Goal: Task Accomplishment & Management: Manage account settings

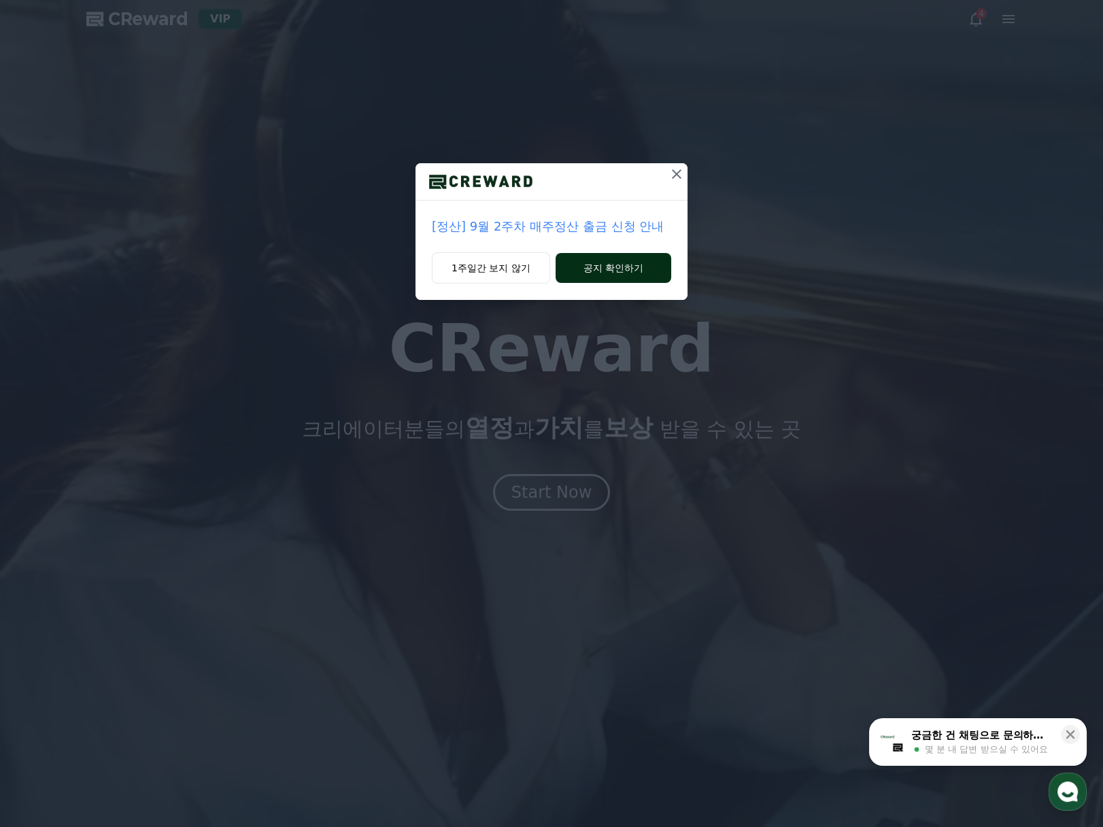
click at [631, 267] on button "공지 확인하기" at bounding box center [614, 268] width 116 height 30
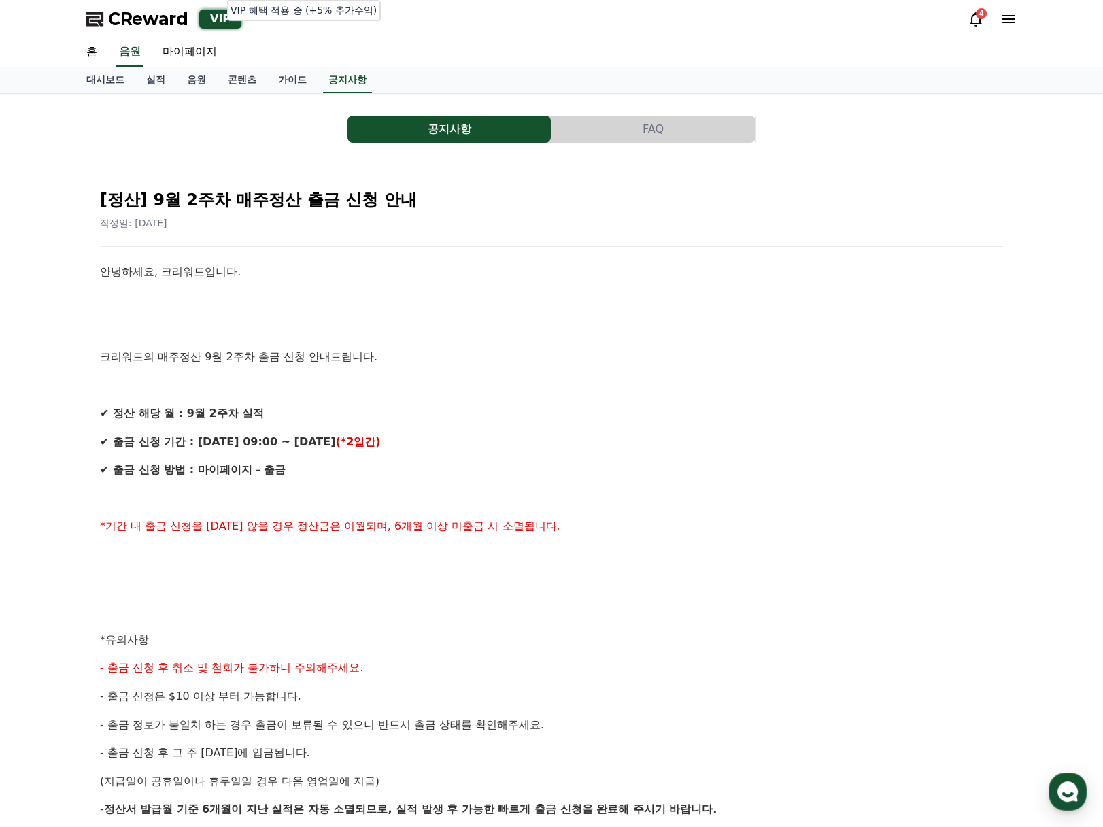
click at [220, 27] on div "VIP" at bounding box center [220, 19] width 42 height 19
click at [193, 68] on link "음원" at bounding box center [196, 80] width 41 height 26
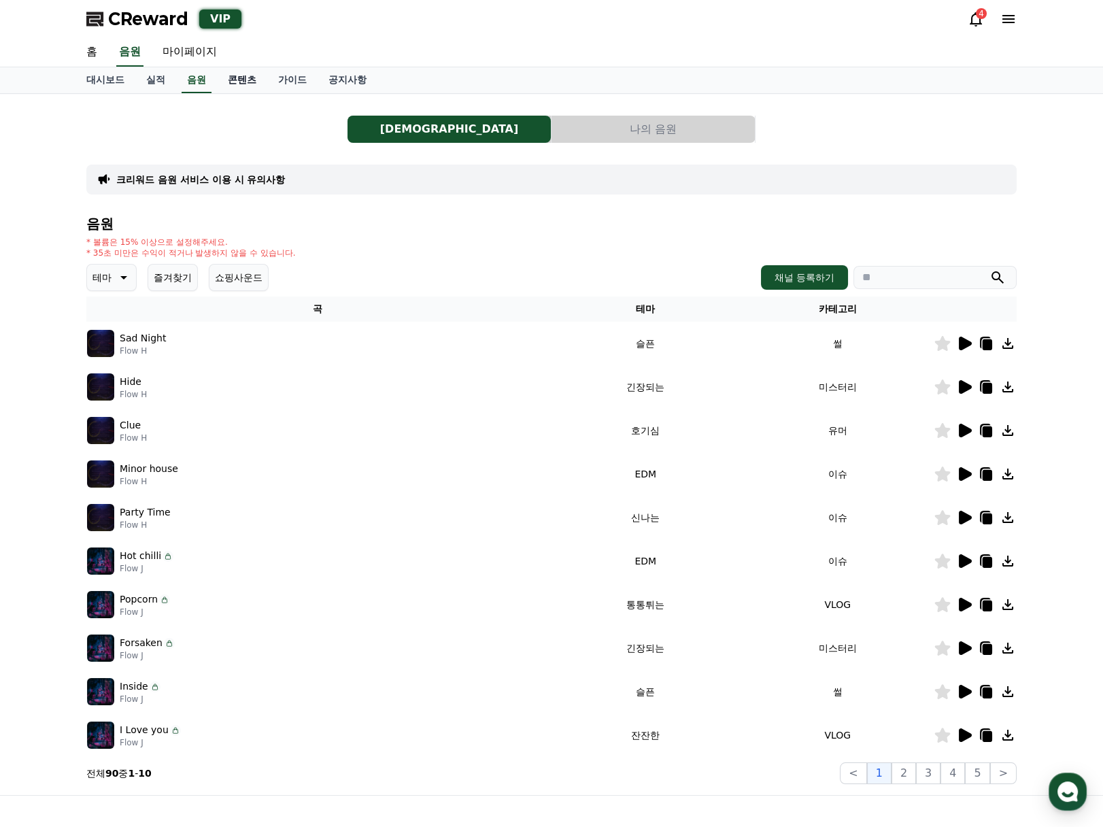
click at [235, 81] on link "콘텐츠" at bounding box center [242, 80] width 50 height 26
click at [186, 82] on link "음원" at bounding box center [196, 80] width 41 height 26
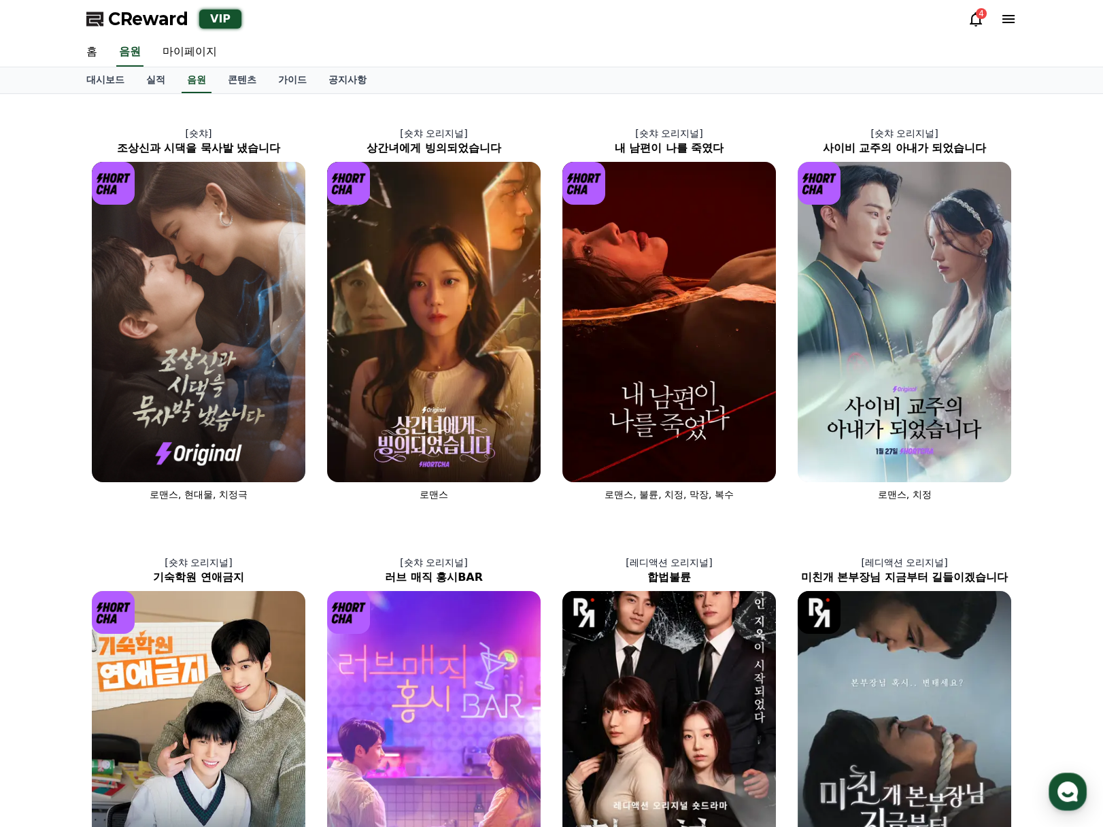
click at [173, 82] on link "실적" at bounding box center [155, 80] width 41 height 26
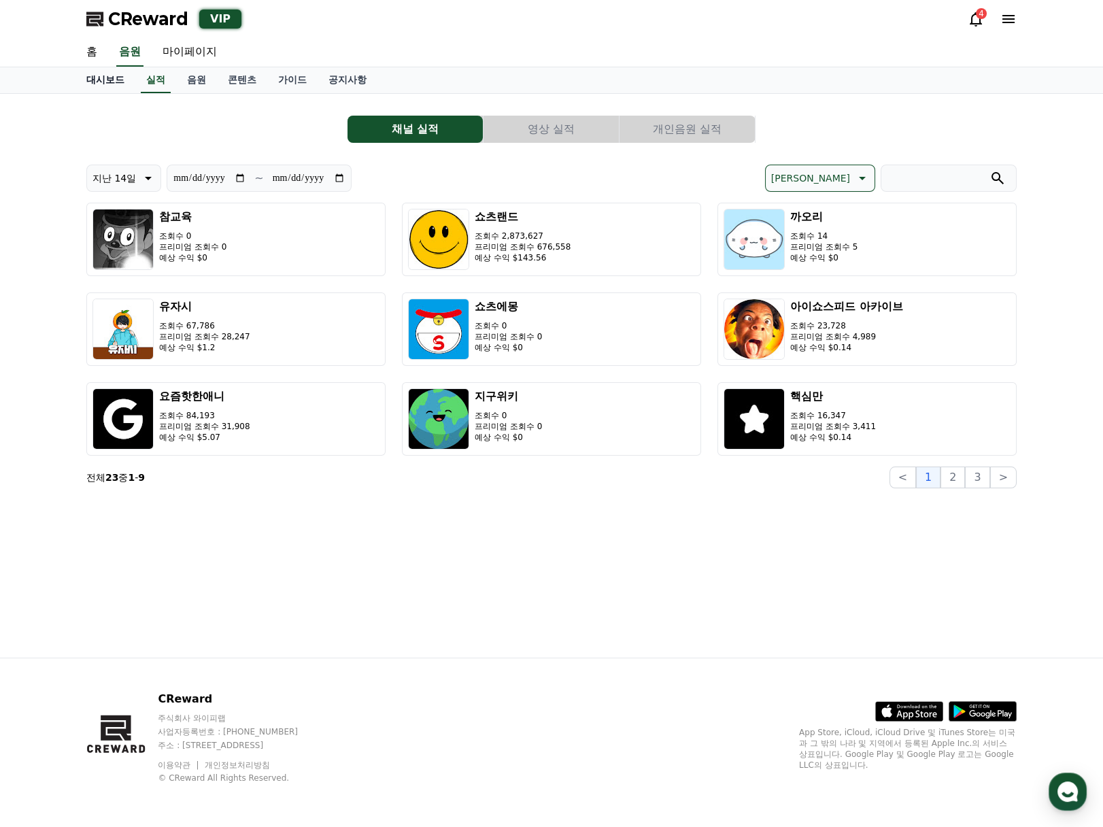
click at [116, 88] on link "대시보드" at bounding box center [106, 80] width 60 height 26
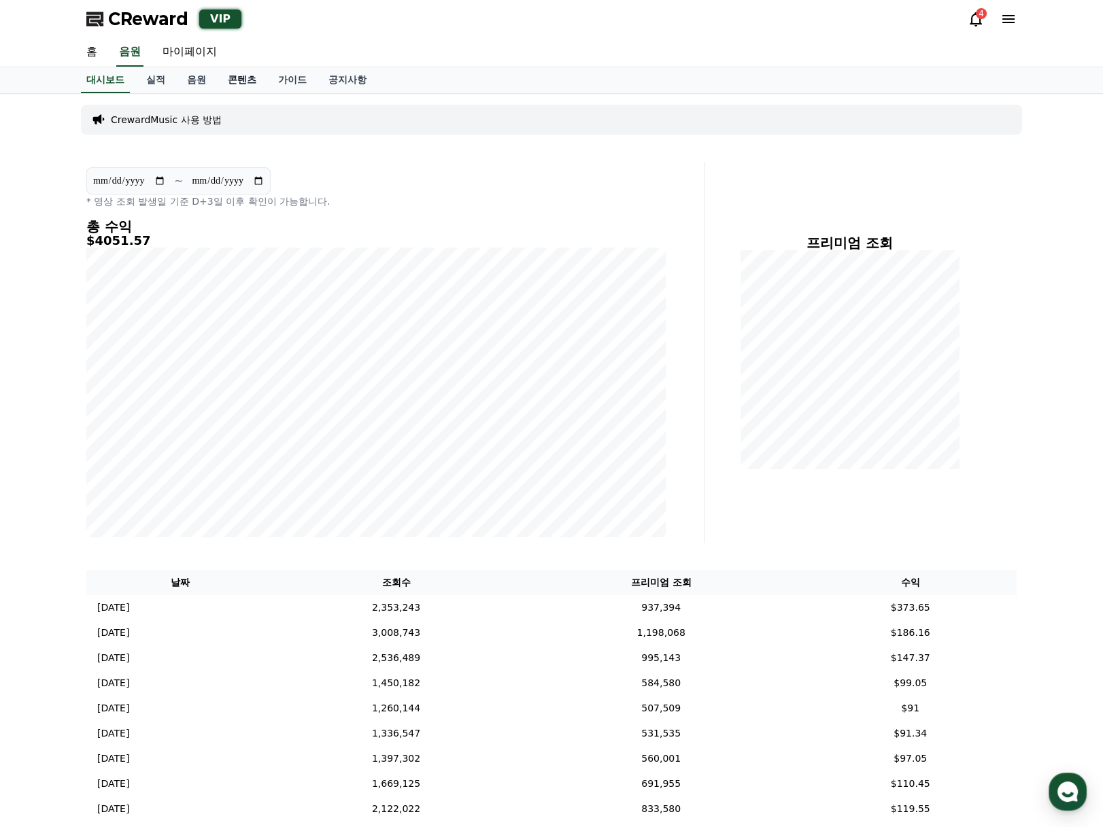
click at [248, 84] on link "콘텐츠" at bounding box center [242, 80] width 50 height 26
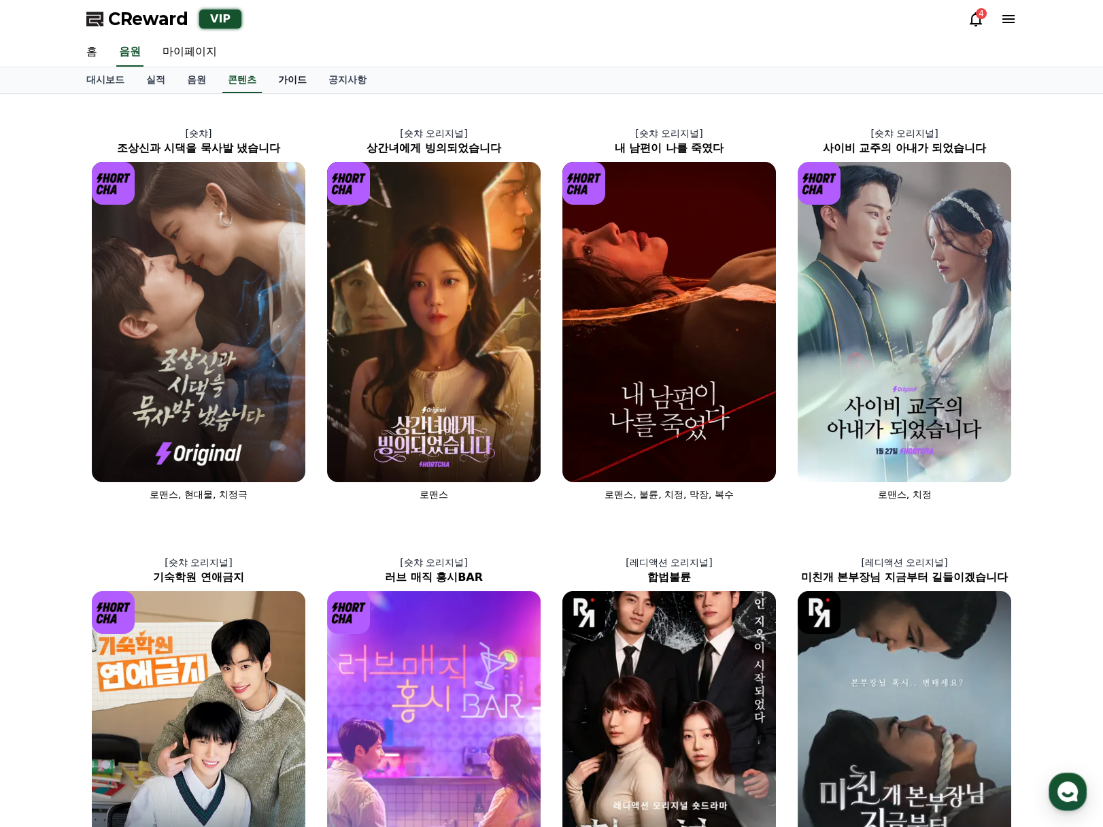
click at [299, 76] on link "가이드" at bounding box center [292, 80] width 50 height 26
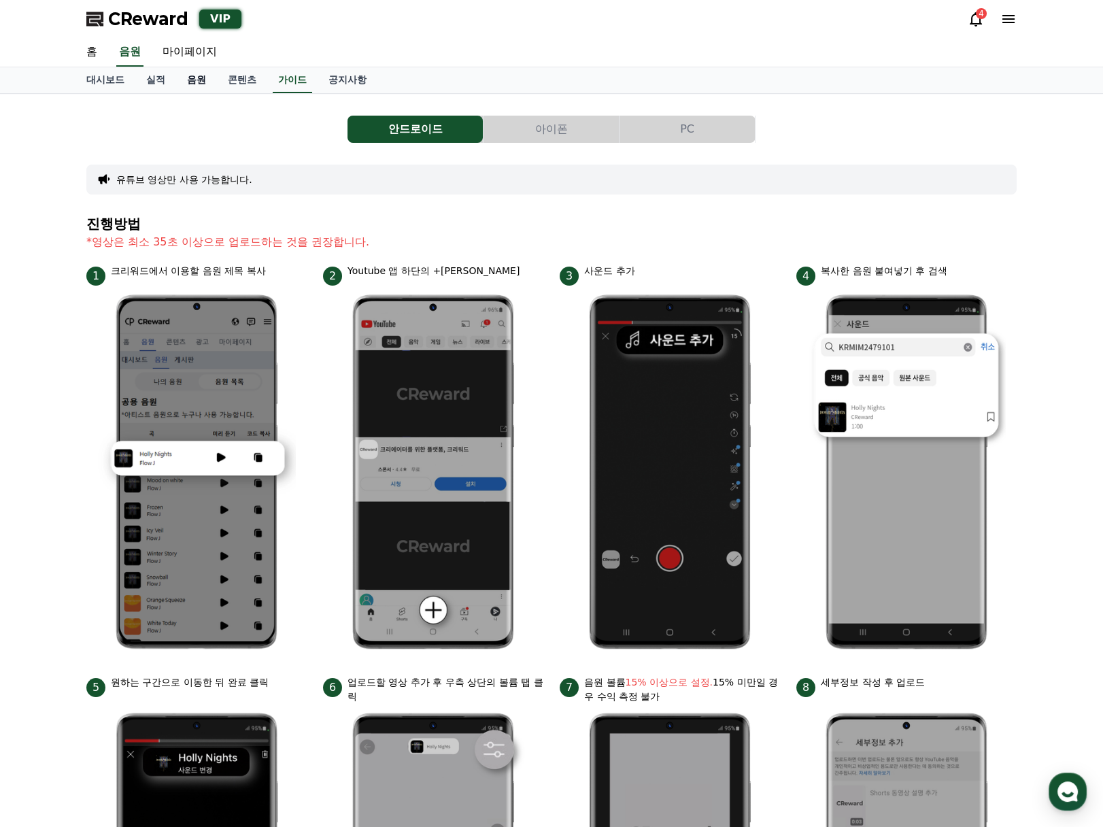
click at [214, 77] on link "음원" at bounding box center [196, 80] width 41 height 26
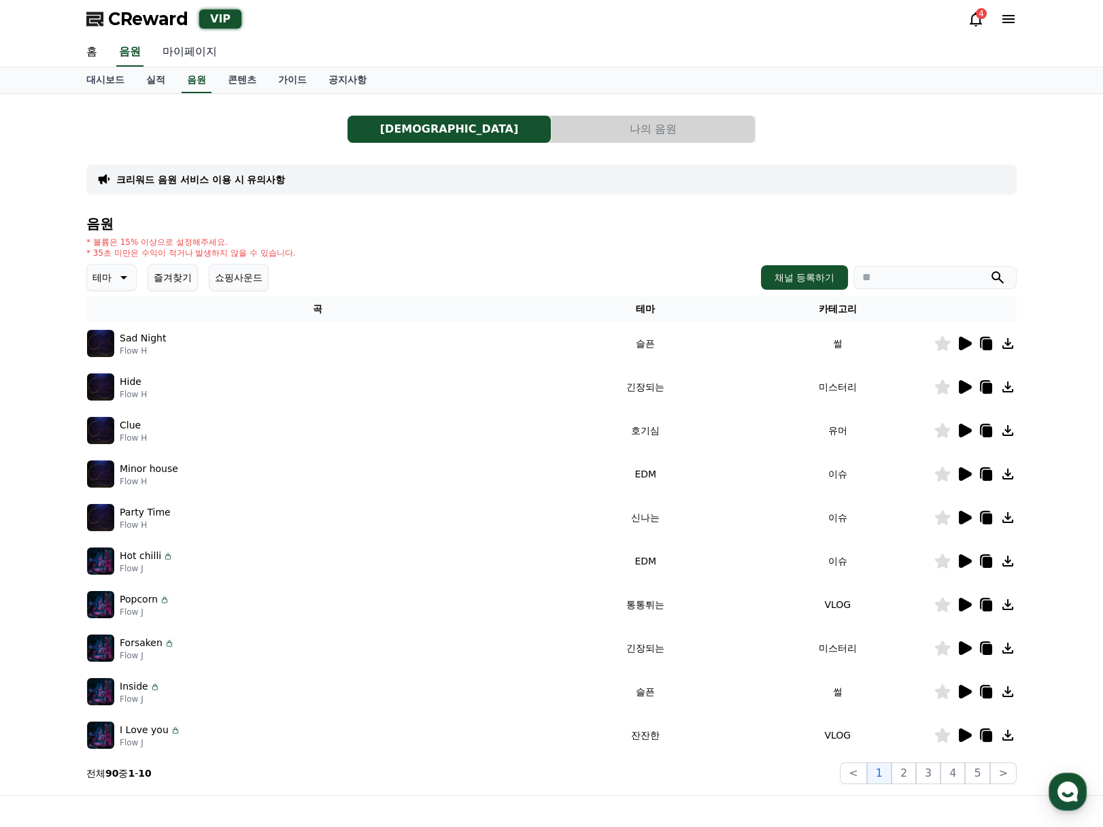
click at [219, 57] on link "마이페이지" at bounding box center [190, 52] width 76 height 29
select select "**********"
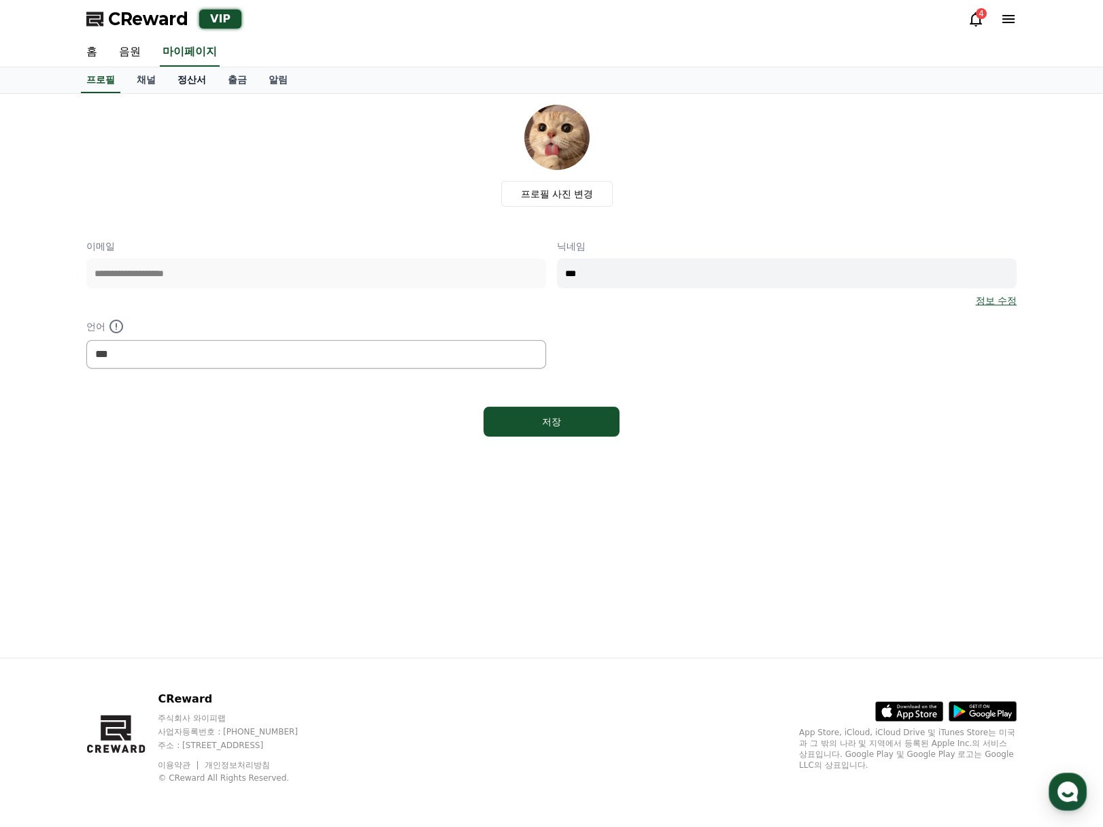
click at [203, 79] on link "정산서" at bounding box center [192, 80] width 50 height 26
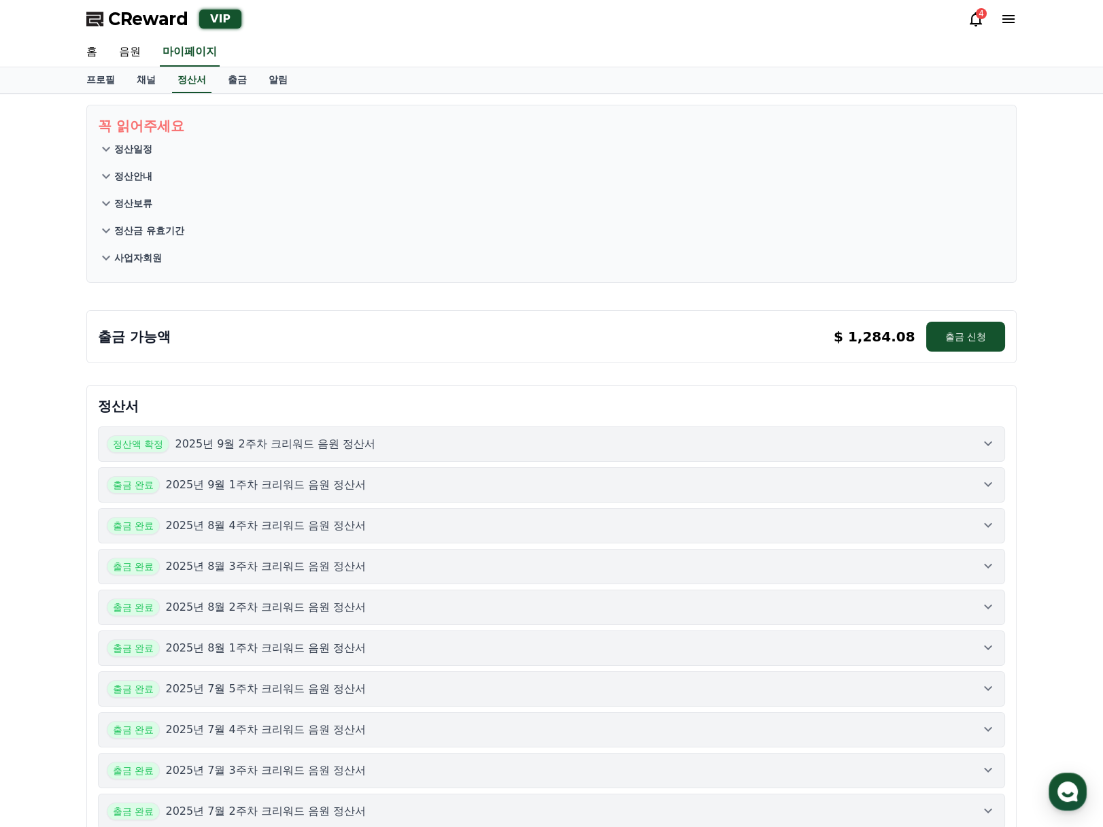
click at [359, 446] on p "2025년 9월 2주차 크리워드 음원 정산서" at bounding box center [275, 444] width 201 height 16
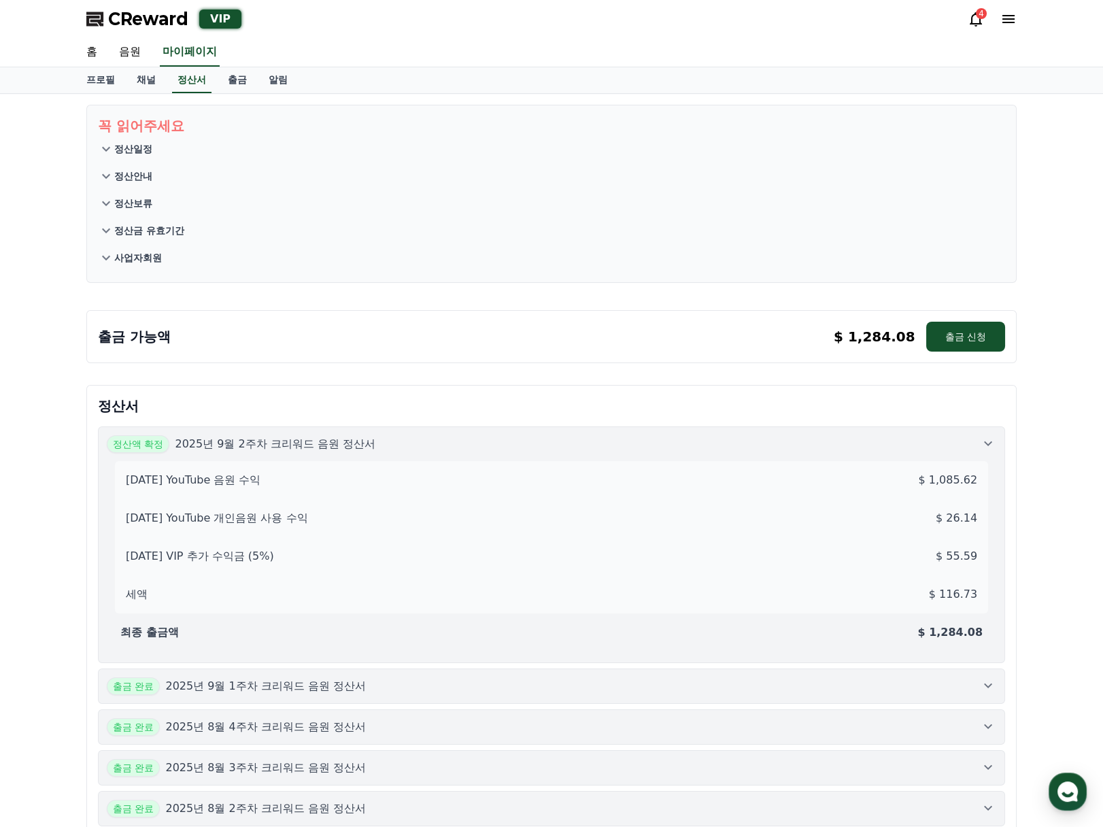
click at [367, 436] on p "2025년 9월 2주차 크리워드 음원 정산서" at bounding box center [275, 444] width 201 height 16
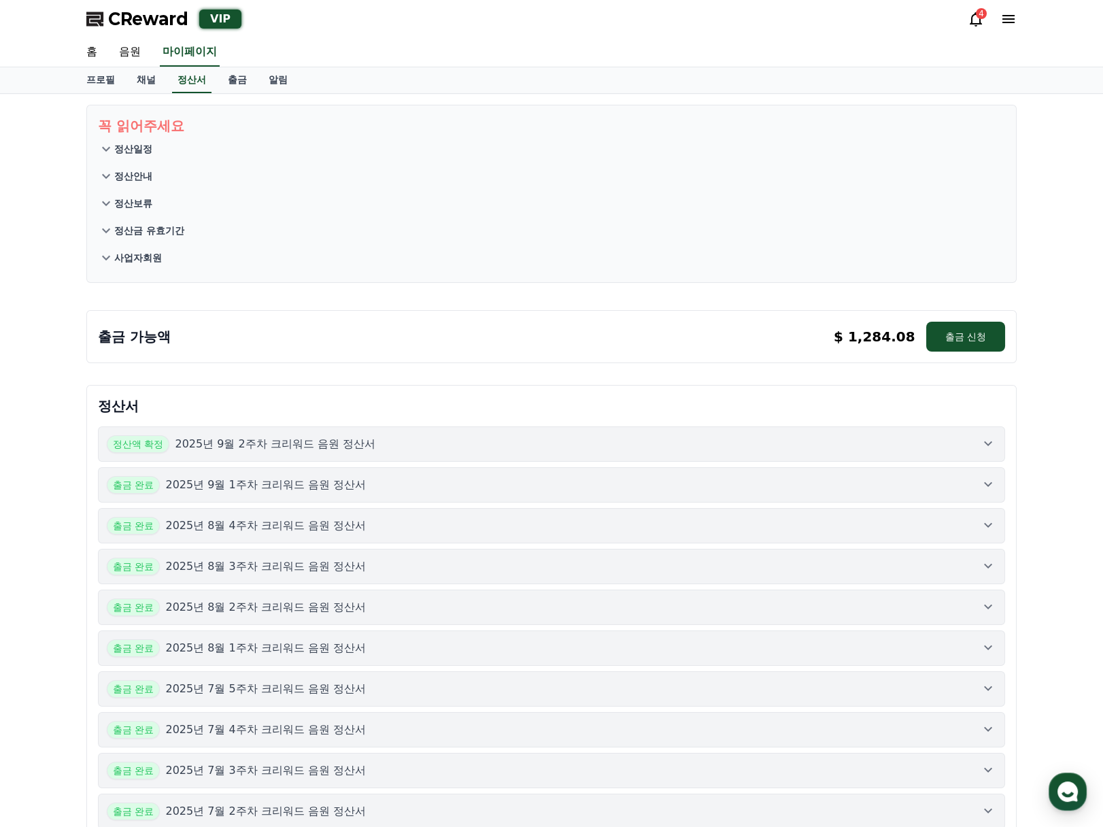
click at [272, 429] on button "정산액 확정 2025년 9월 2주차 크리워드 음원 정산서" at bounding box center [552, 444] width 908 height 35
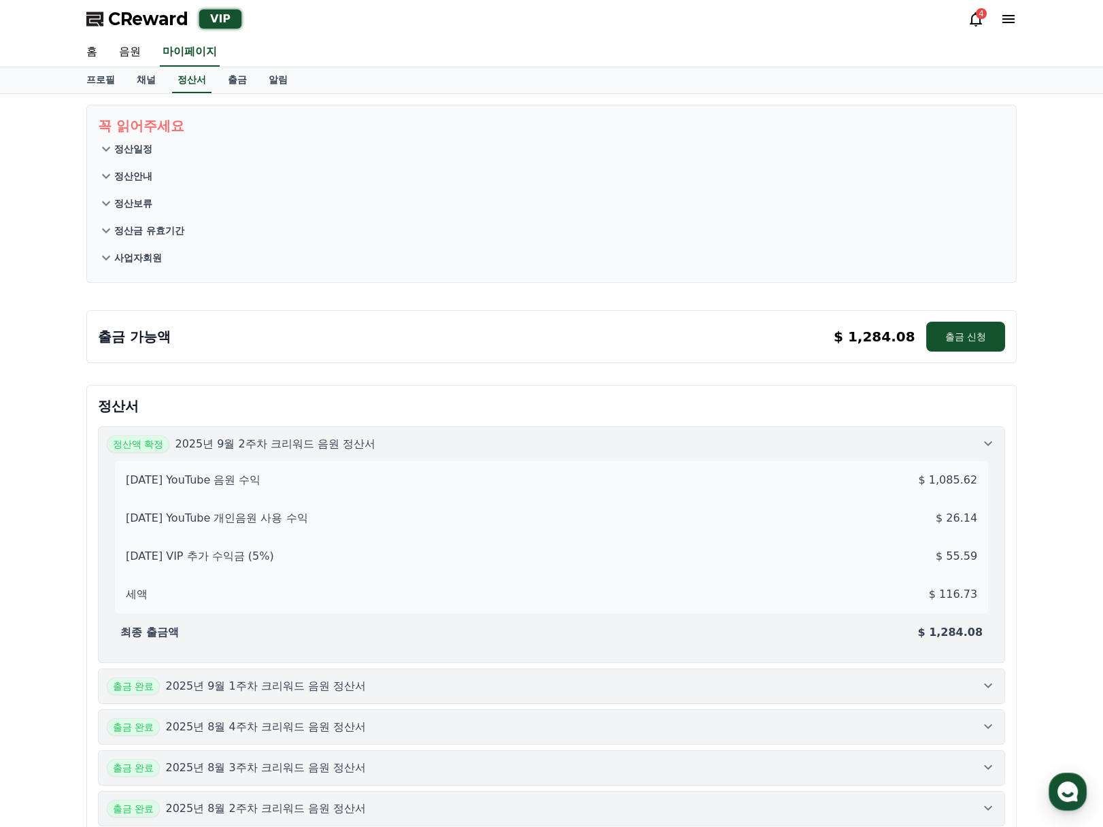
click at [272, 437] on p "2025년 9월 2주차 크리워드 음원 정산서" at bounding box center [275, 444] width 201 height 16
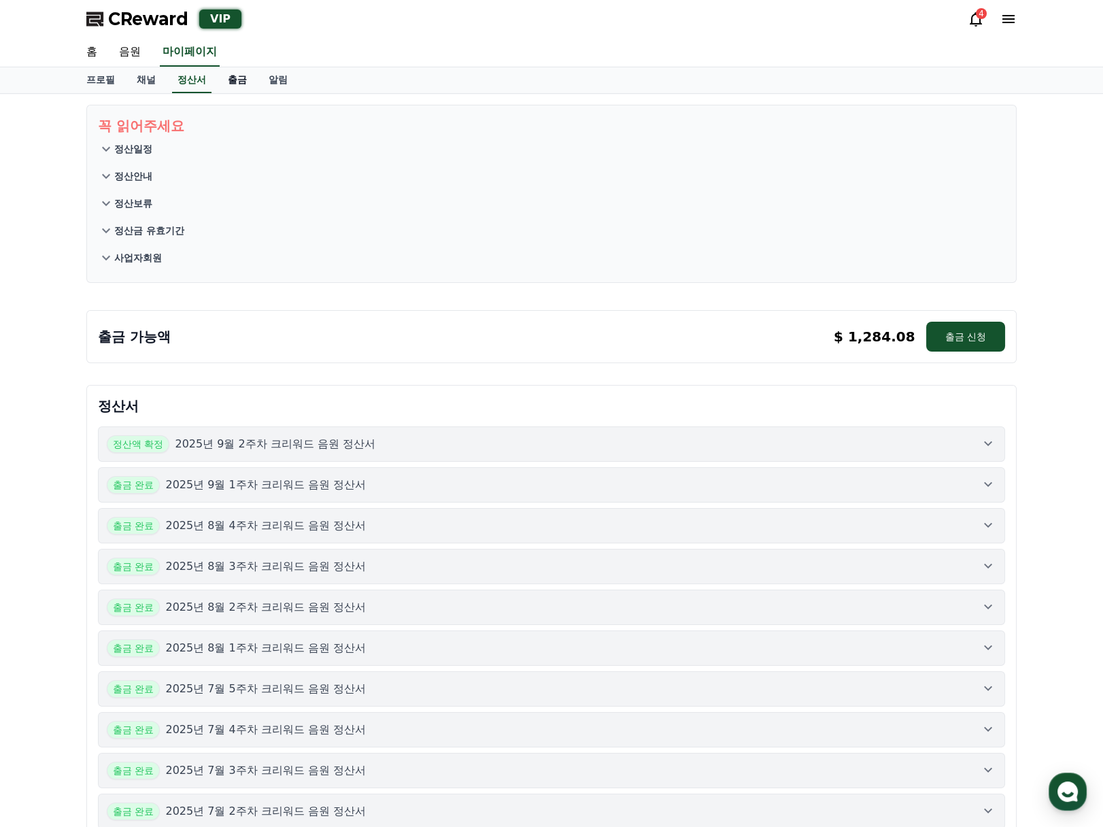
click at [244, 83] on link "출금" at bounding box center [237, 80] width 41 height 26
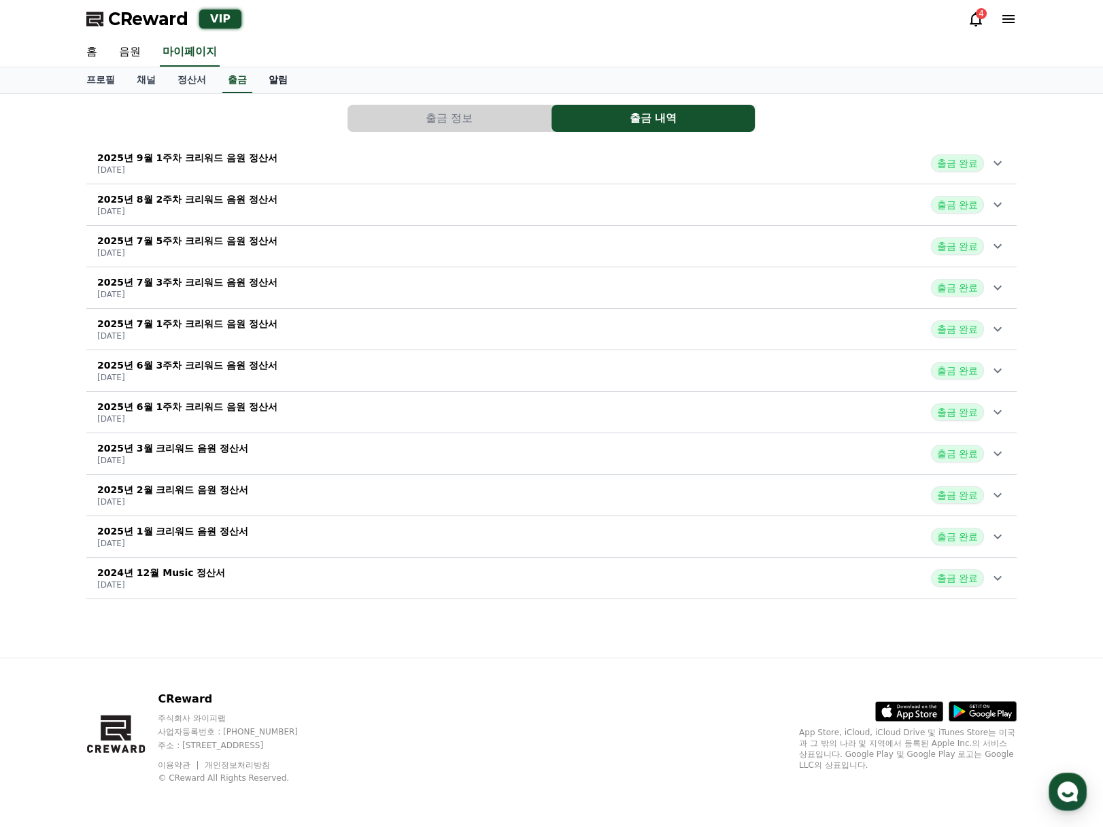
click at [286, 80] on link "알림" at bounding box center [278, 80] width 41 height 26
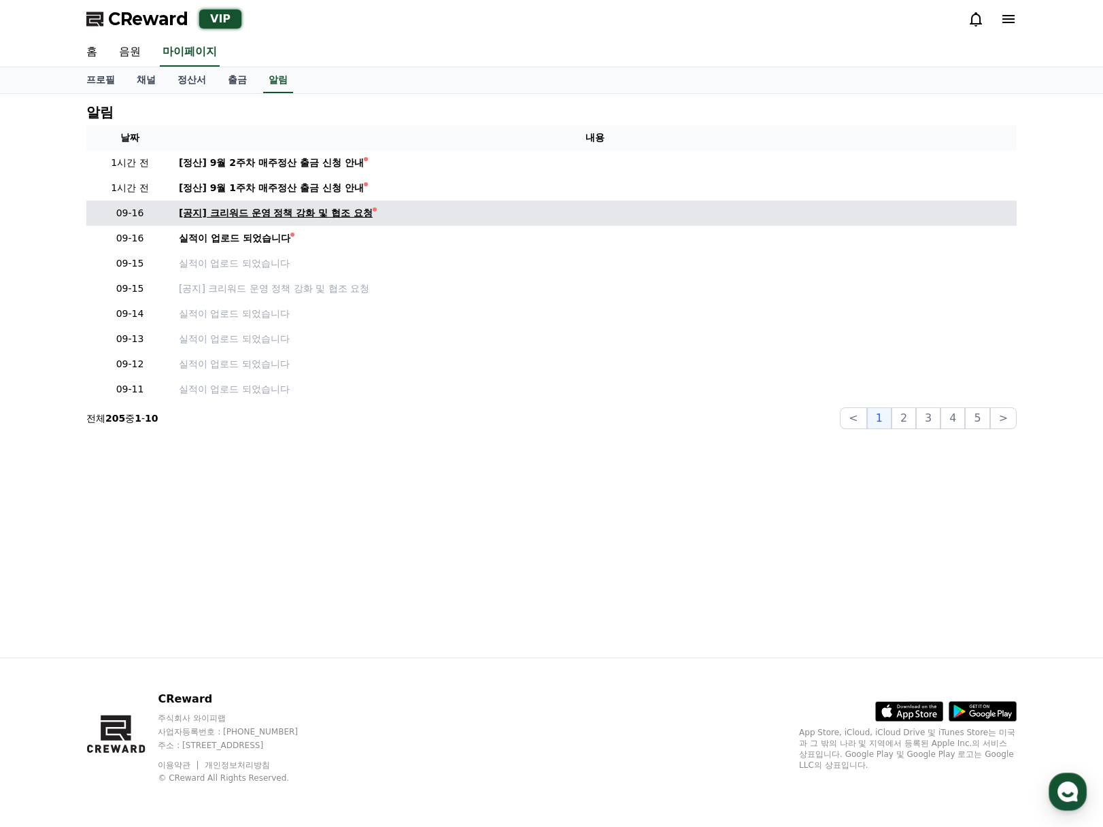
click at [276, 212] on div "[공지] 크리워드 운영 정책 강화 및 협조 요청" at bounding box center [276, 213] width 194 height 14
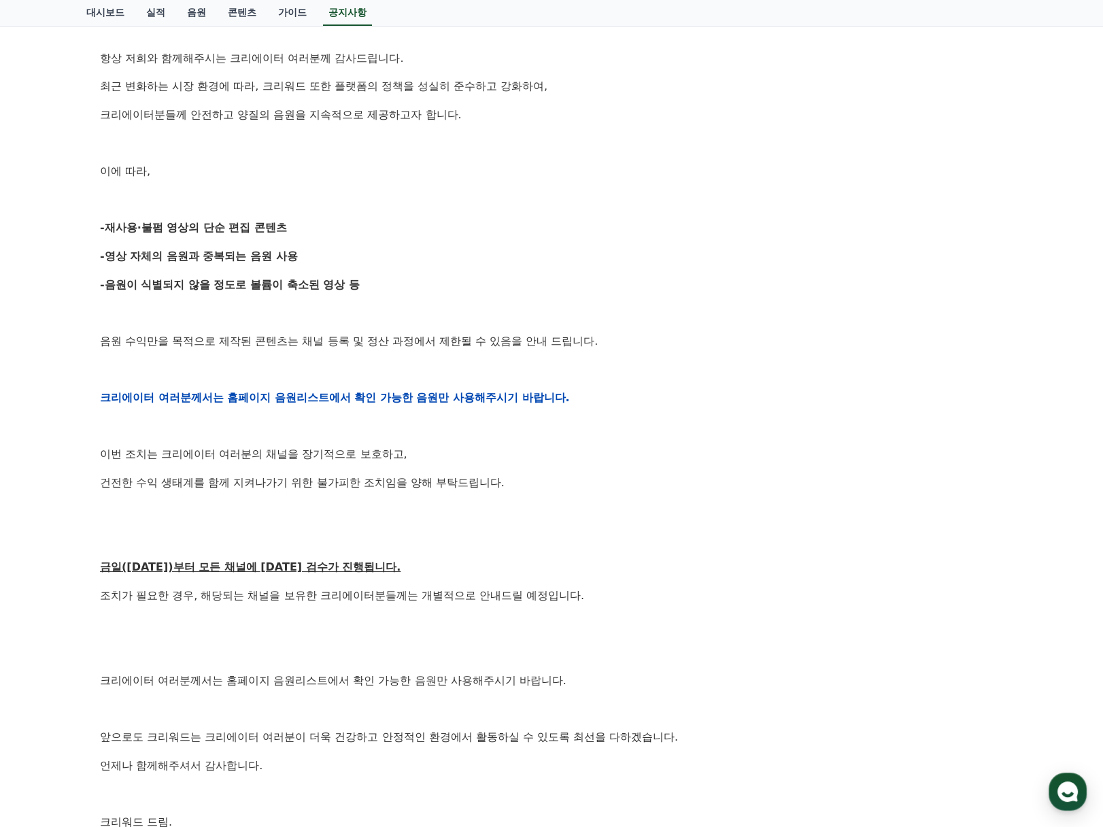
scroll to position [324, 0]
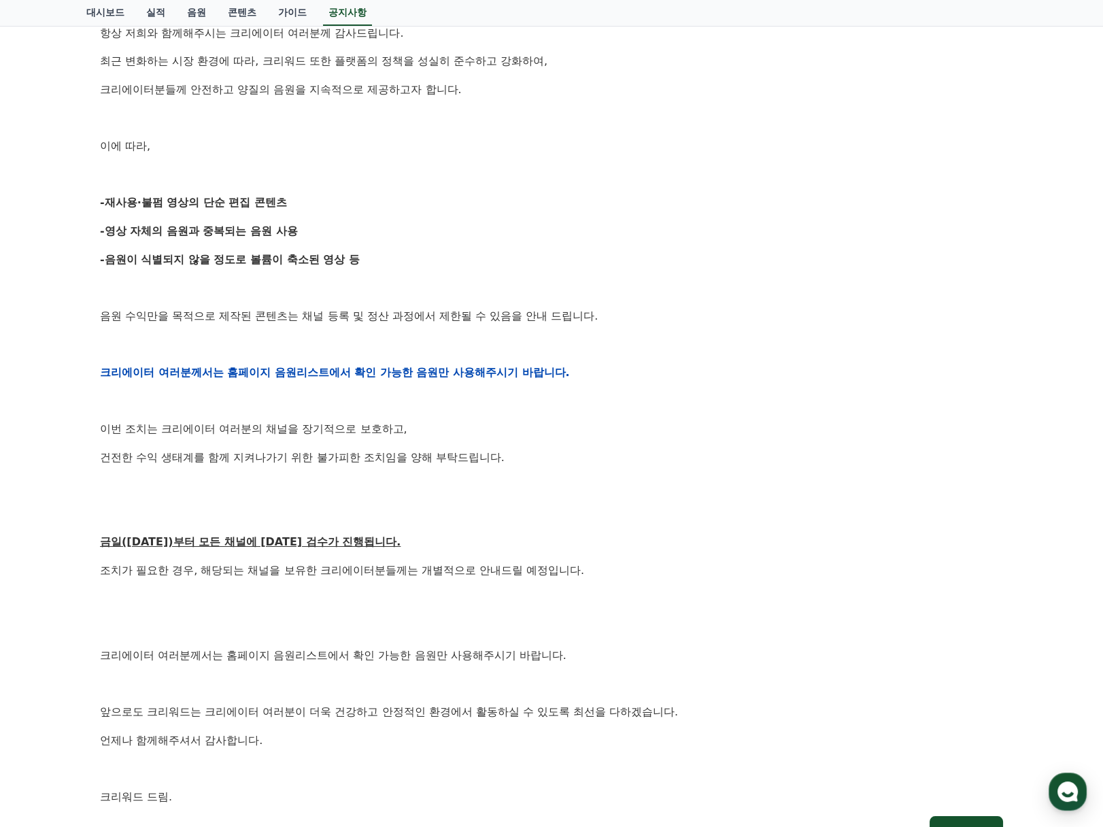
drag, startPoint x: 109, startPoint y: 198, endPoint x: 364, endPoint y: 256, distance: 261.6
click at [358, 254] on div "안녕하세요, 크리워드입니다. 항상 저희와 함께해주시는 크리에이터 여러분께 감사드립니다. 최근 변화하는 시장 환경에 따라, 크리워드 또한 플랫폼…" at bounding box center [551, 372] width 903 height 866
click at [364, 256] on p "-음원이 식별되지 않을 정도로 볼륨이 축소된 영상 등" at bounding box center [551, 260] width 903 height 18
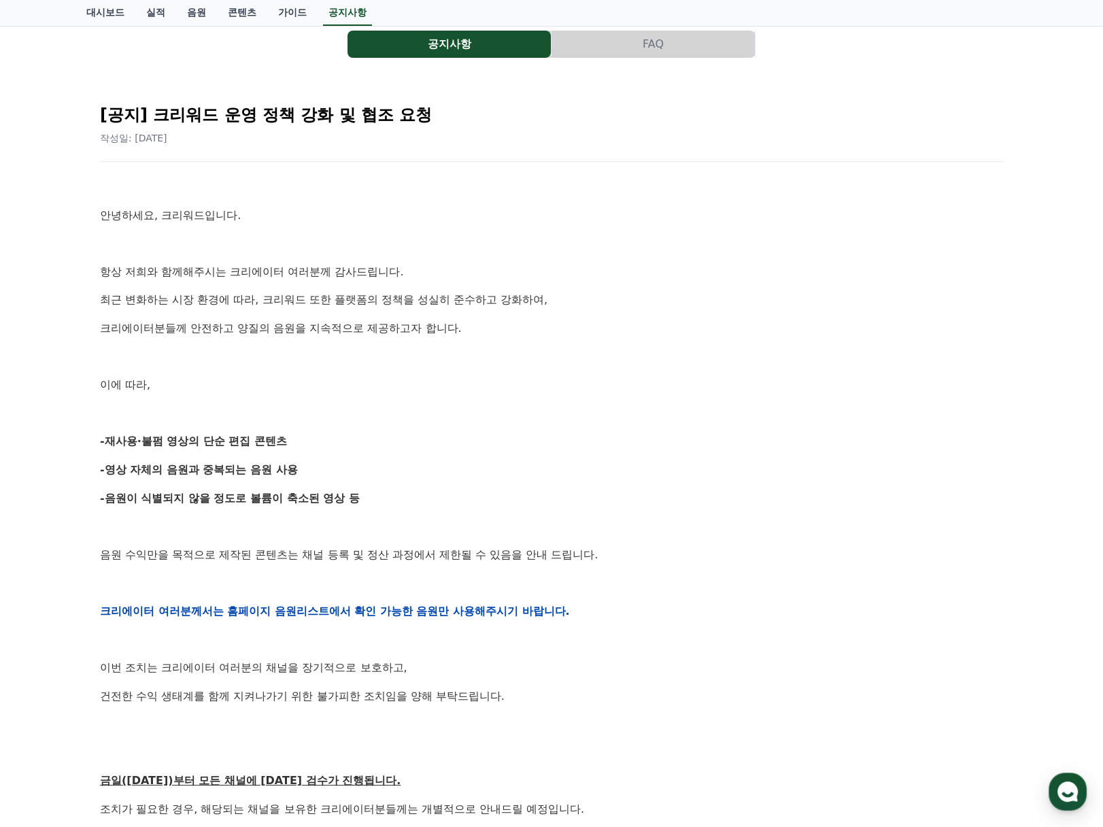
scroll to position [0, 0]
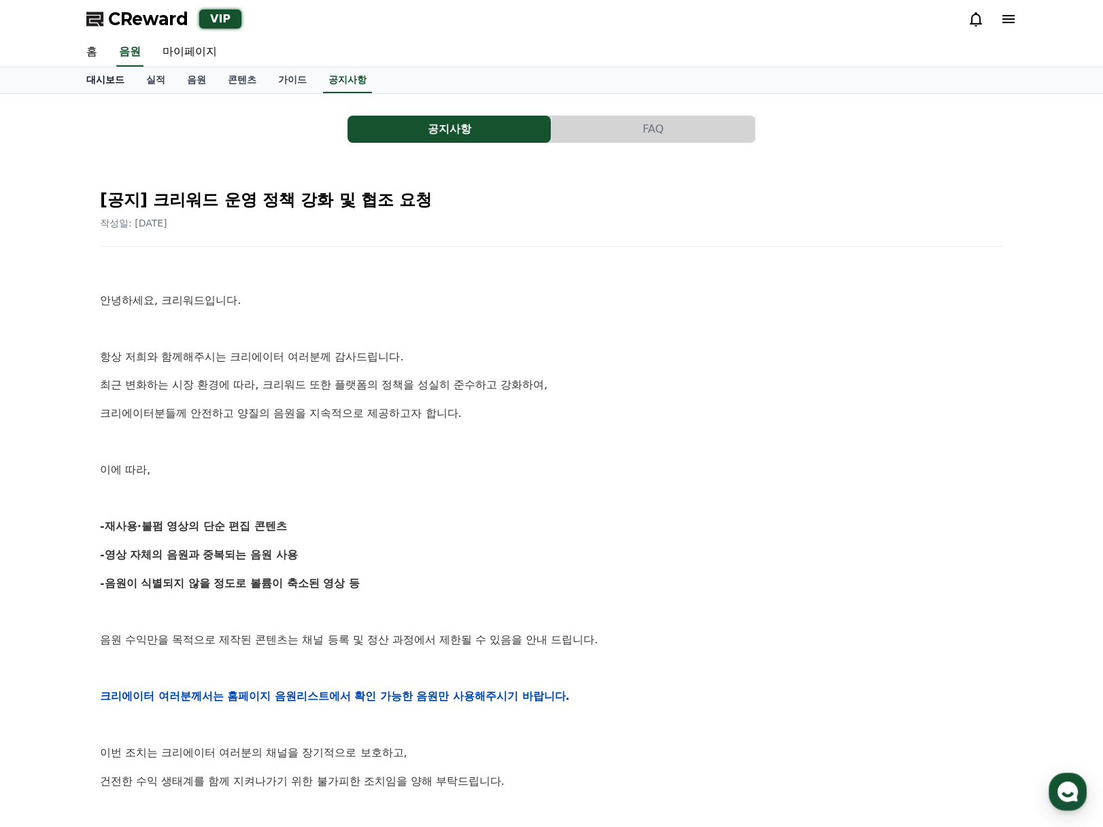
click at [109, 86] on link "대시보드" at bounding box center [106, 80] width 60 height 26
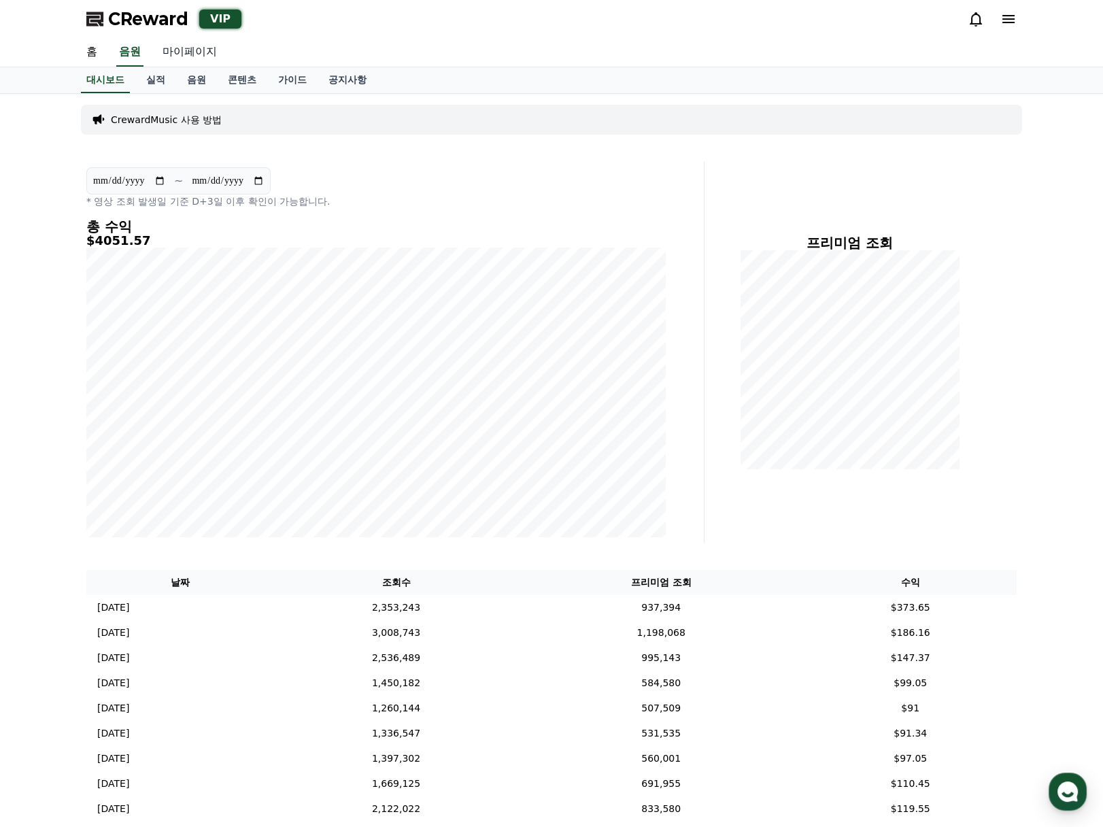
click at [197, 58] on link "마이페이지" at bounding box center [190, 52] width 76 height 29
select select "**********"
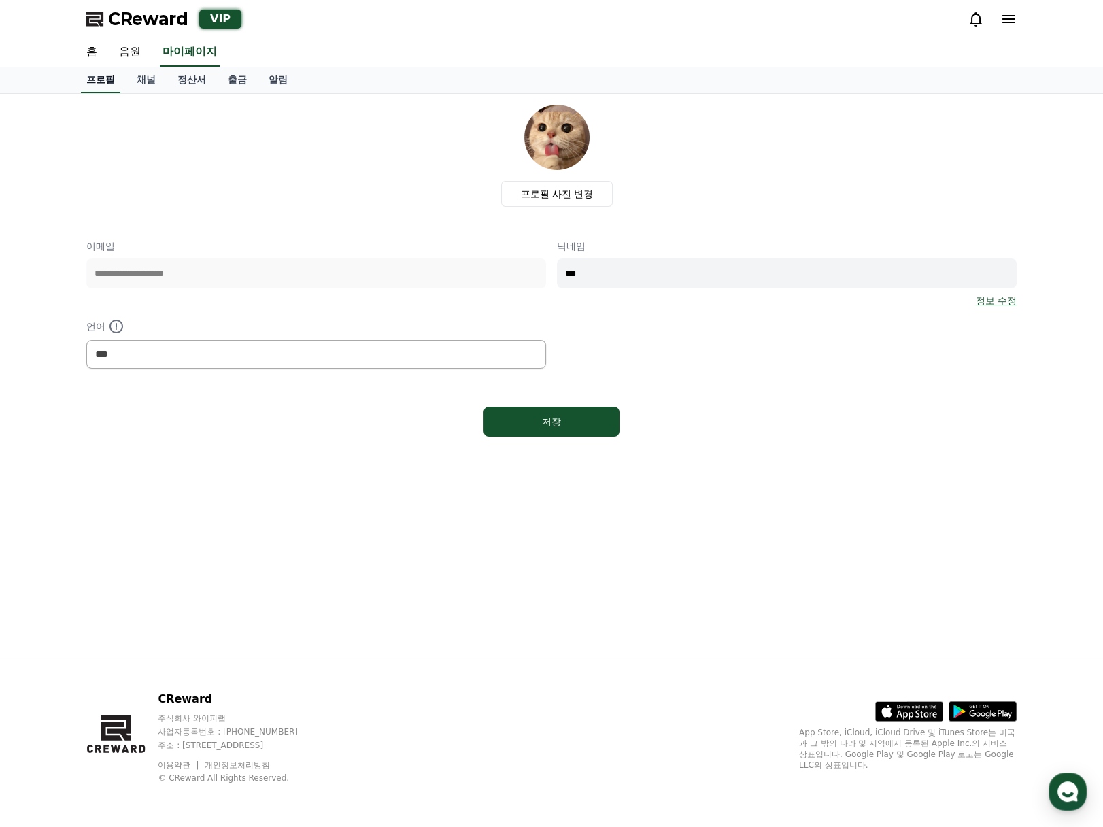
click at [98, 54] on link "홈" at bounding box center [92, 52] width 33 height 29
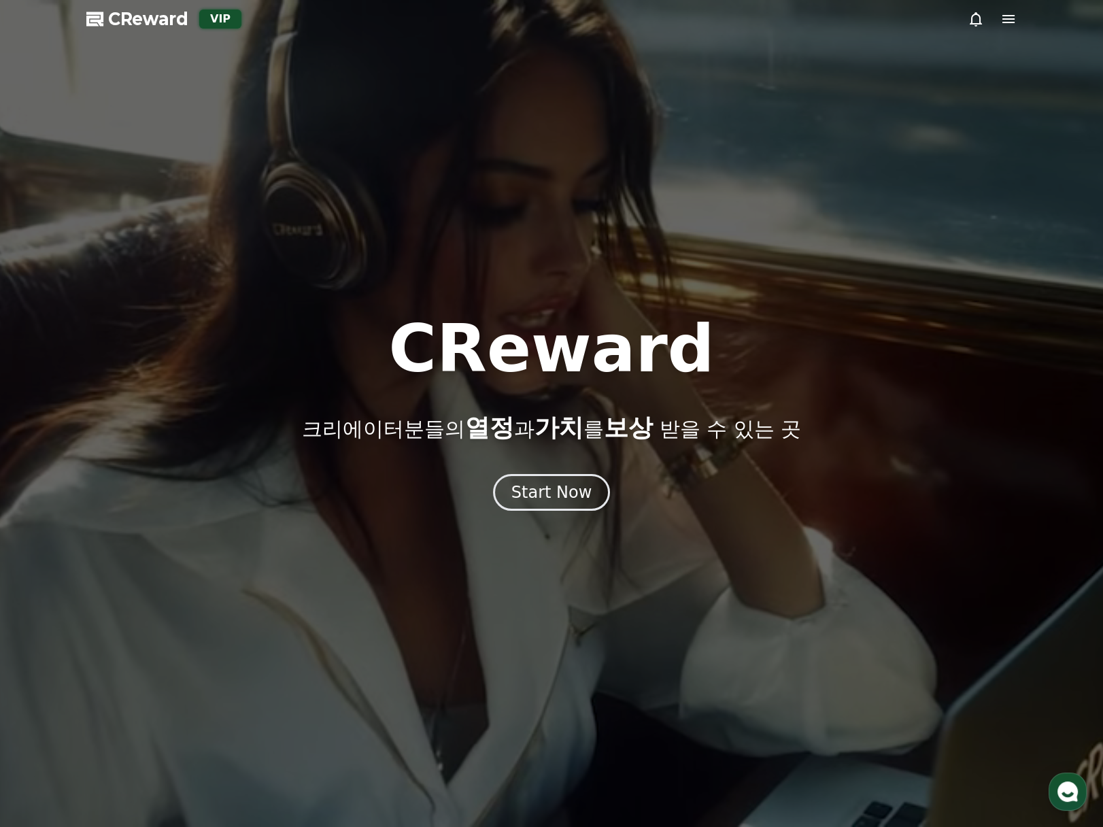
click at [147, 25] on span "CReward" at bounding box center [148, 19] width 80 height 22
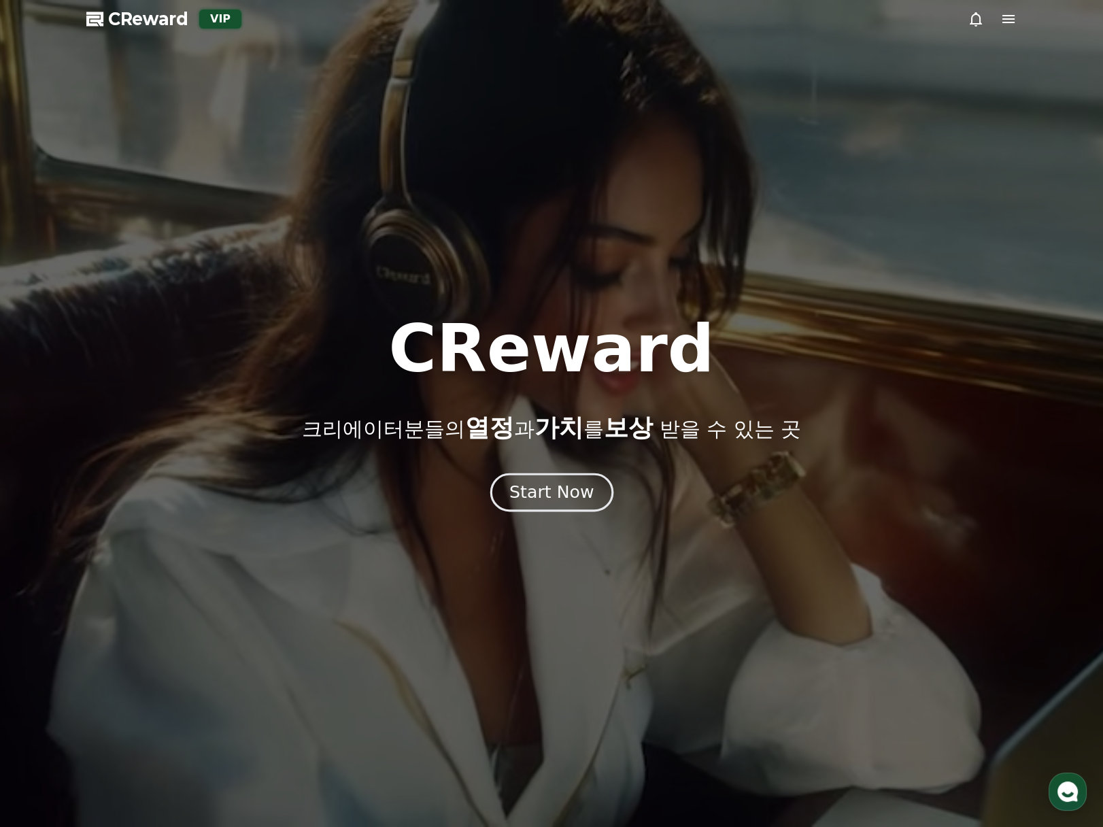
click at [585, 480] on button "Start Now" at bounding box center [551, 492] width 123 height 39
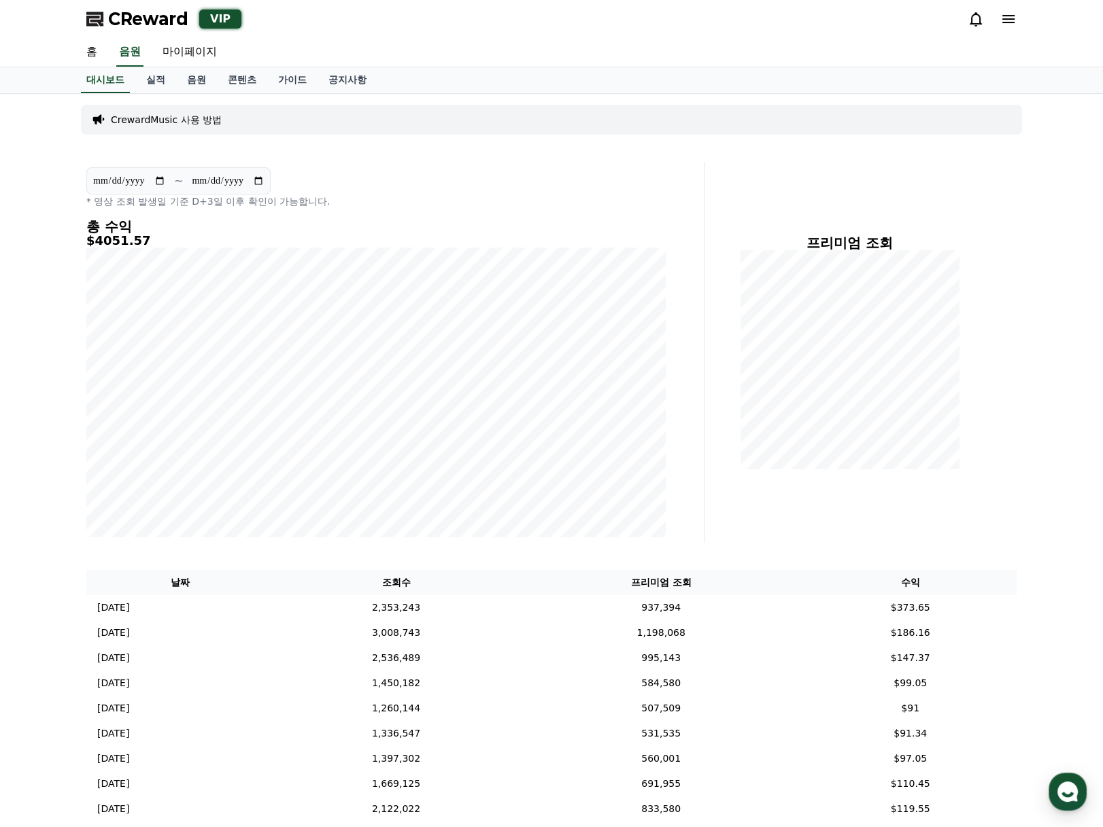
click at [163, 180] on input "**********" at bounding box center [129, 180] width 73 height 15
type input "**********"
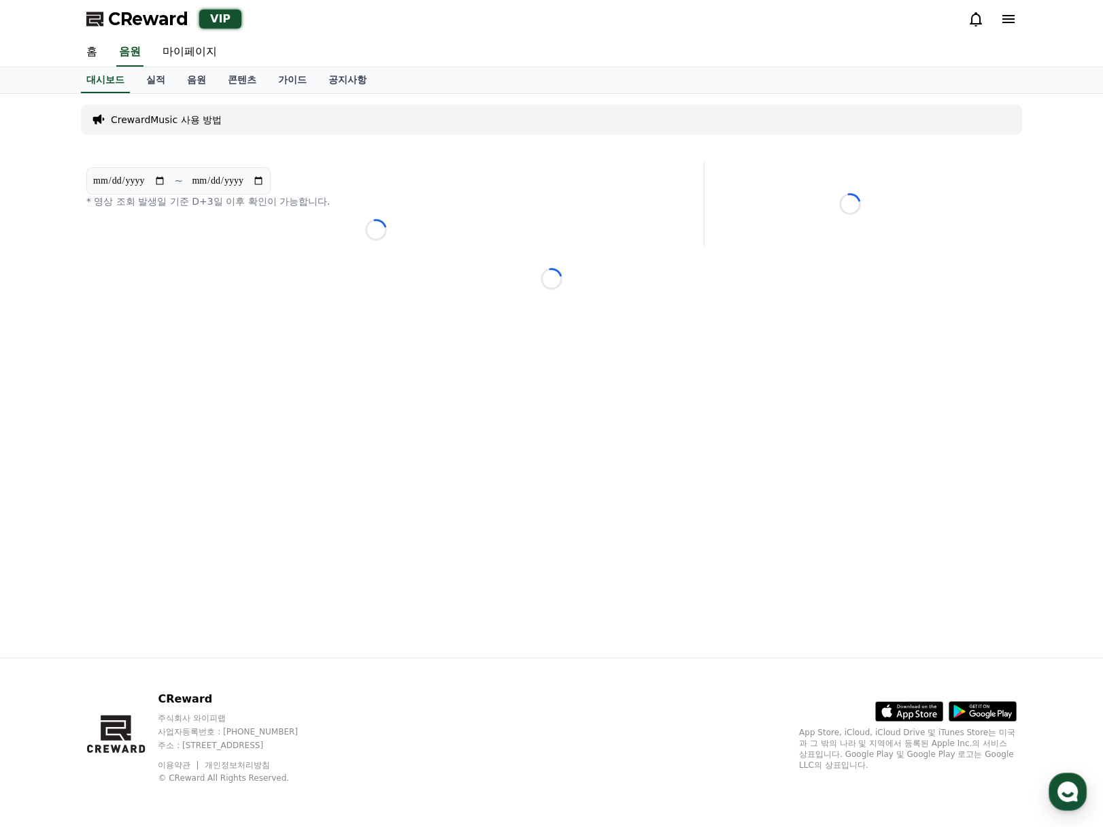
click at [265, 182] on input "**********" at bounding box center [227, 180] width 73 height 15
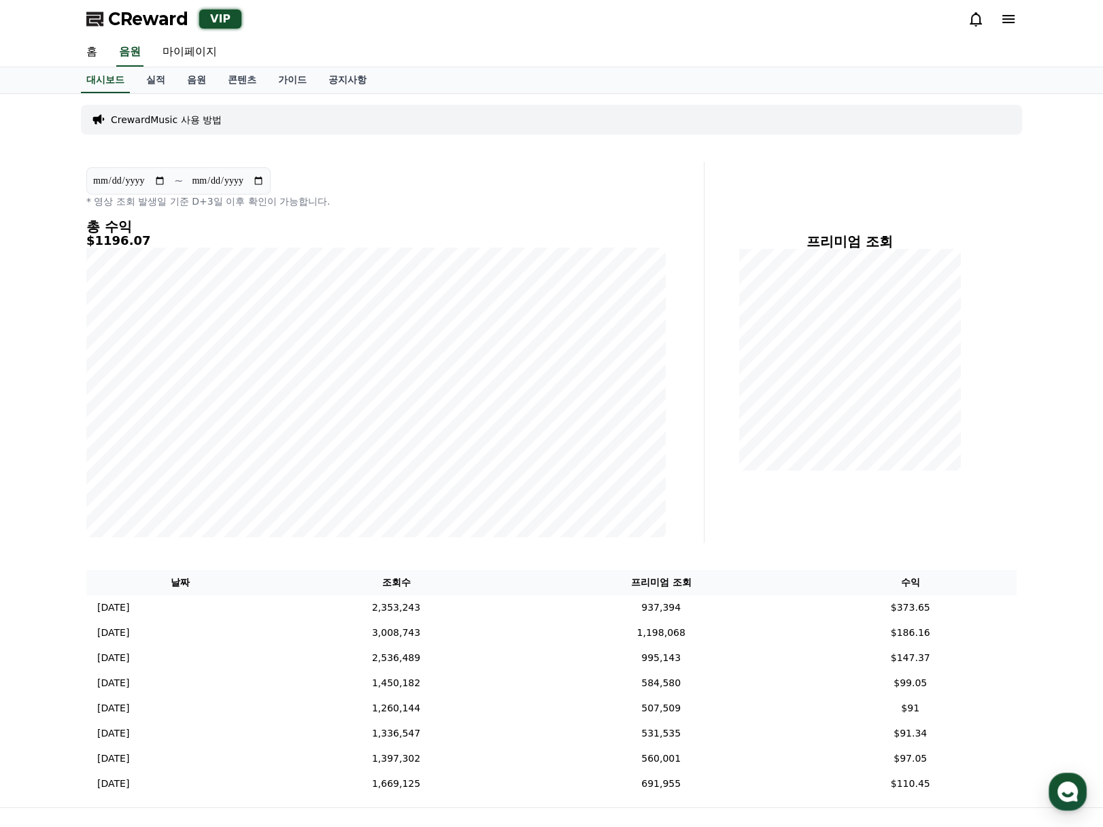
type input "**********"
click at [163, 179] on input "**********" at bounding box center [129, 180] width 73 height 15
type input "**********"
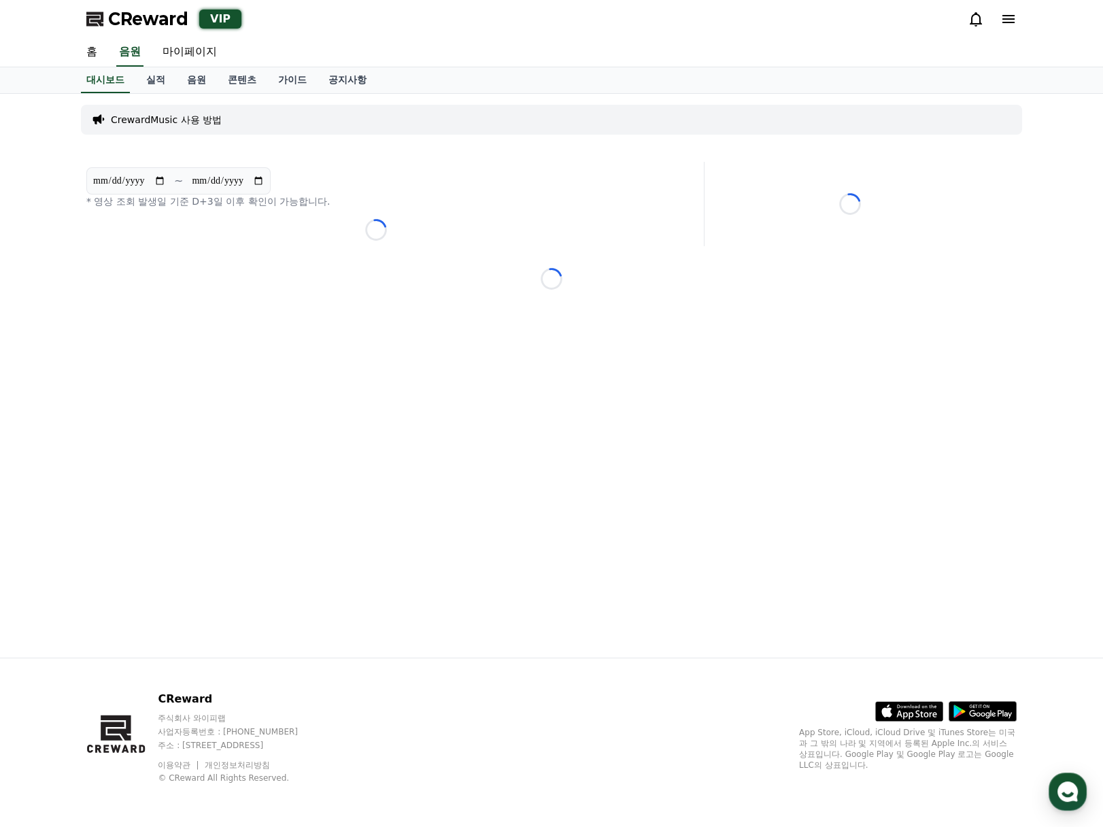
click at [264, 186] on input "**********" at bounding box center [227, 180] width 73 height 15
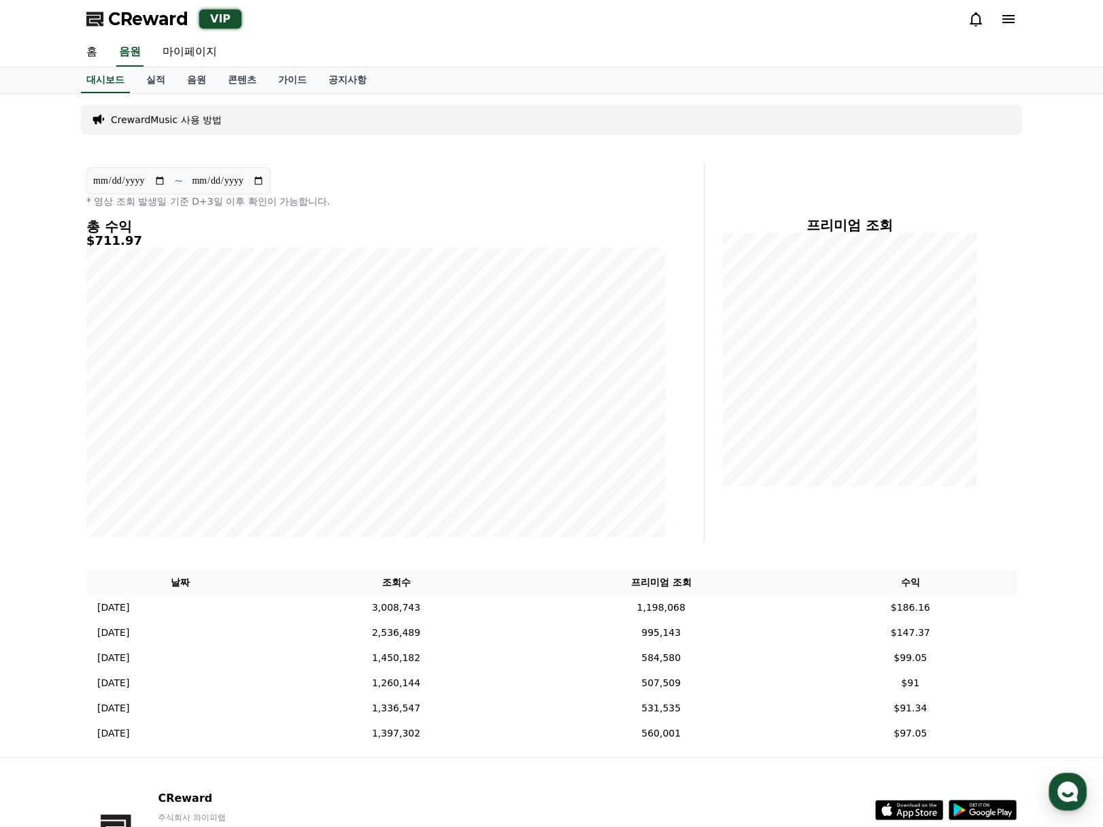
drag, startPoint x: 267, startPoint y: 184, endPoint x: 273, endPoint y: 182, distance: 7.3
click at [265, 184] on input "**********" at bounding box center [227, 180] width 73 height 15
click at [265, 182] on input "**********" at bounding box center [227, 180] width 73 height 15
type input "**********"
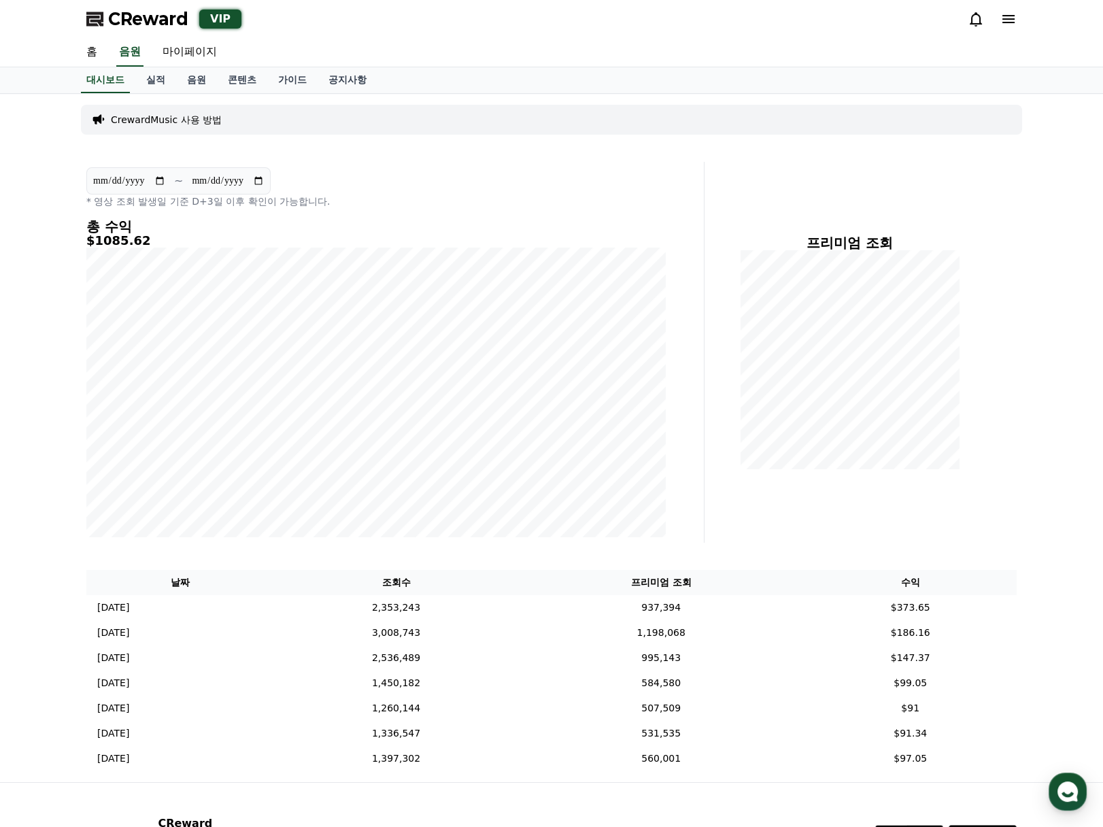
click at [166, 179] on input "**********" at bounding box center [129, 180] width 73 height 15
click at [207, 51] on link "마이페이지" at bounding box center [190, 52] width 76 height 29
select select "**********"
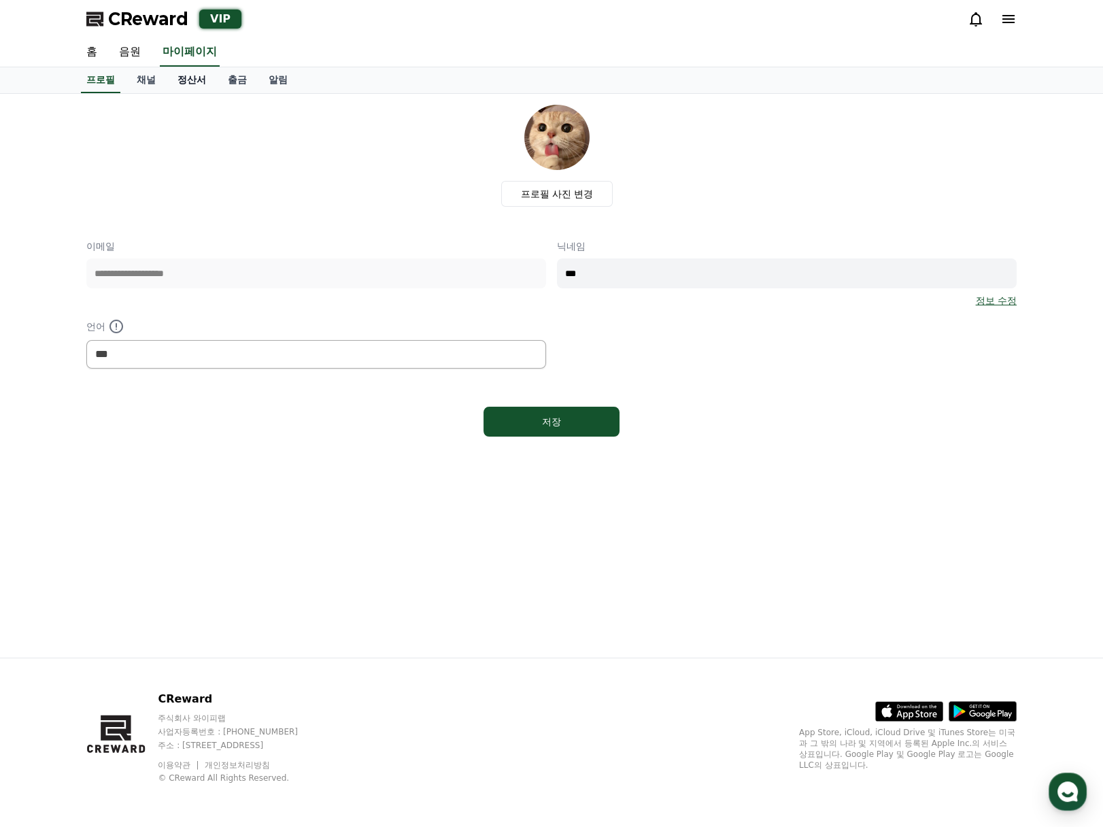
click at [196, 86] on link "정산서" at bounding box center [192, 80] width 50 height 26
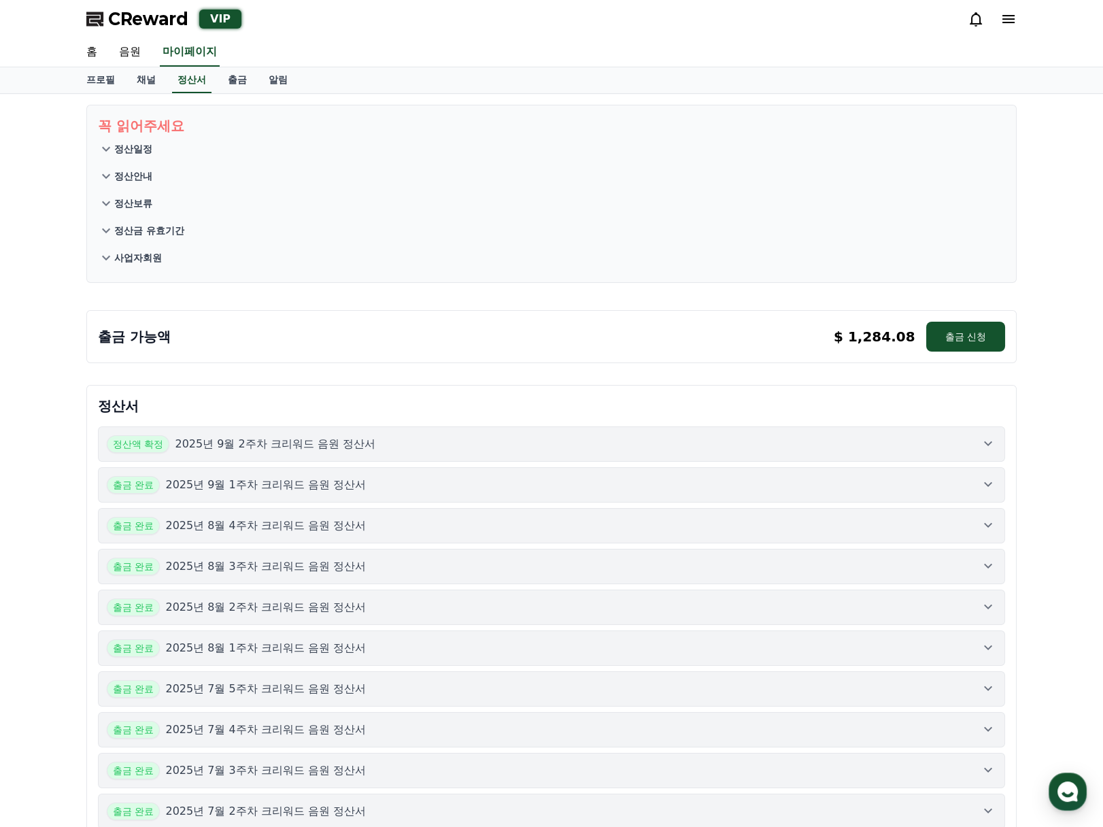
click at [227, 453] on button "정산액 확정 2025년 9월 2주차 크리워드 음원 정산서" at bounding box center [552, 444] width 908 height 35
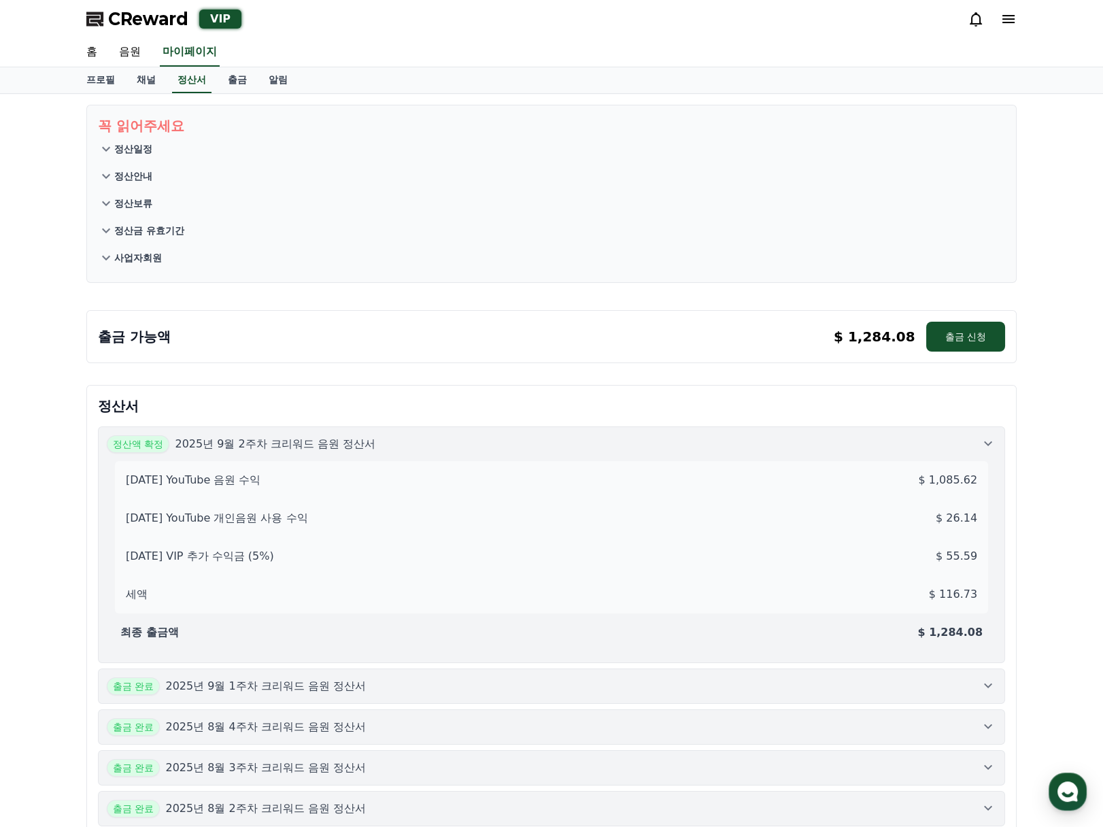
click at [976, 448] on div "정산액 확정 2025년 9월 2주차 크리워드 음원 정산서" at bounding box center [552, 444] width 890 height 18
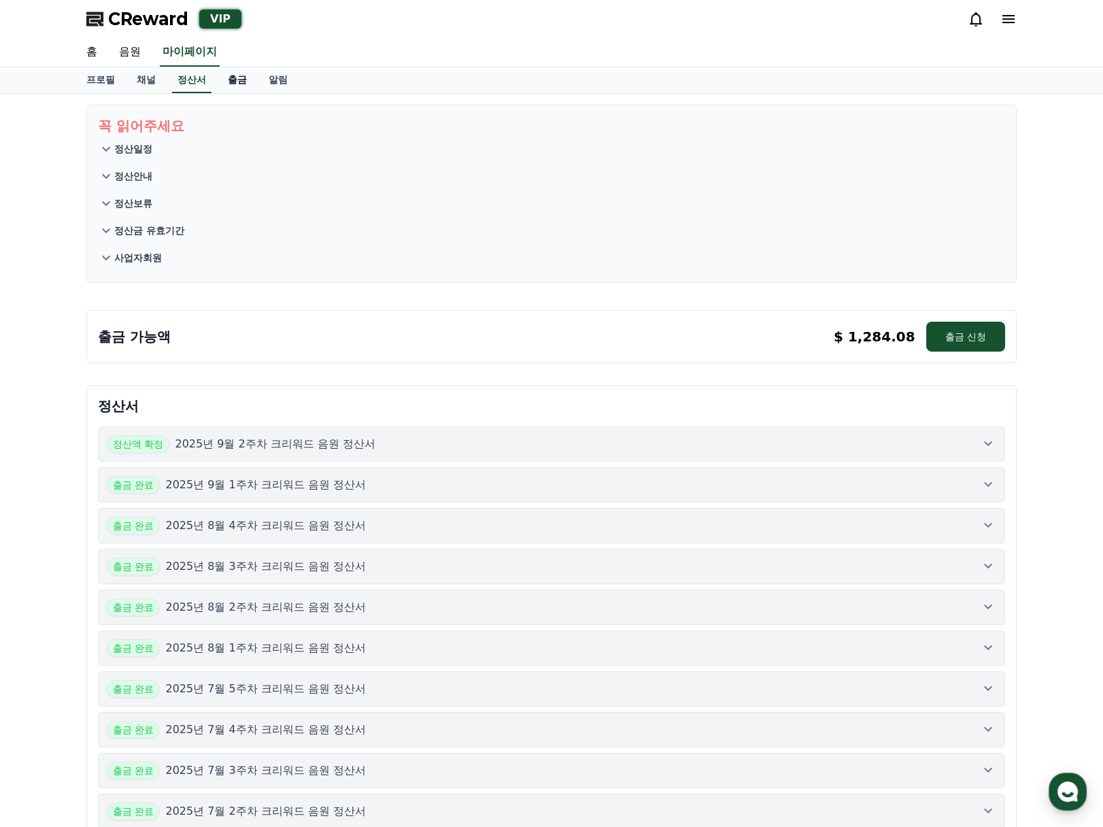
click at [241, 80] on link "출금" at bounding box center [237, 80] width 41 height 26
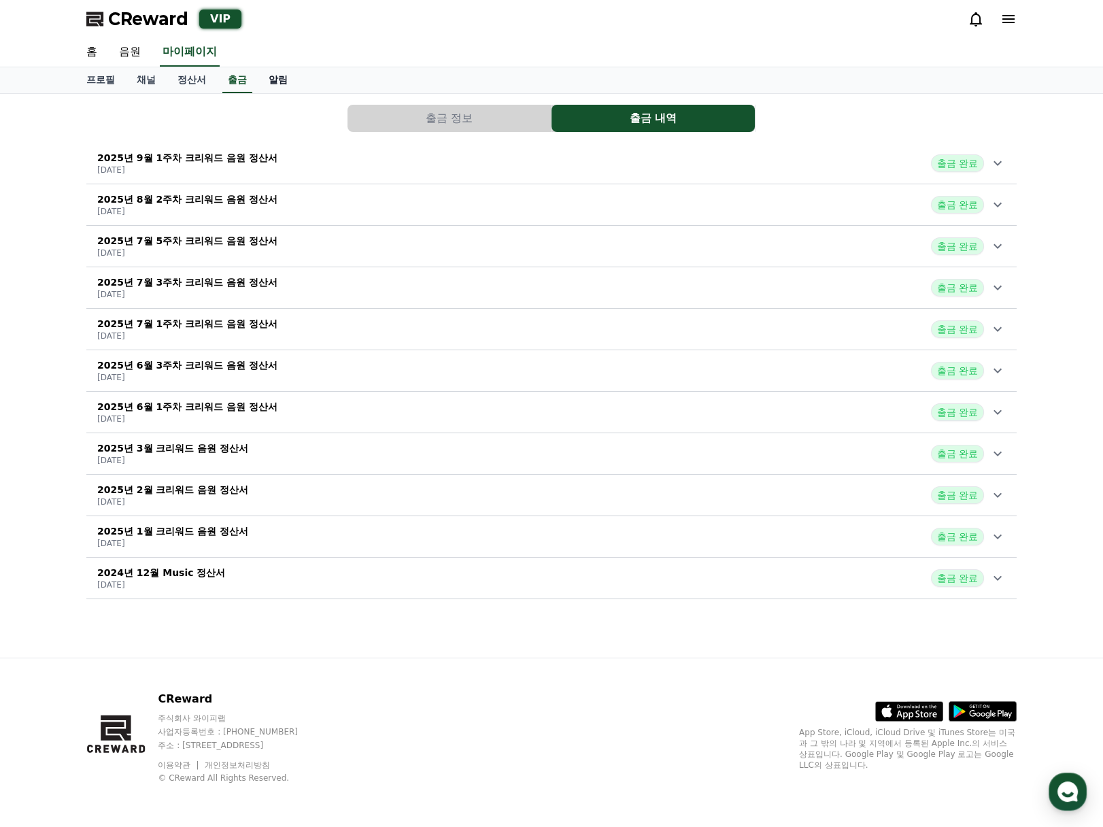
click at [280, 80] on link "알림" at bounding box center [278, 80] width 41 height 26
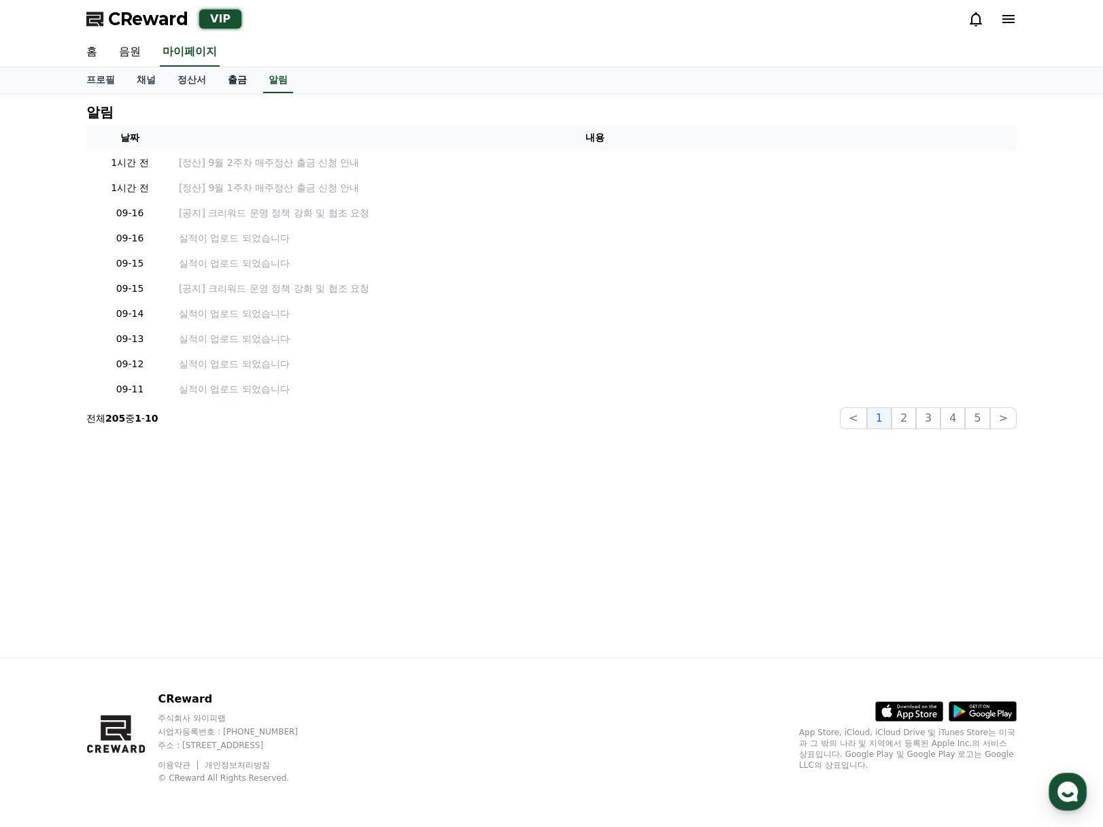
click at [237, 76] on link "출금" at bounding box center [237, 80] width 41 height 26
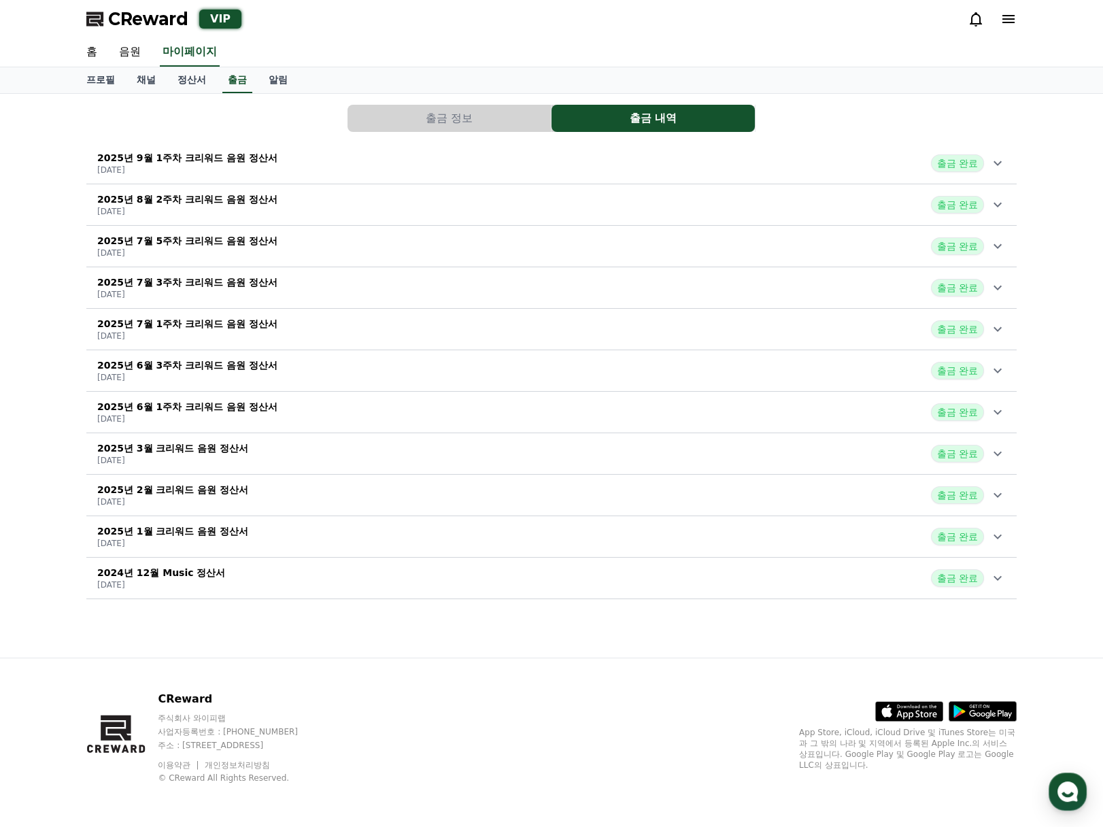
click at [434, 114] on button "출금 정보" at bounding box center [449, 118] width 203 height 27
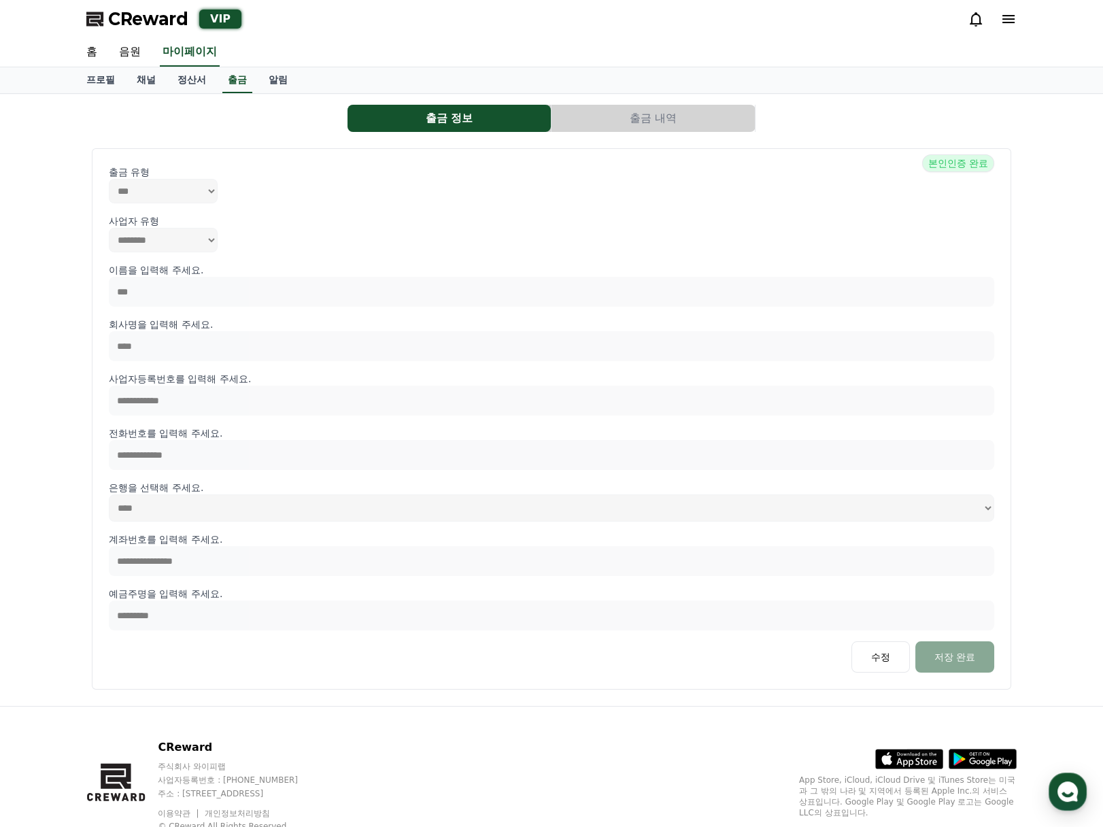
click at [678, 105] on button "출금 내역" at bounding box center [653, 118] width 203 height 27
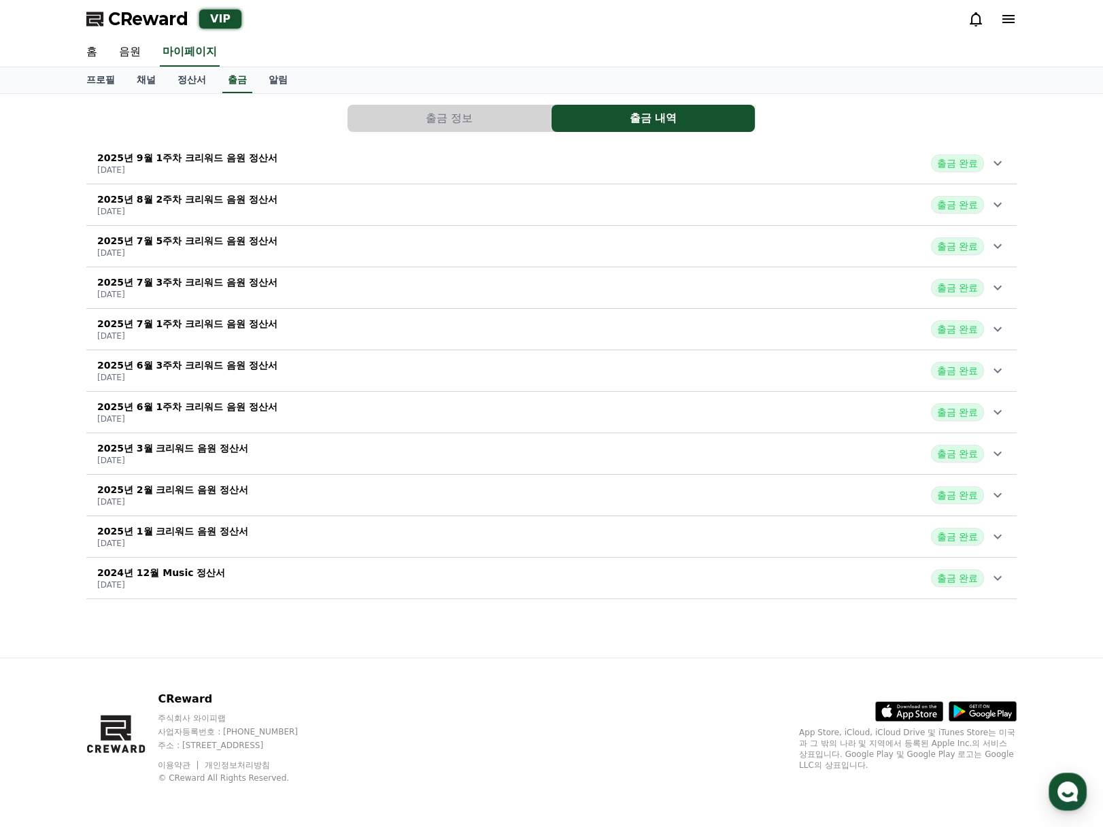
click at [650, 158] on div "2025년 9월 1주차 크리워드 음원 정산서 [DATE] 출금 완료" at bounding box center [551, 163] width 931 height 35
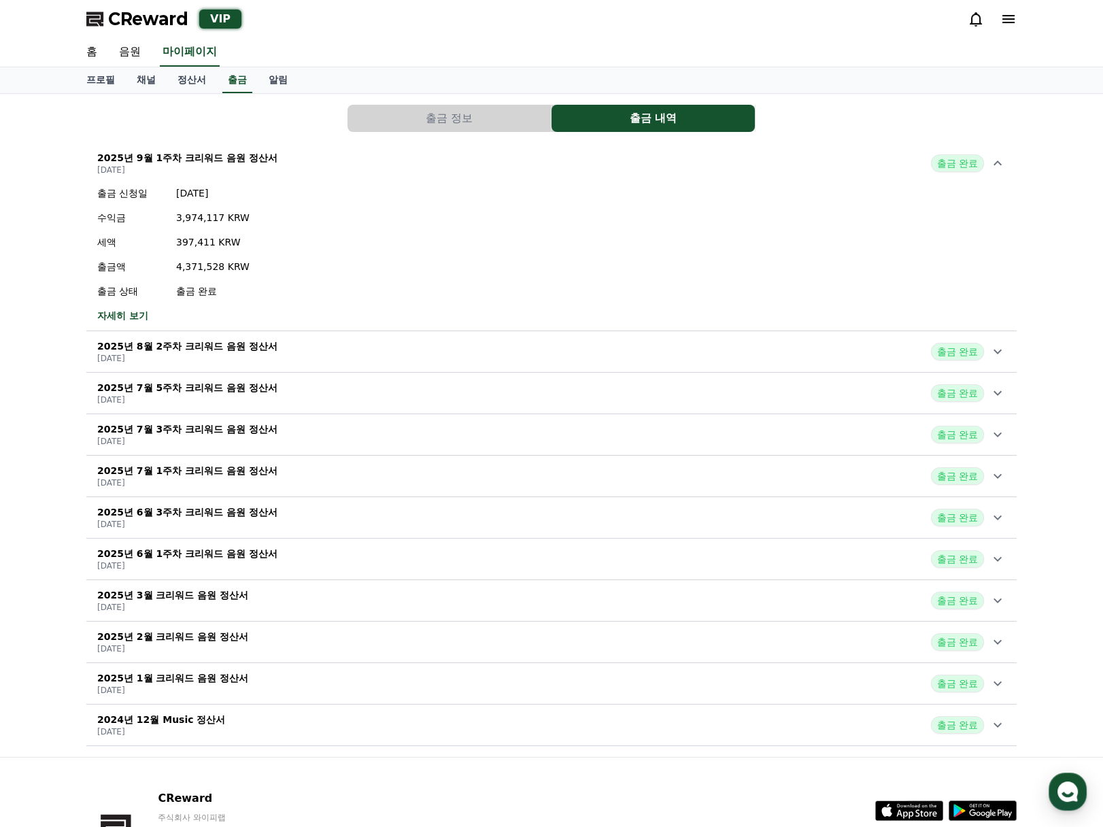
click at [650, 158] on div "2025년 9월 1주차 크리워드 음원 정산서 [DATE] 출금 완료" at bounding box center [551, 163] width 931 height 35
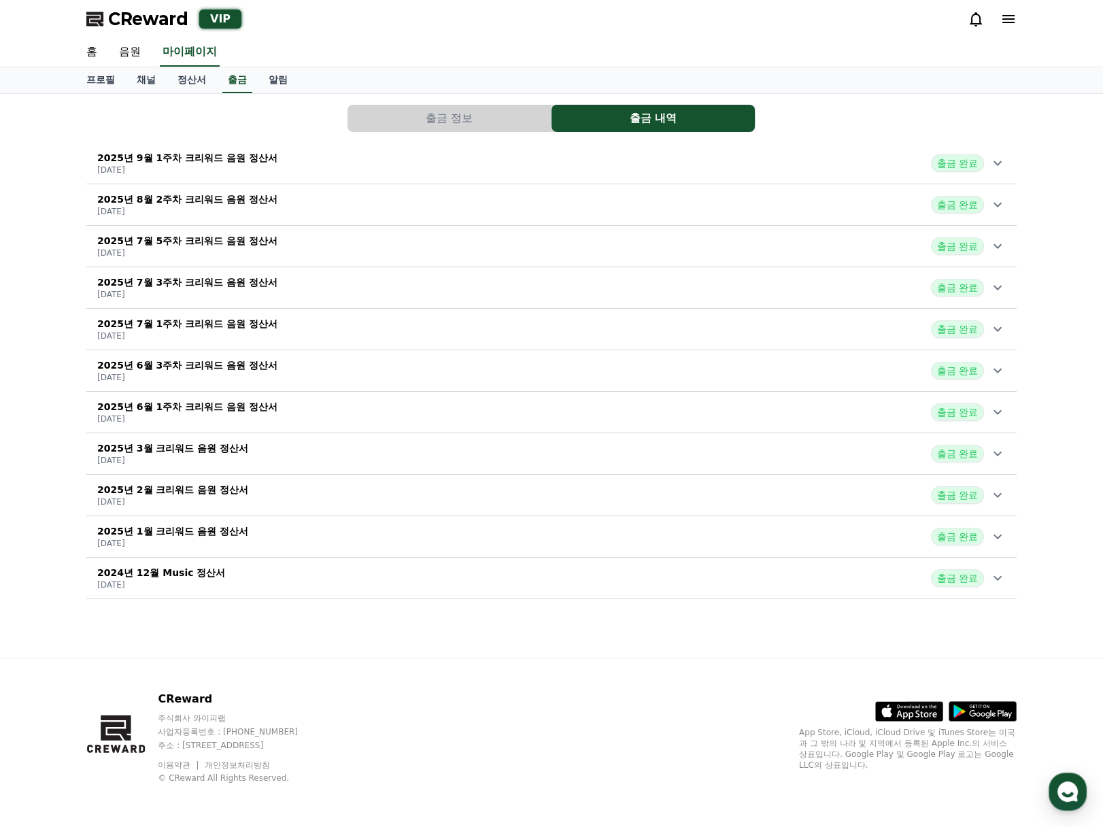
click at [425, 155] on div "2025년 9월 1주차 크리워드 음원 정산서 [DATE] 출금 완료" at bounding box center [551, 163] width 931 height 35
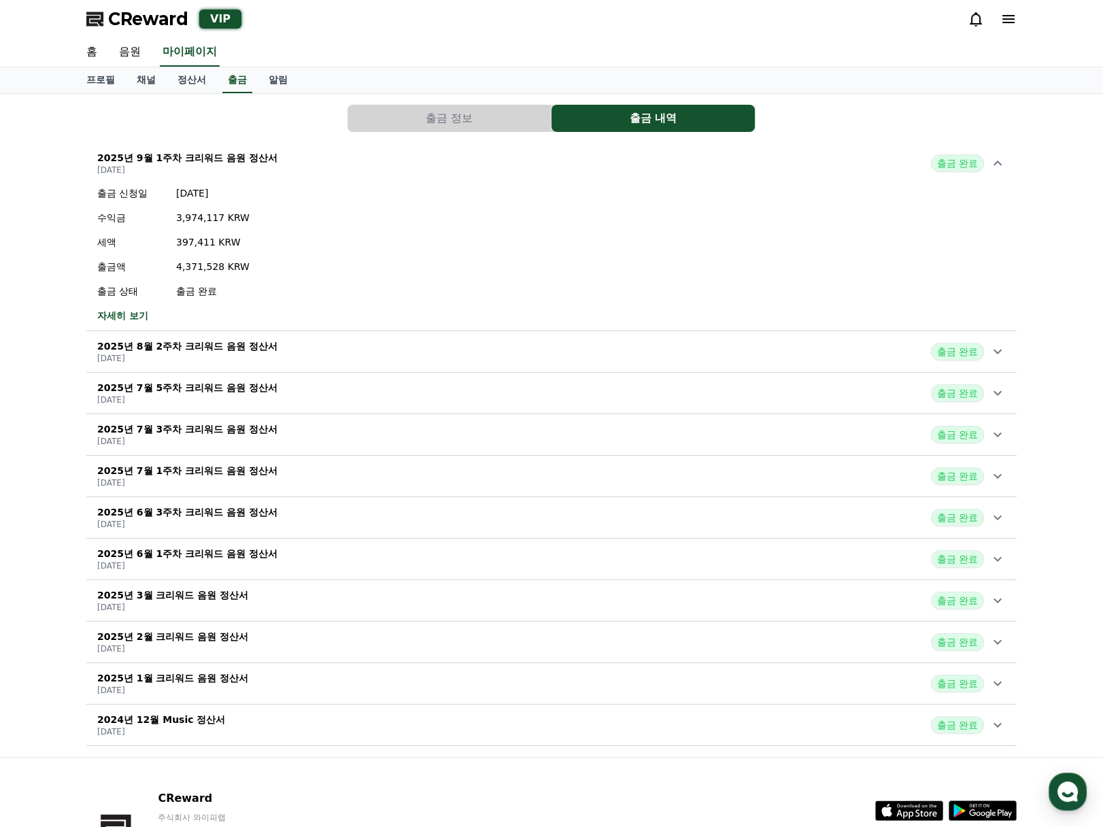
click at [425, 155] on div "2025년 9월 1주차 크리워드 음원 정산서 [DATE] 출금 완료" at bounding box center [551, 163] width 931 height 35
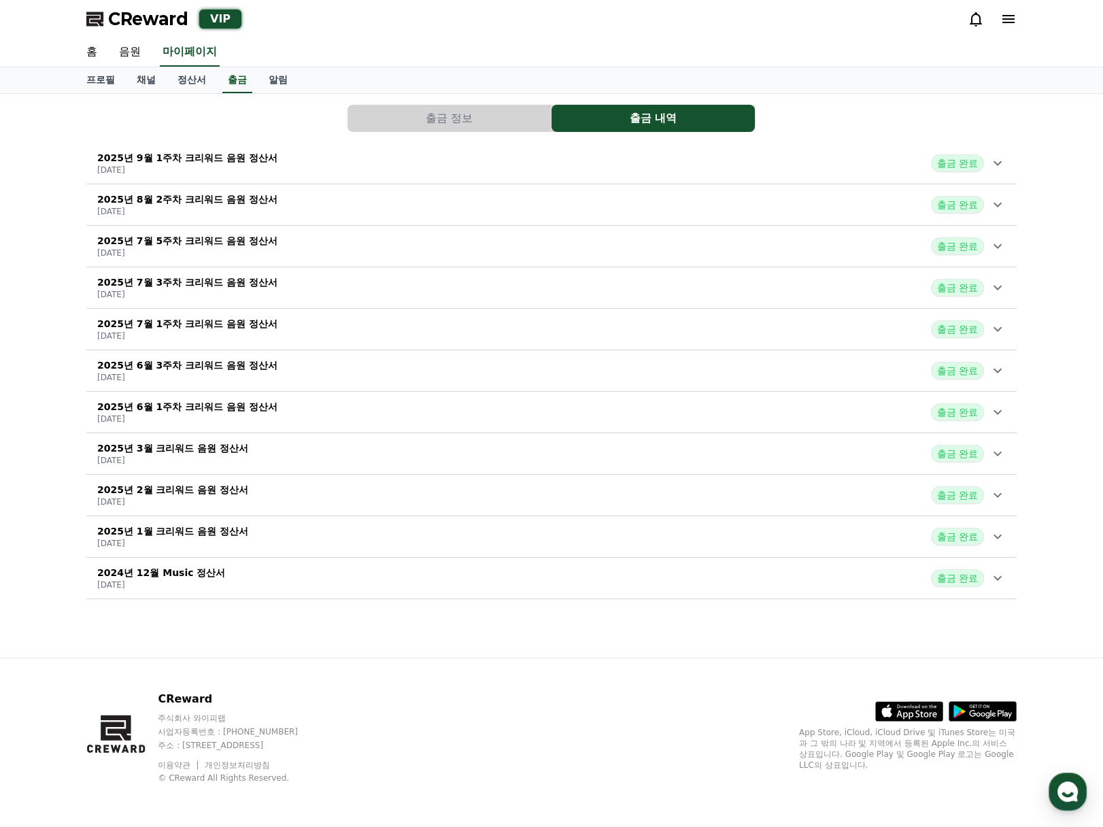
click at [459, 109] on button "출금 정보" at bounding box center [449, 118] width 203 height 27
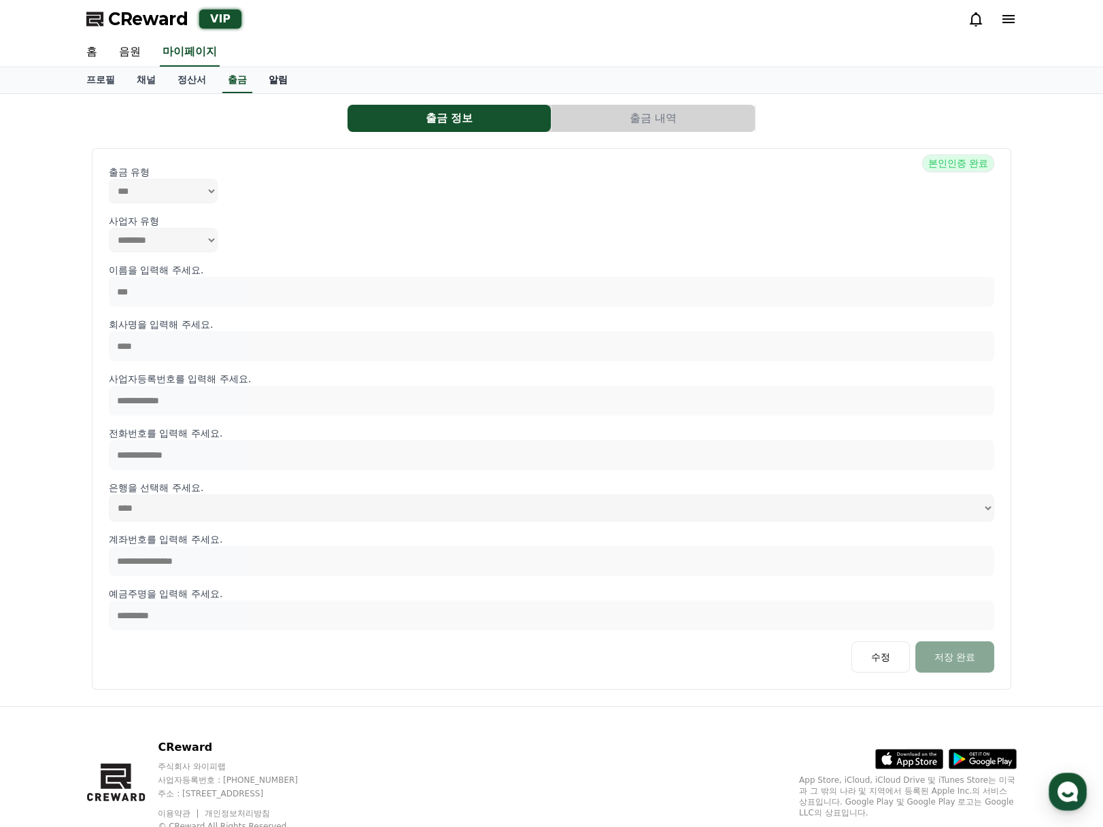
click at [284, 82] on link "알림" at bounding box center [278, 80] width 41 height 26
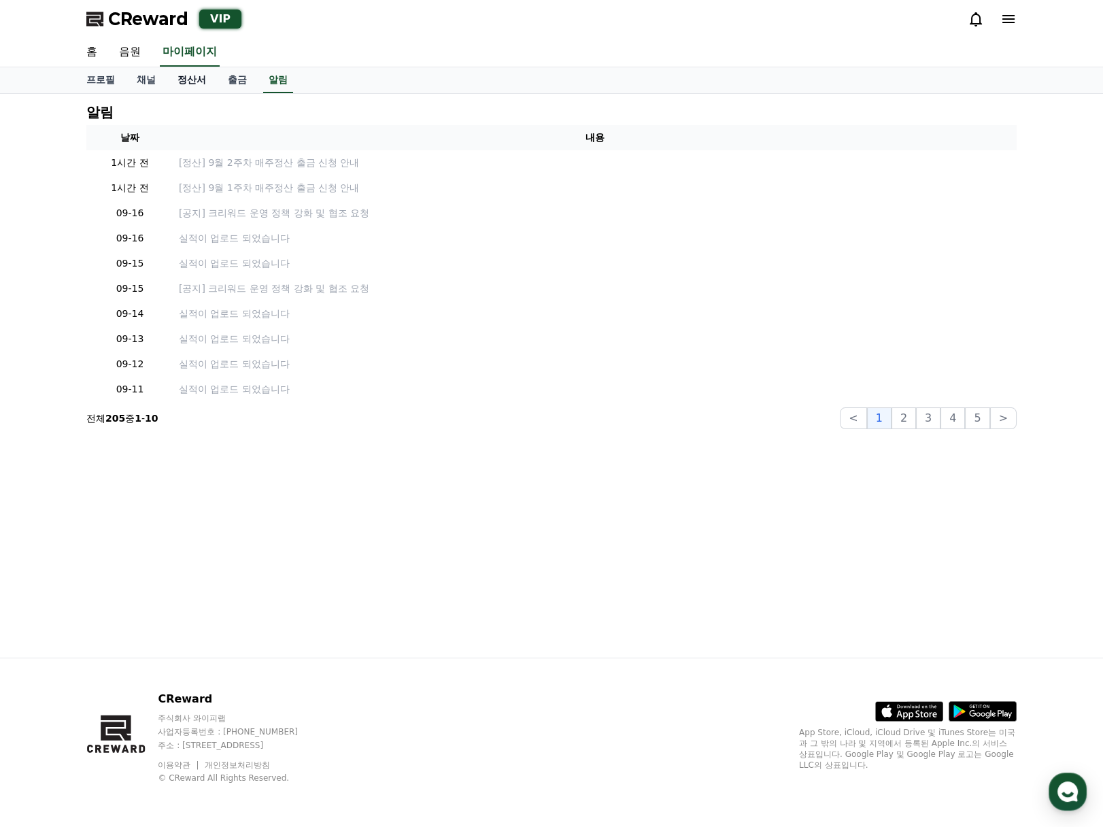
click at [185, 77] on link "정산서" at bounding box center [192, 80] width 50 height 26
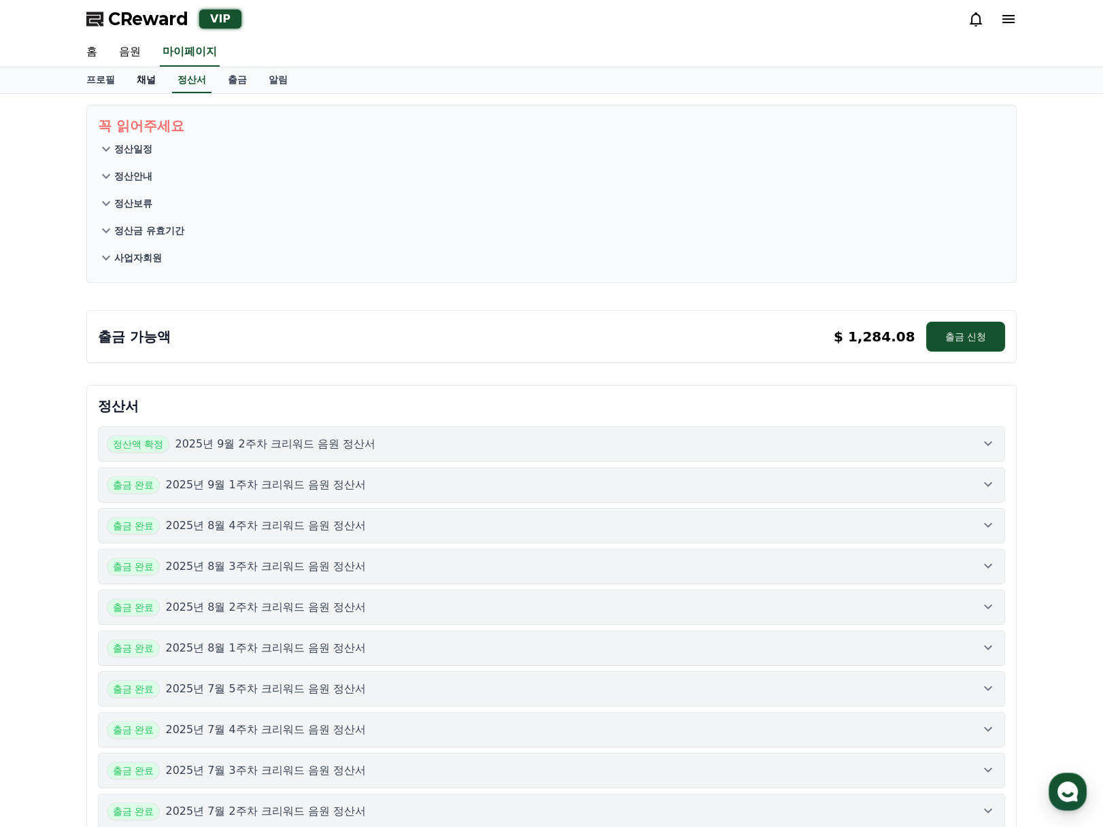
click at [146, 79] on link "채널" at bounding box center [146, 80] width 41 height 26
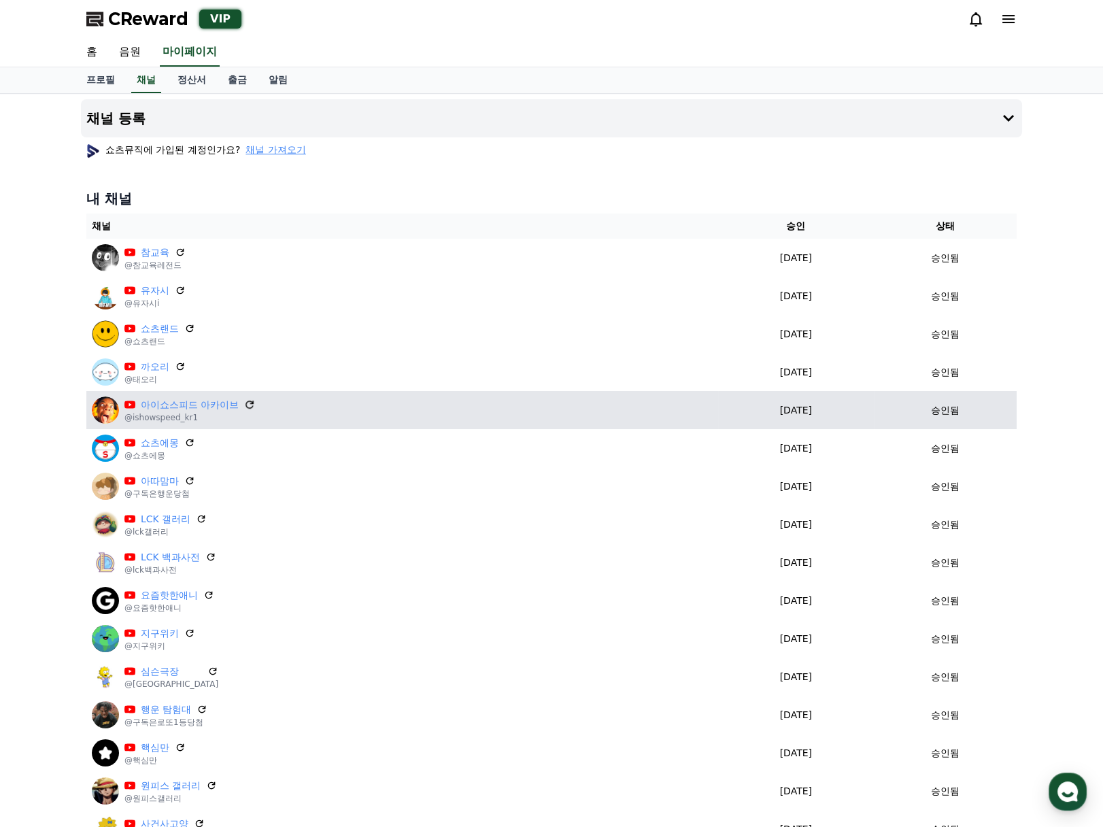
click at [249, 404] on icon at bounding box center [250, 405] width 12 height 12
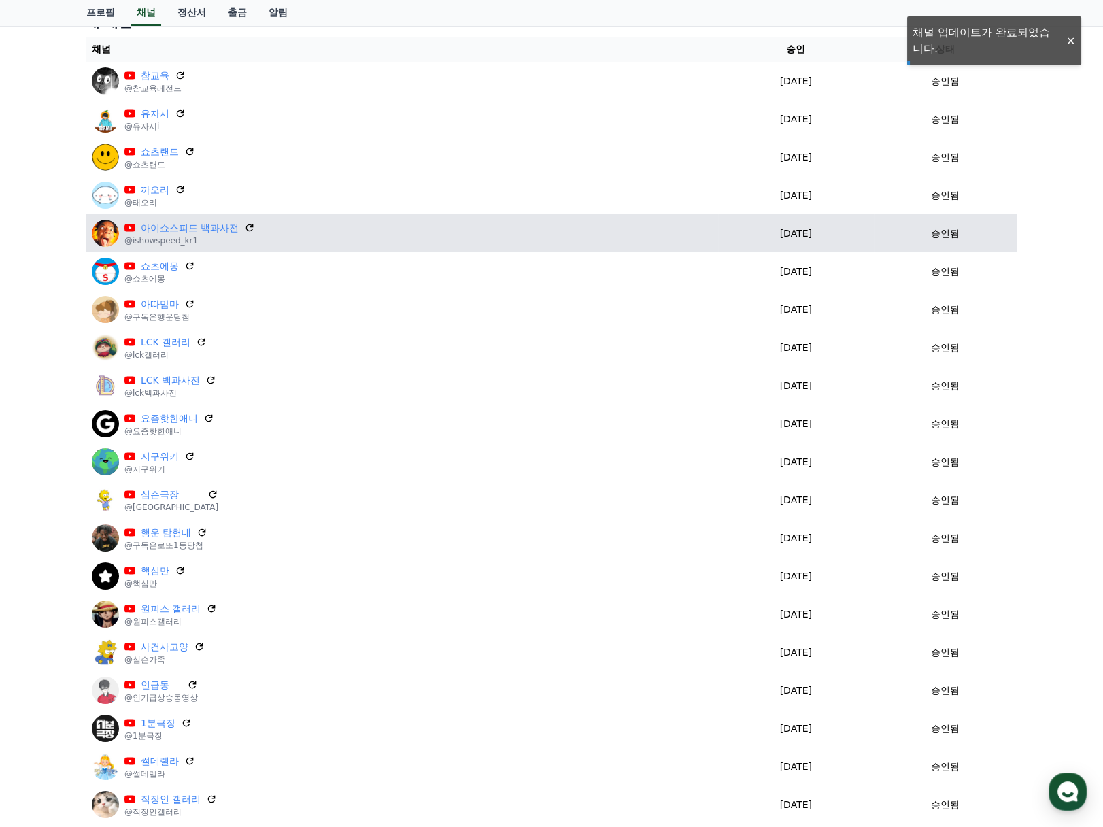
scroll to position [216, 0]
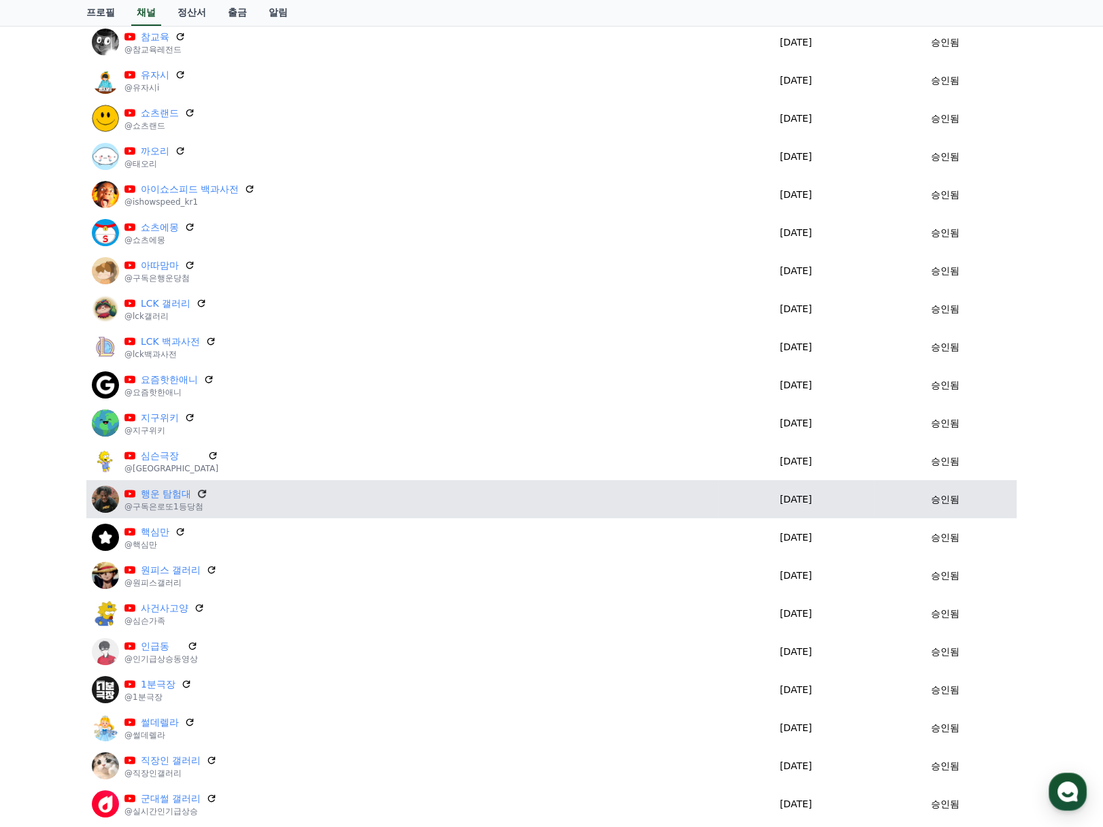
click at [205, 495] on icon at bounding box center [203, 494] width 12 height 12
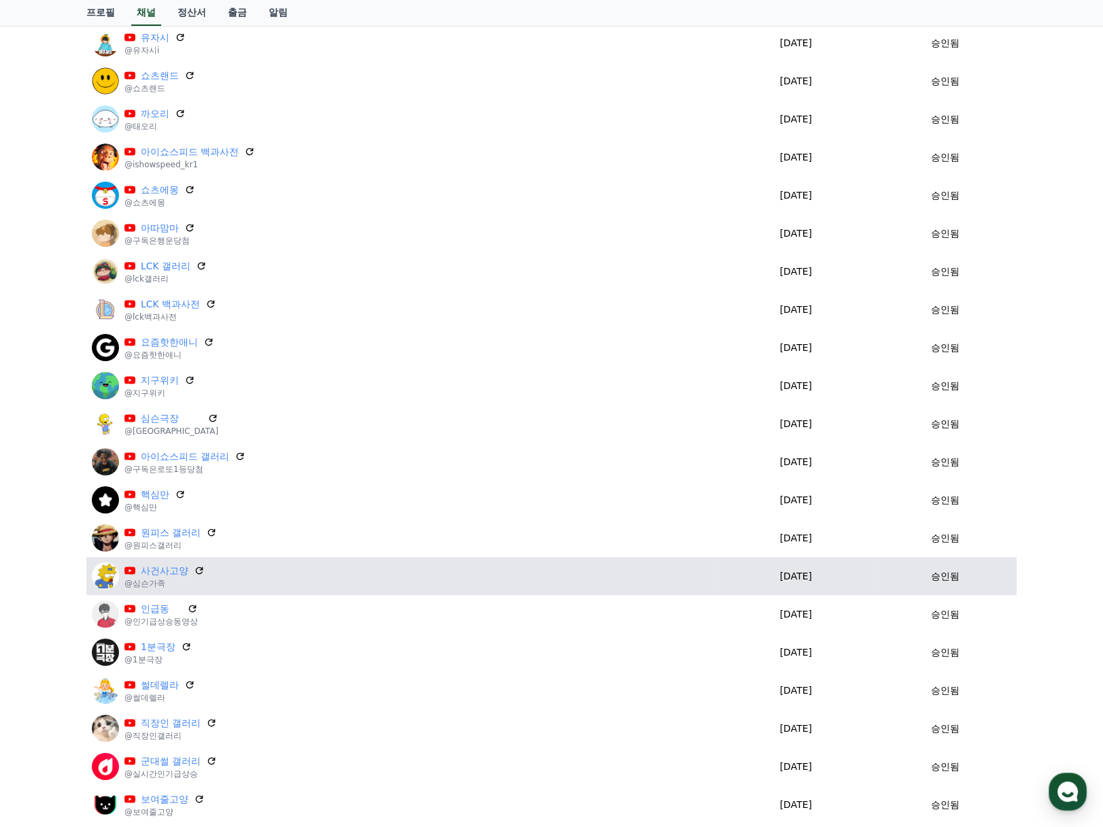
scroll to position [324, 0]
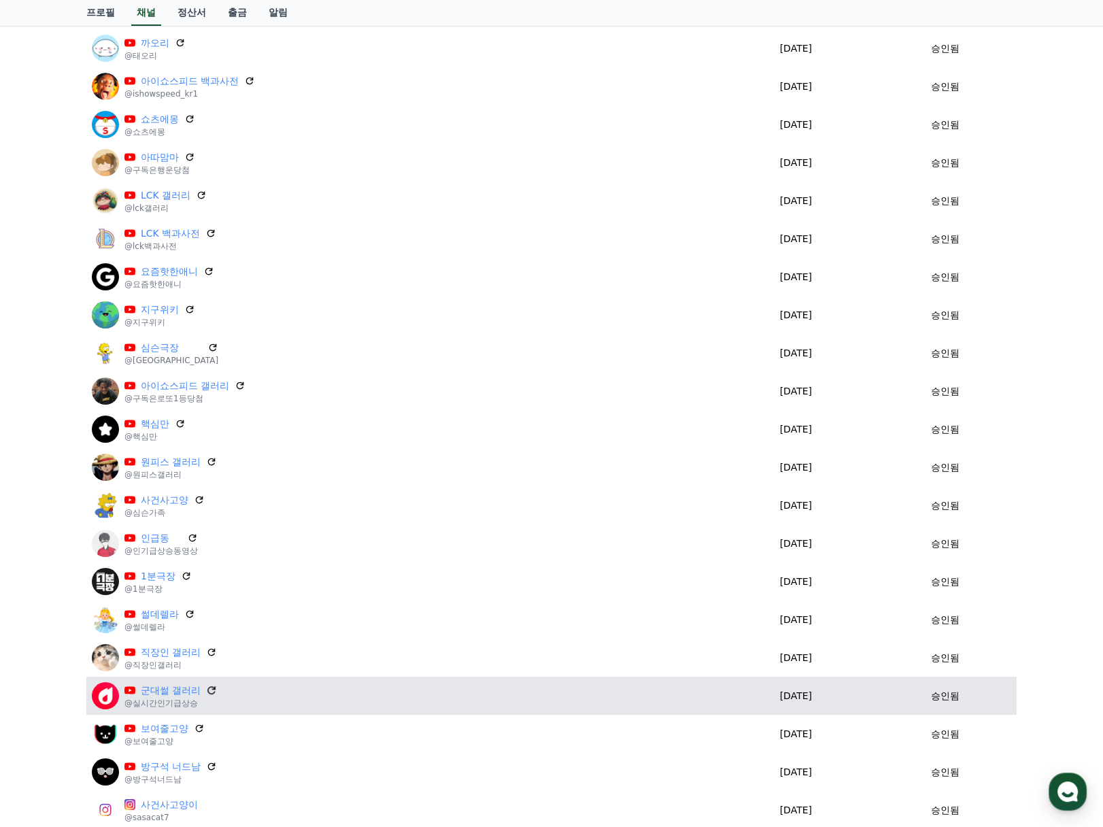
click at [212, 693] on icon at bounding box center [212, 690] width 8 height 8
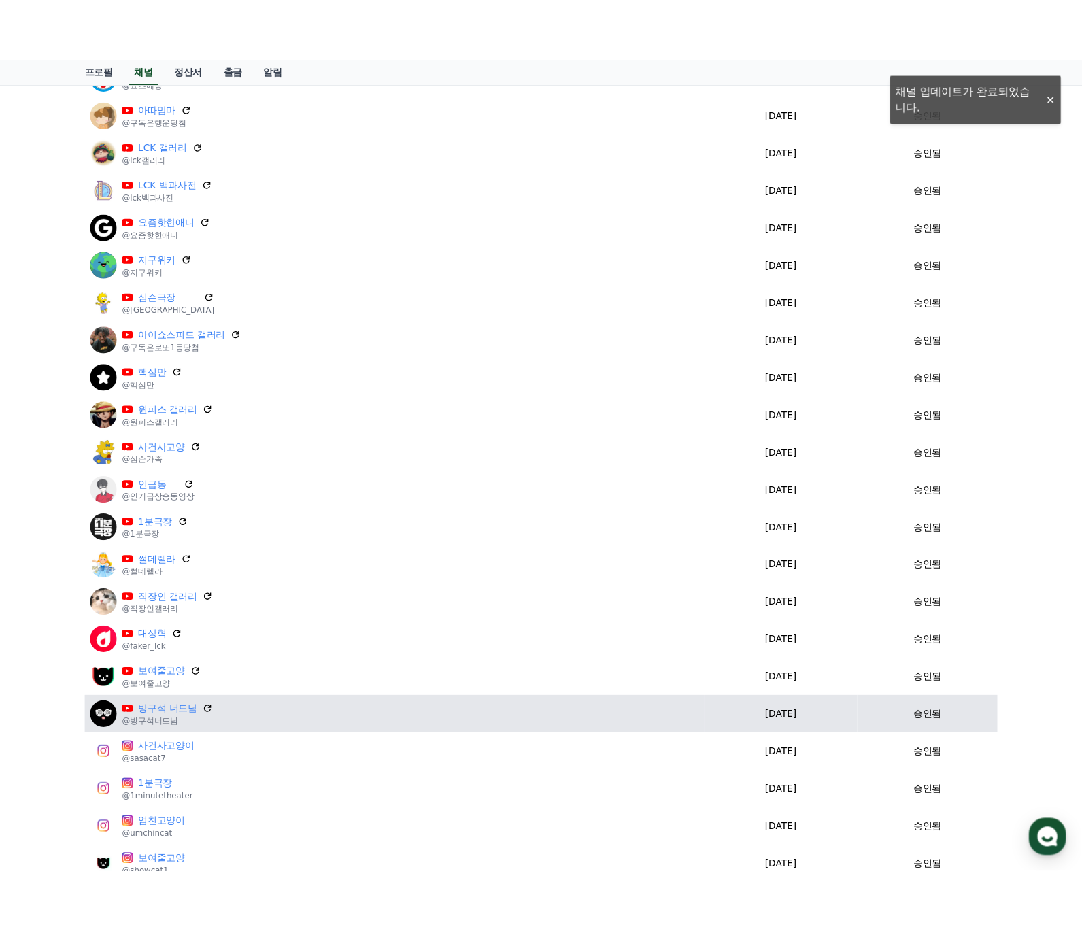
scroll to position [432, 0]
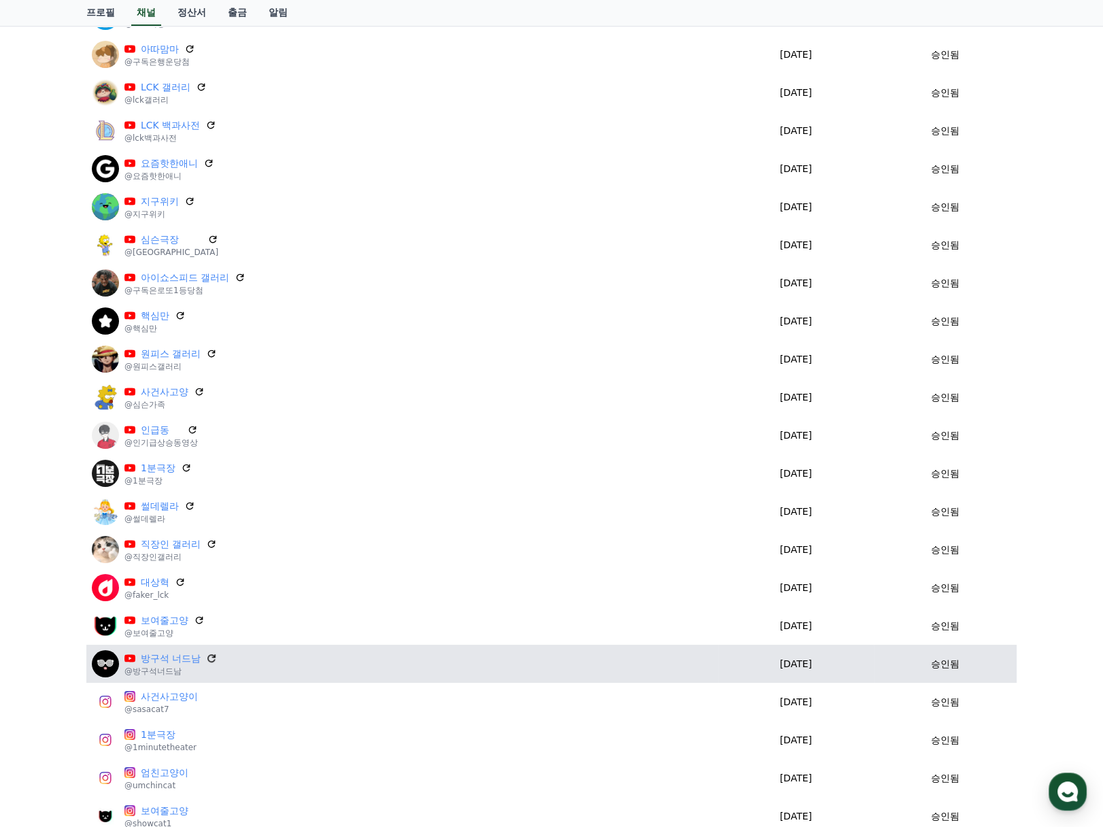
click at [210, 653] on icon at bounding box center [212, 658] width 12 height 12
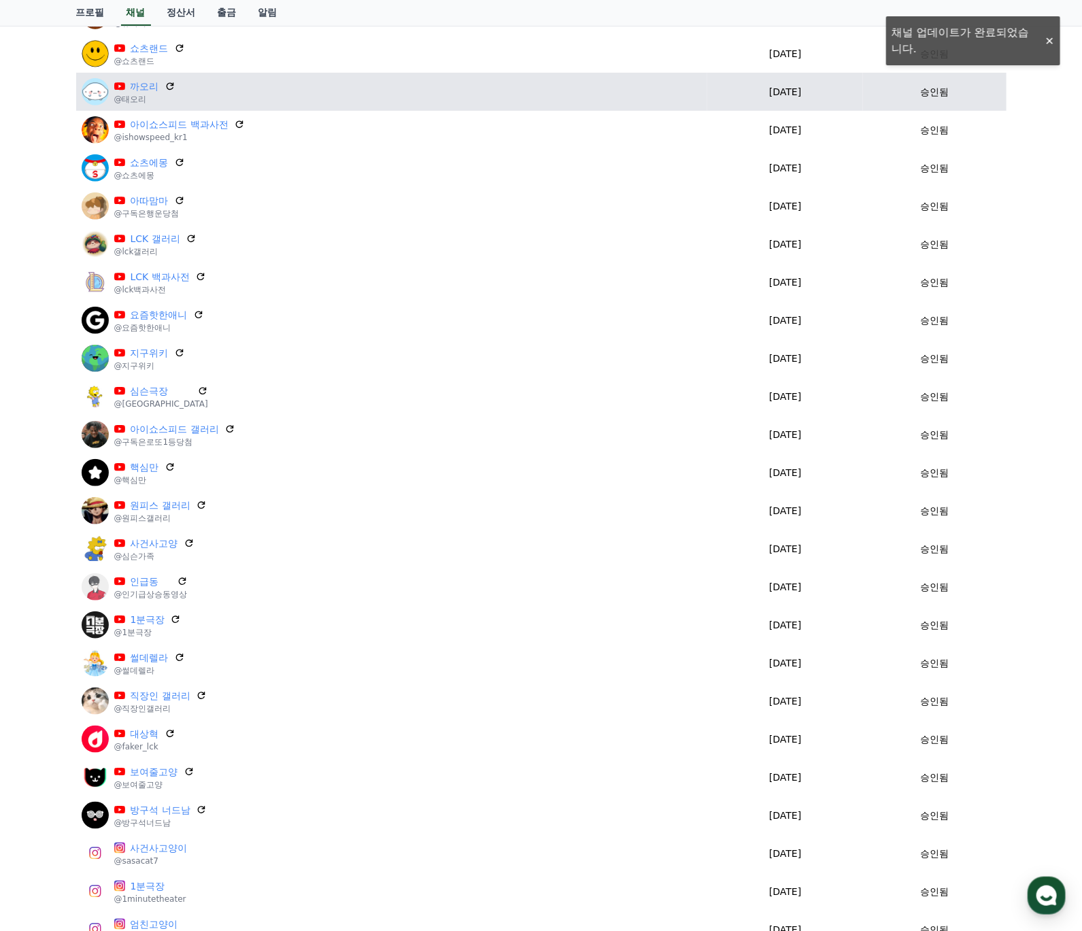
scroll to position [0, 0]
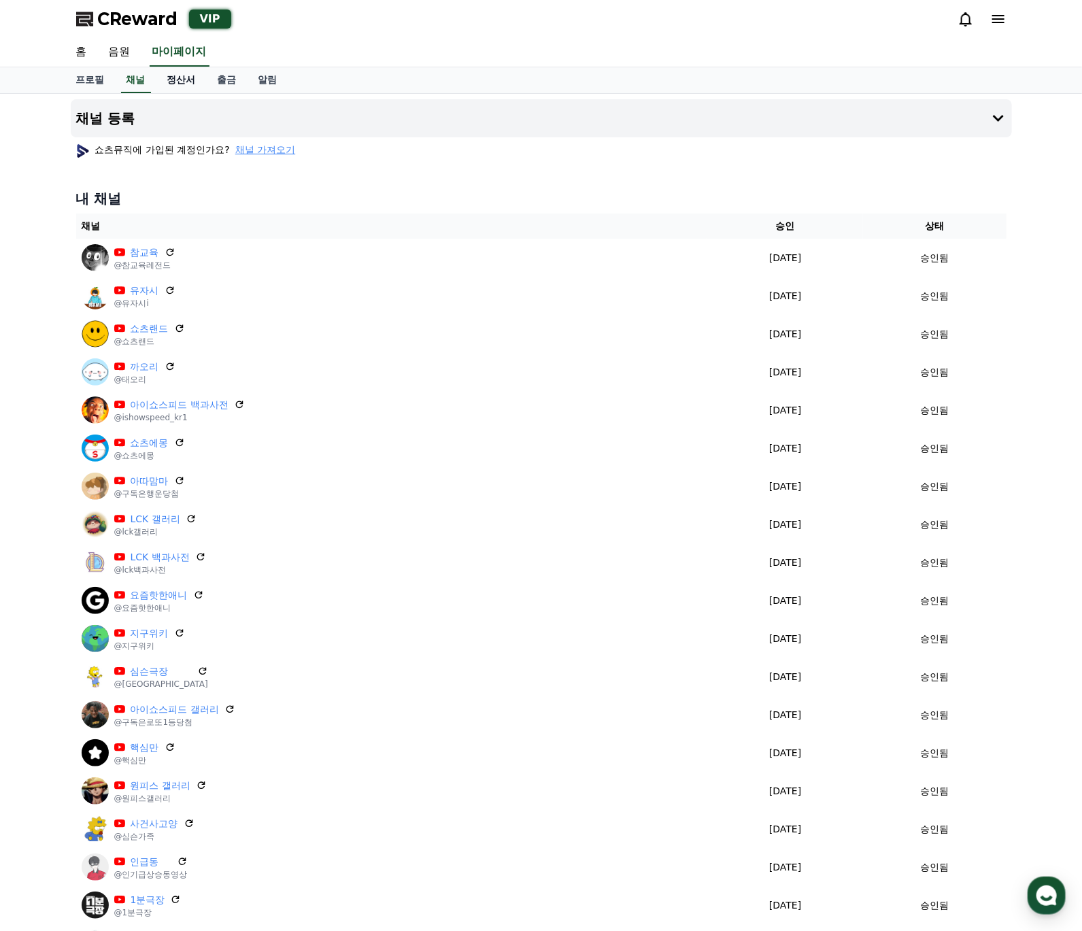
click at [166, 82] on link "정산서" at bounding box center [181, 80] width 50 height 26
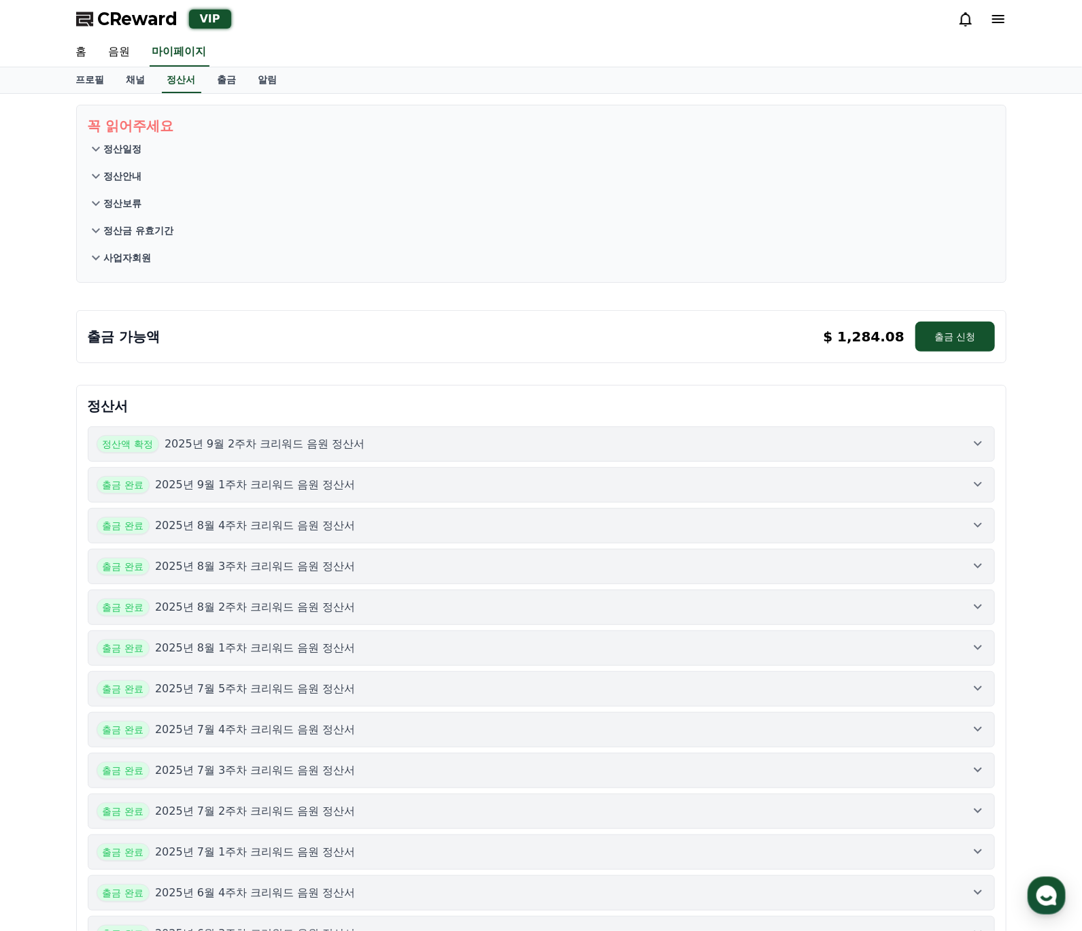
click at [980, 449] on icon at bounding box center [978, 443] width 16 height 16
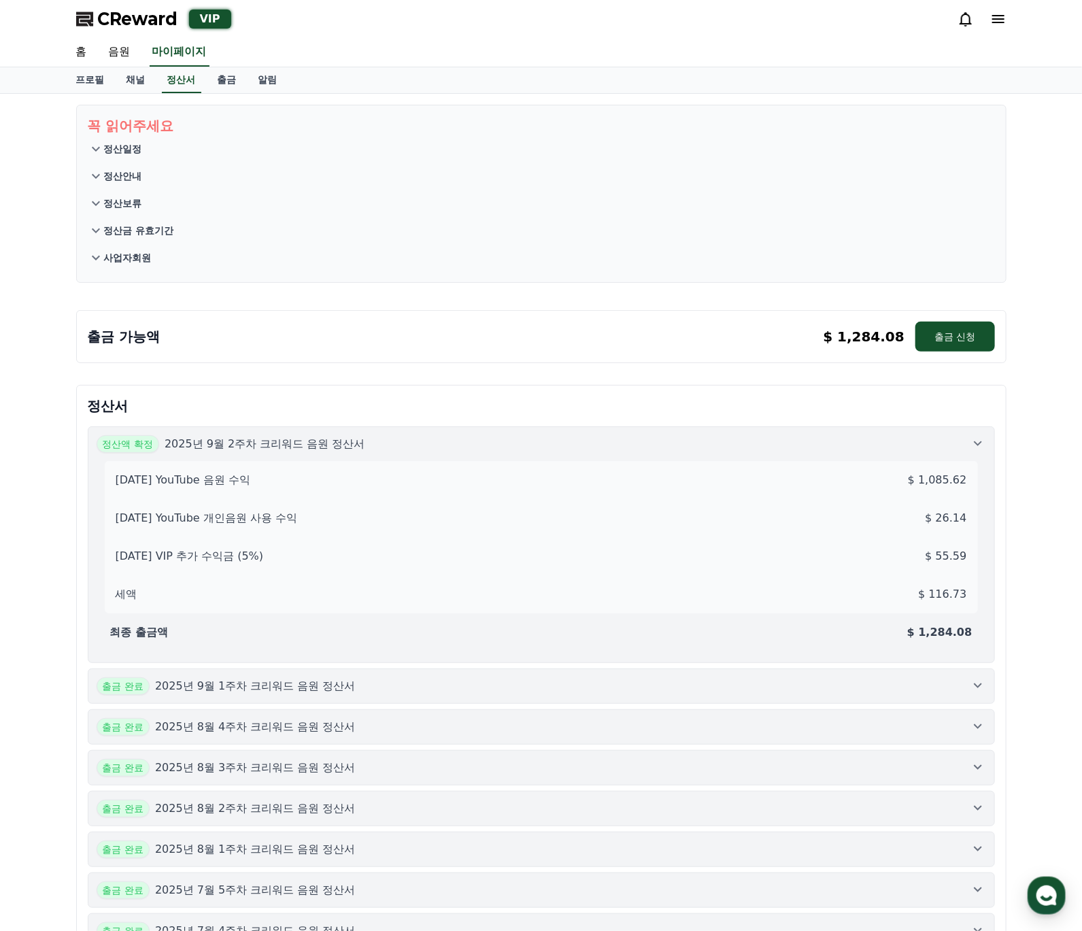
click at [980, 449] on icon at bounding box center [978, 443] width 16 height 16
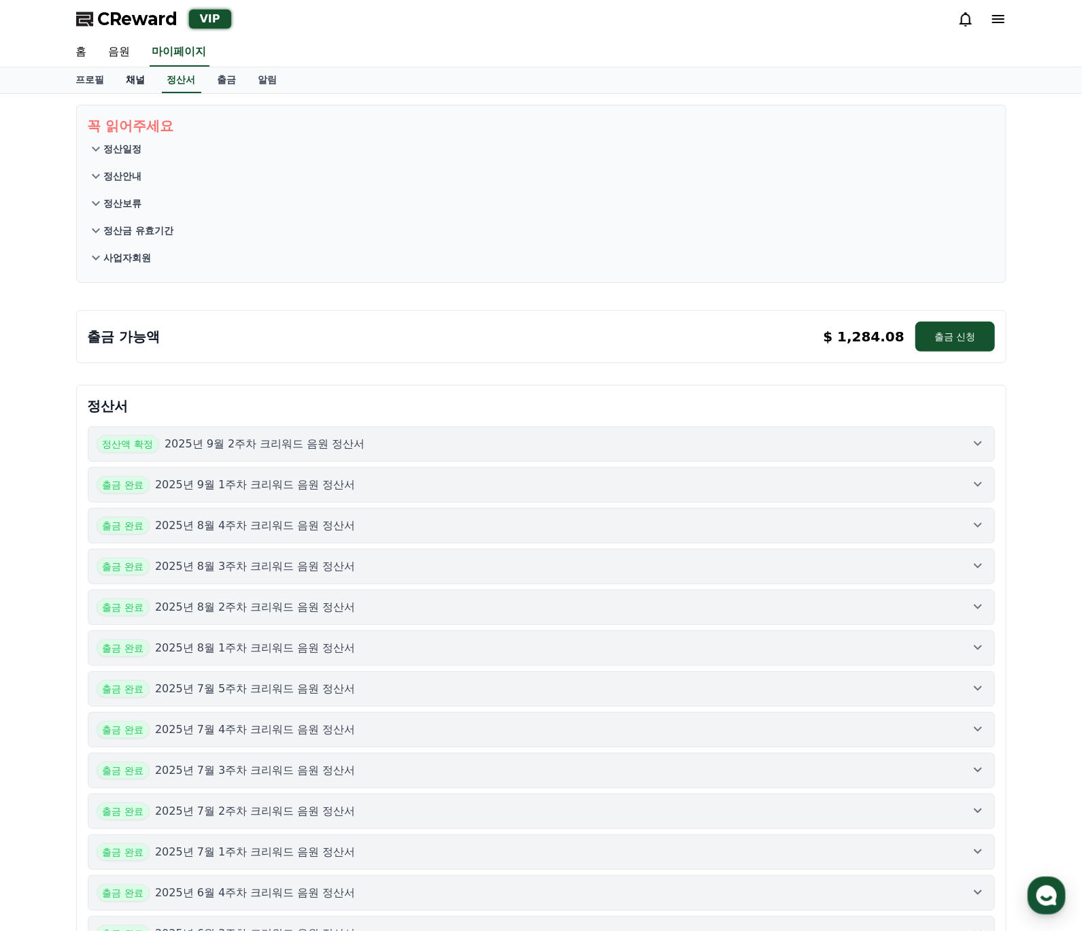
click at [119, 82] on link "채널" at bounding box center [136, 80] width 41 height 26
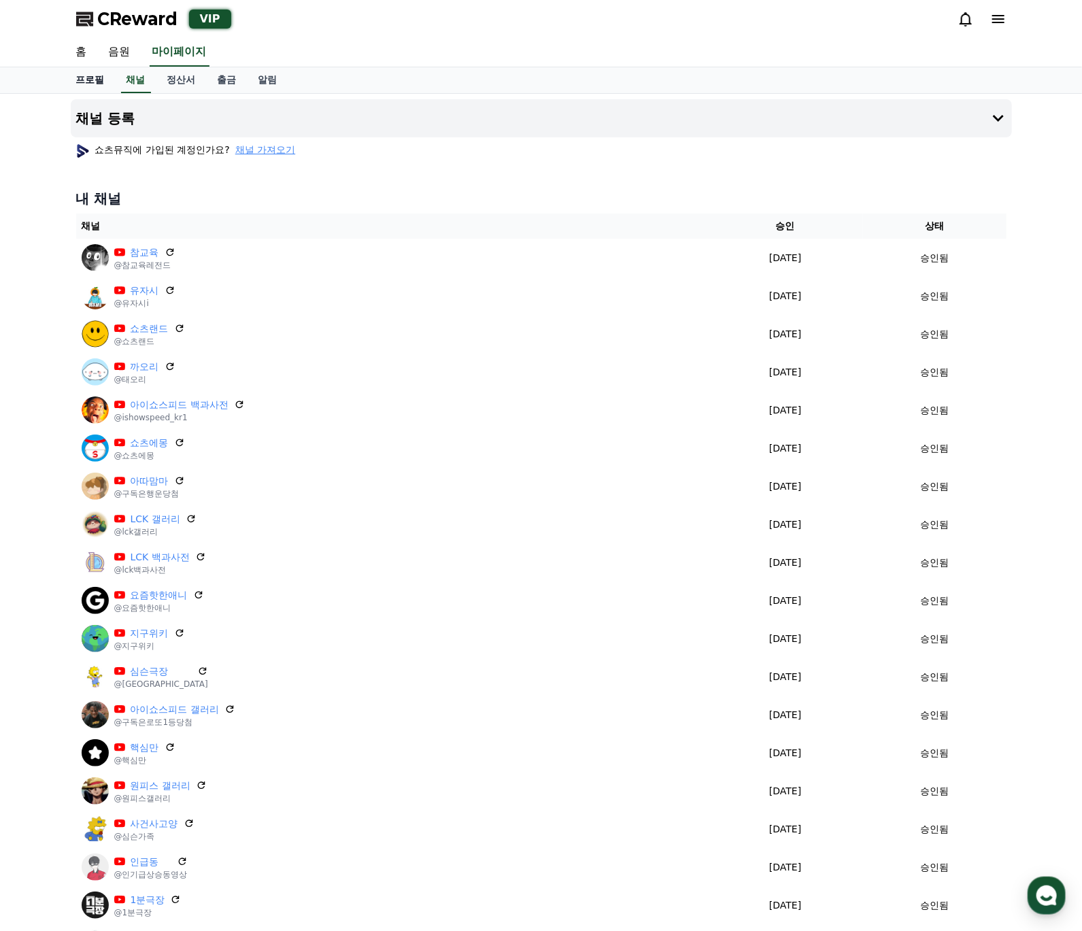
click at [93, 82] on link "프로필" at bounding box center [90, 80] width 50 height 26
select select "**********"
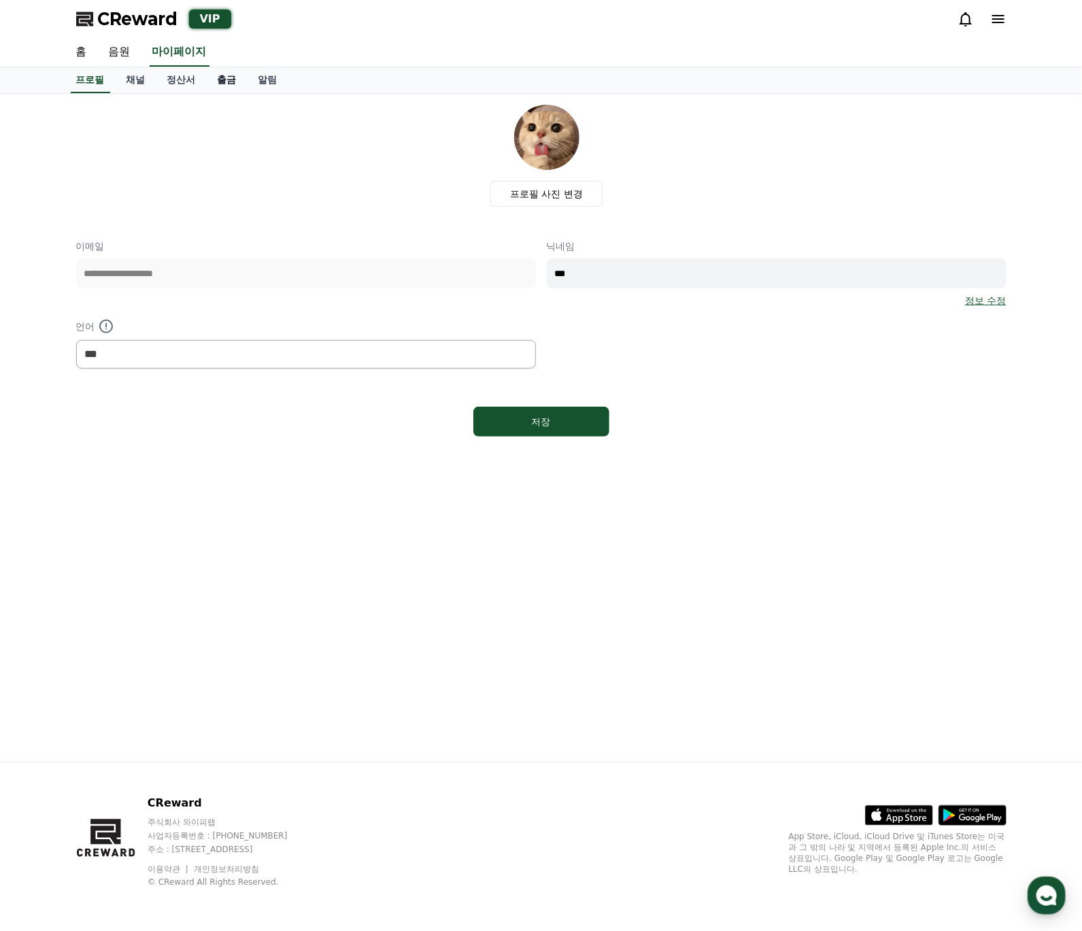
click at [236, 78] on link "출금" at bounding box center [227, 80] width 41 height 26
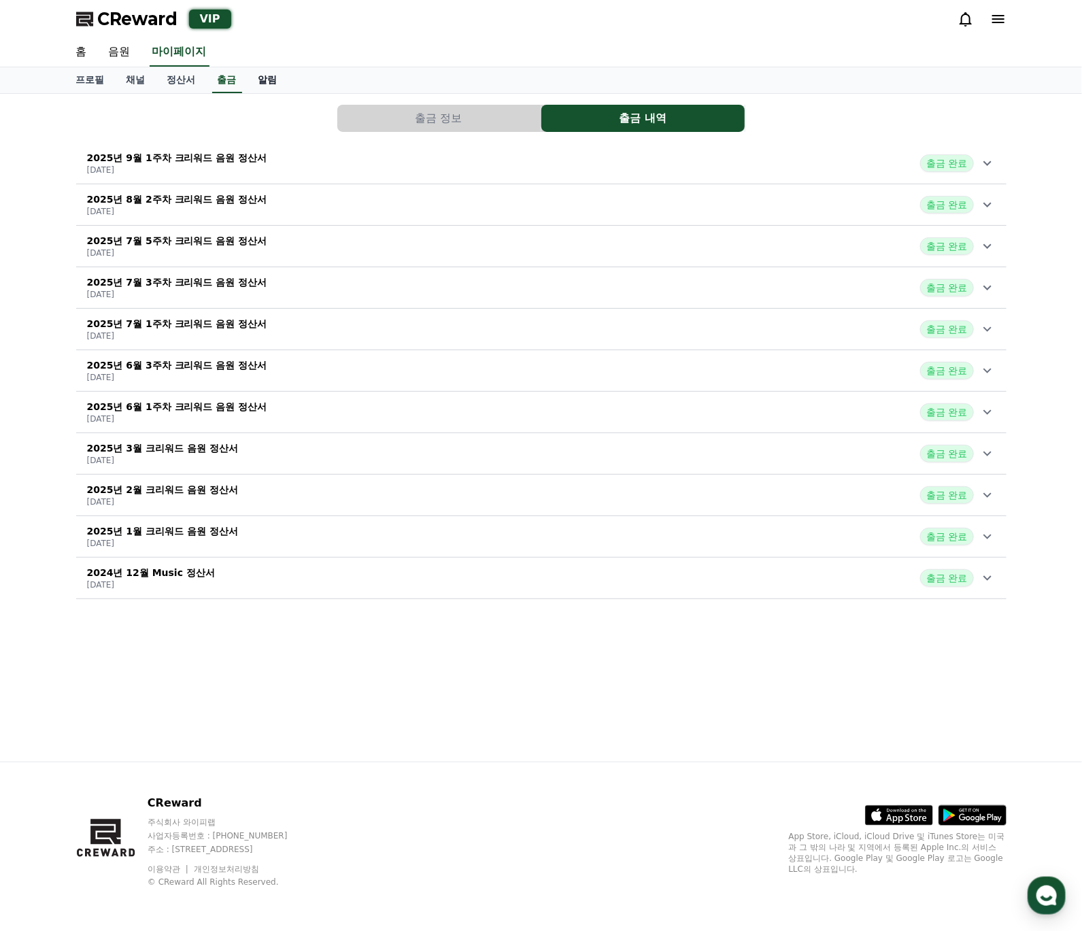
click at [259, 81] on link "알림" at bounding box center [268, 80] width 41 height 26
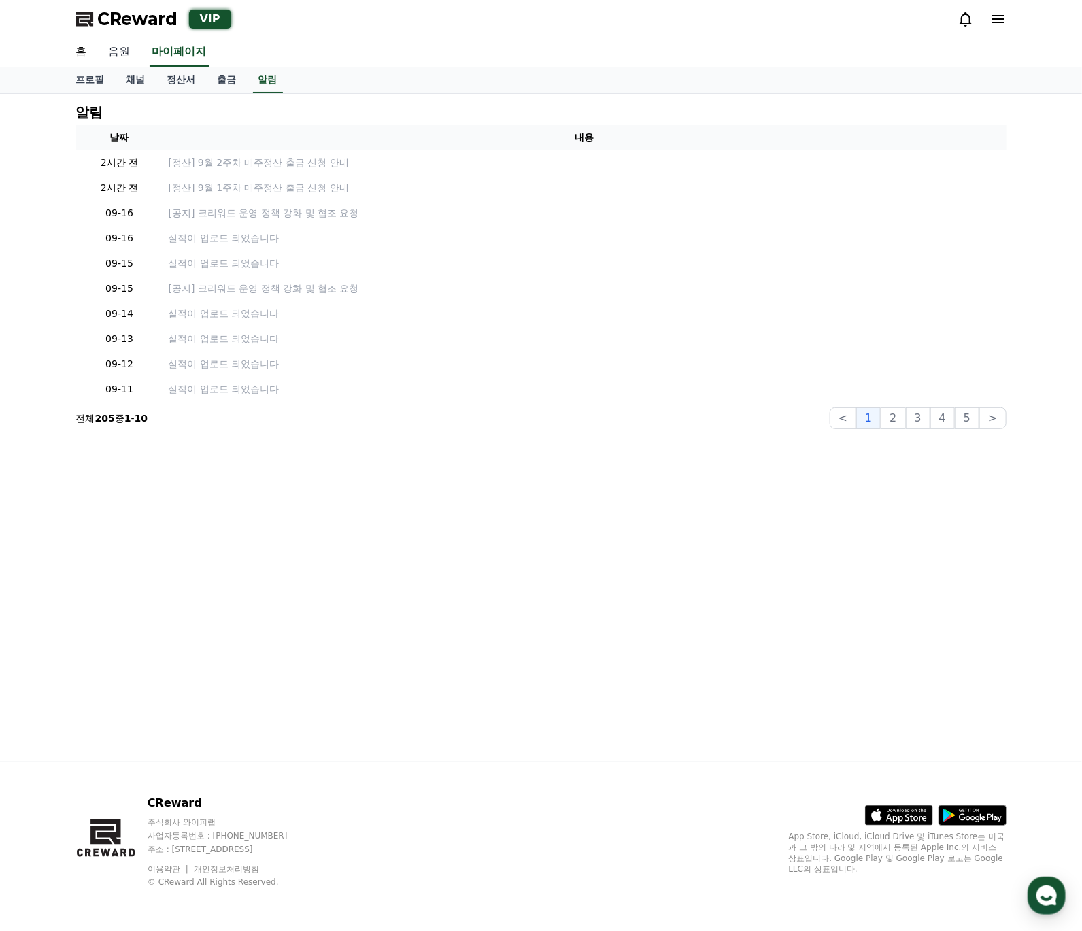
click at [124, 50] on link "음원" at bounding box center [120, 52] width 44 height 29
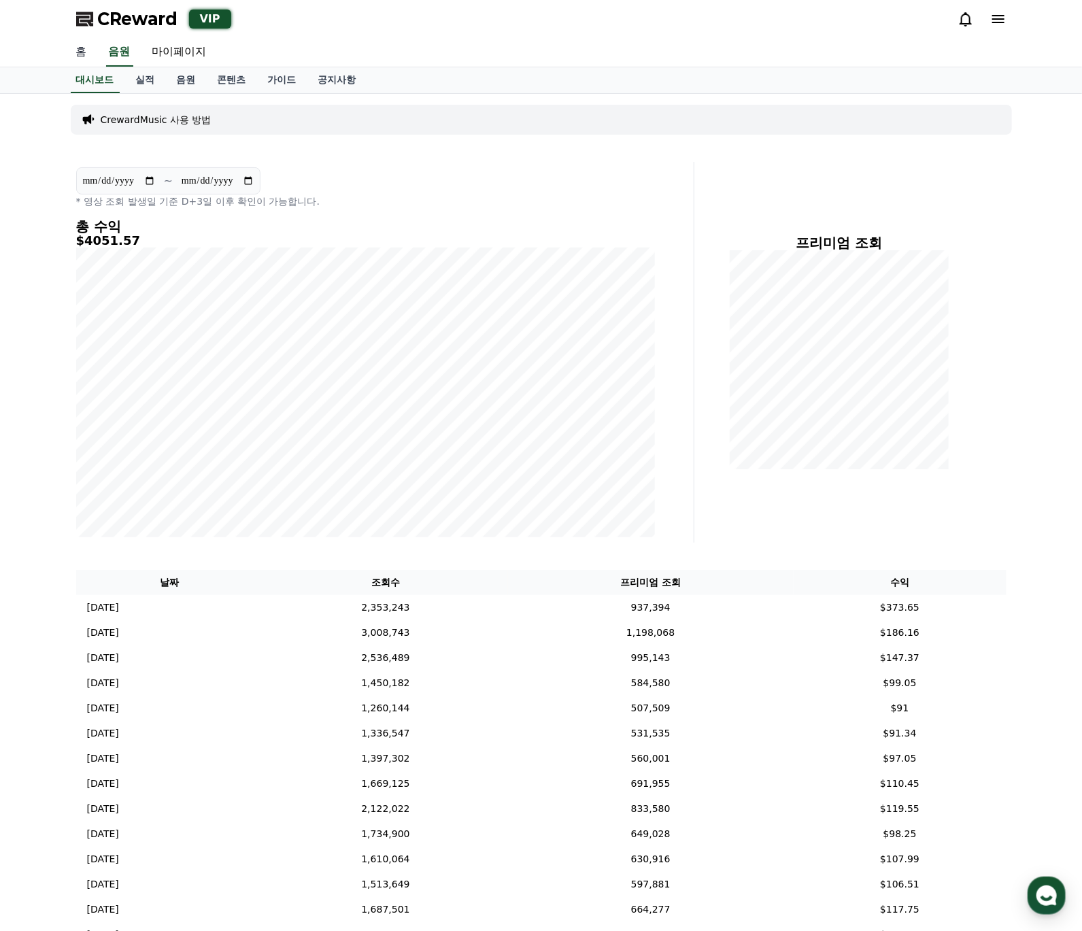
click at [95, 50] on link "홈" at bounding box center [81, 52] width 33 height 29
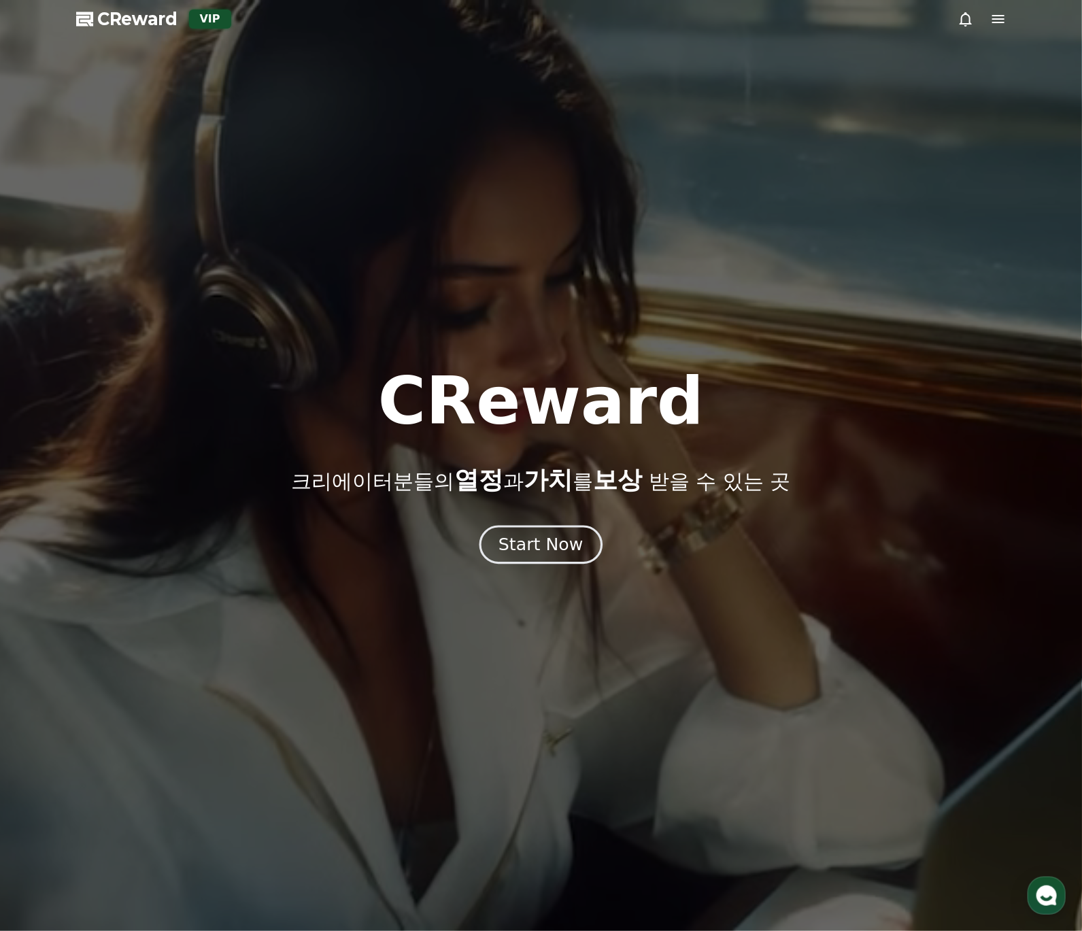
click at [539, 548] on div "Start Now" at bounding box center [541, 544] width 84 height 23
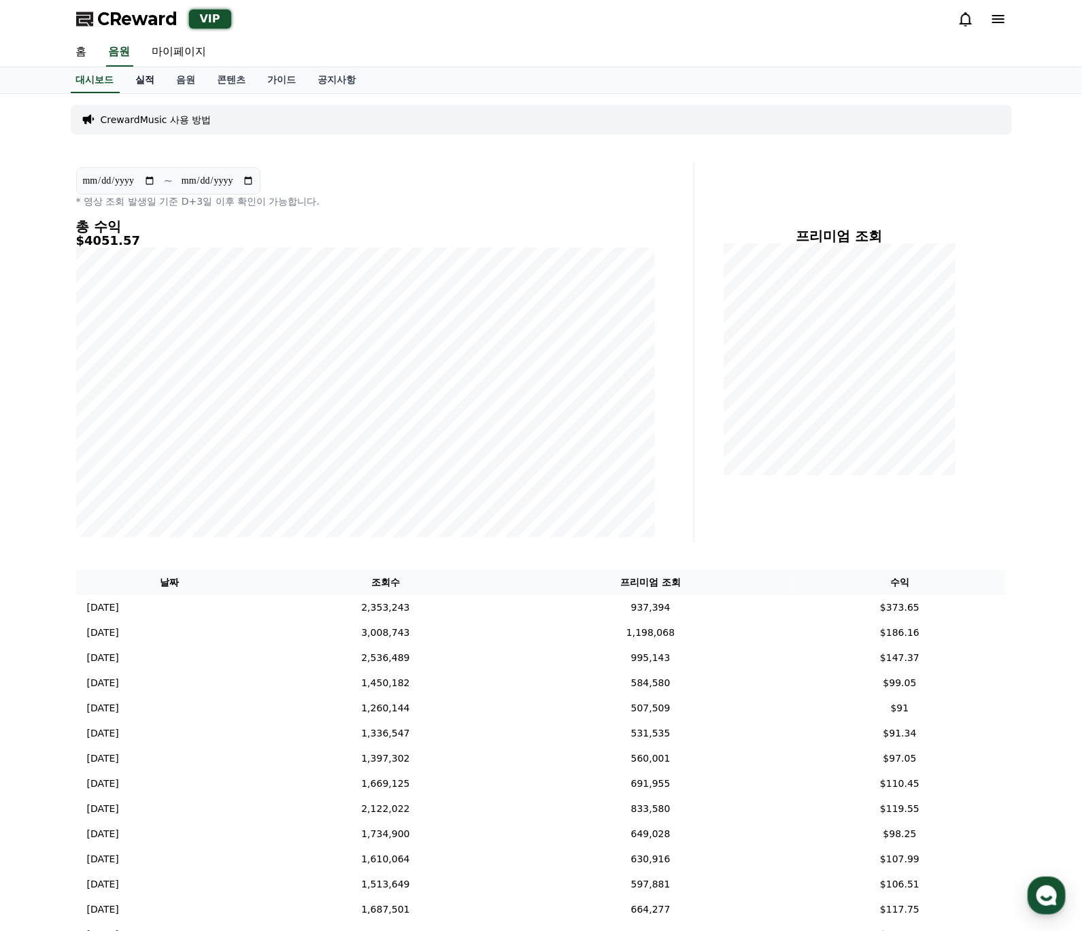
click at [161, 75] on link "실적" at bounding box center [145, 80] width 41 height 26
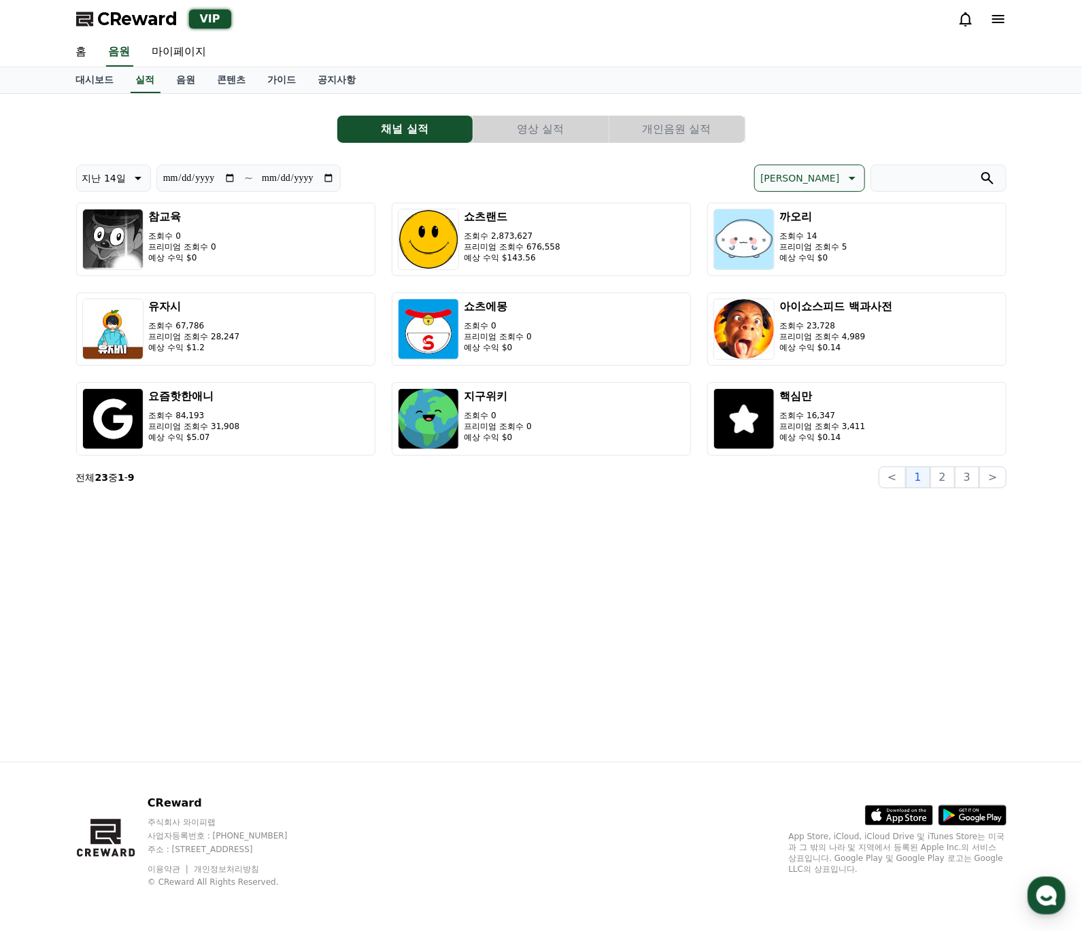
click at [697, 135] on button "개인음원 실적" at bounding box center [677, 129] width 135 height 27
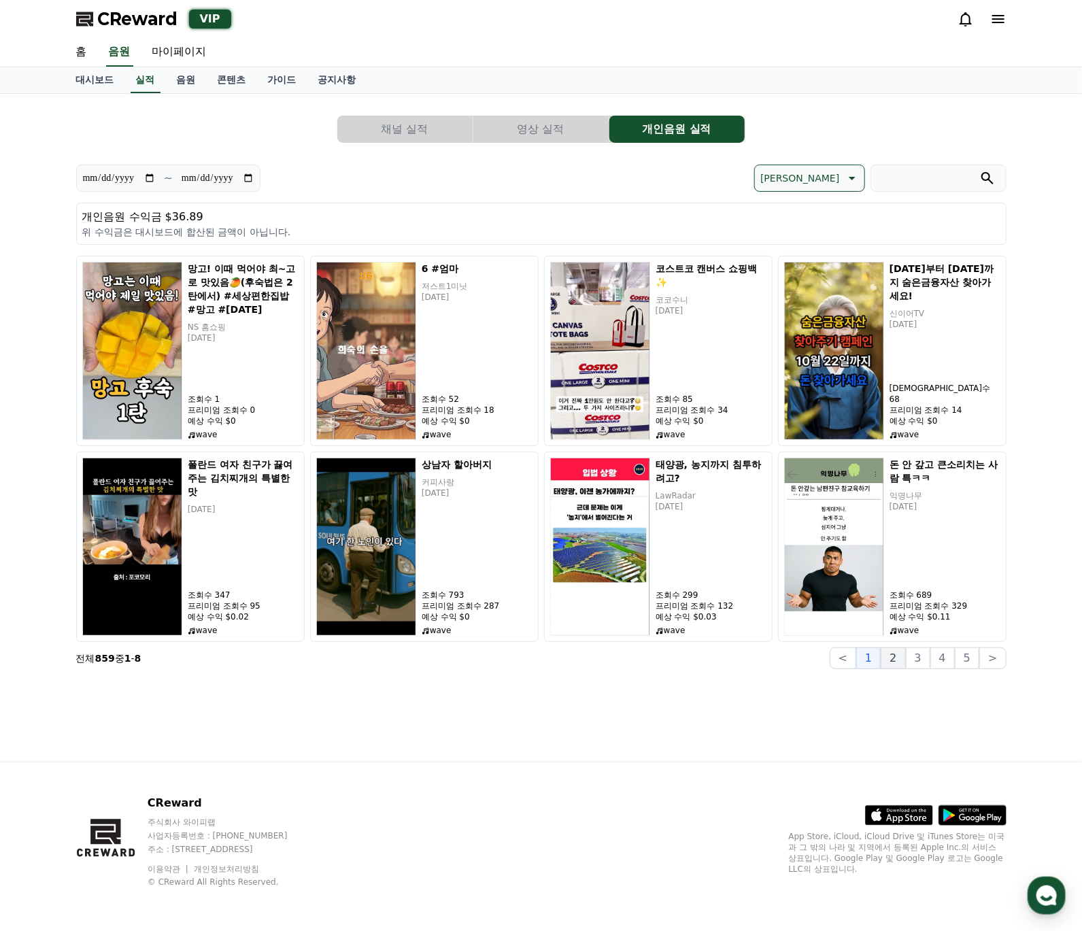
click at [904, 663] on button "2" at bounding box center [893, 659] width 24 height 22
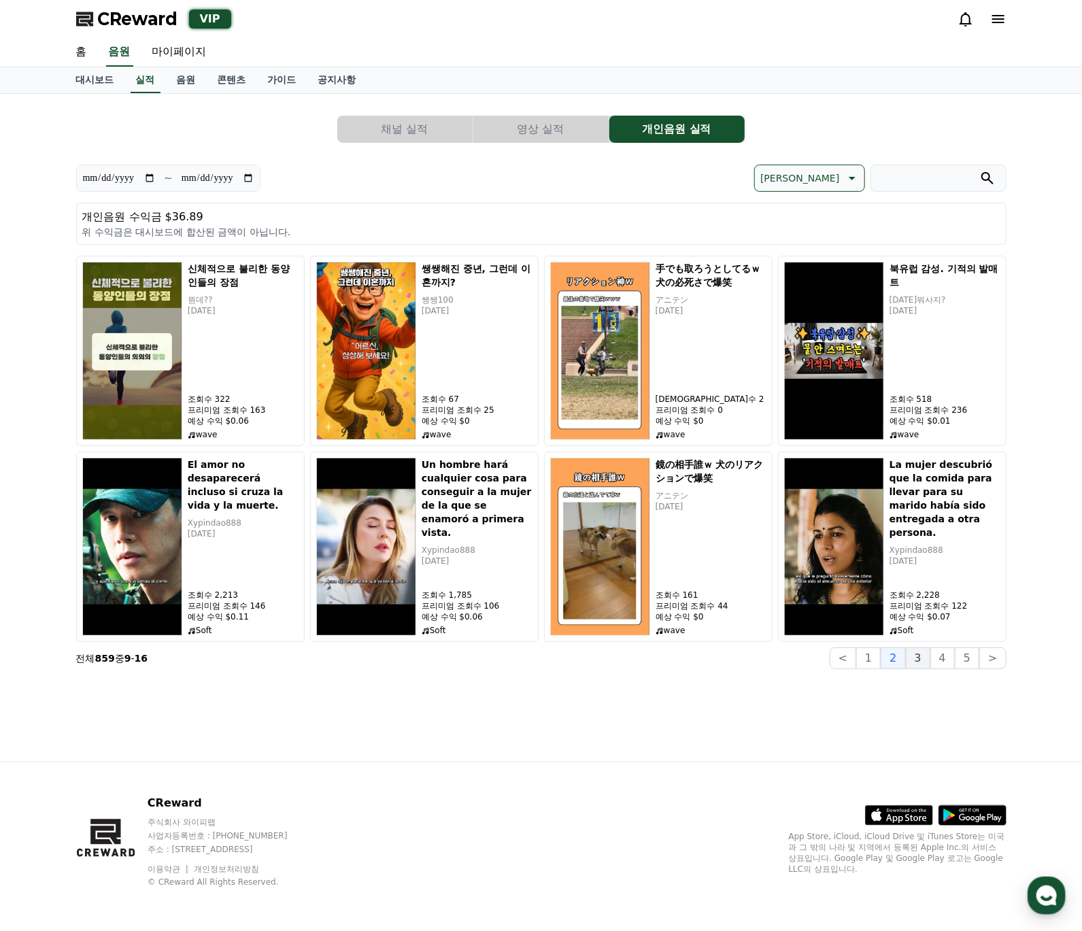
click at [930, 659] on button "3" at bounding box center [918, 659] width 24 height 22
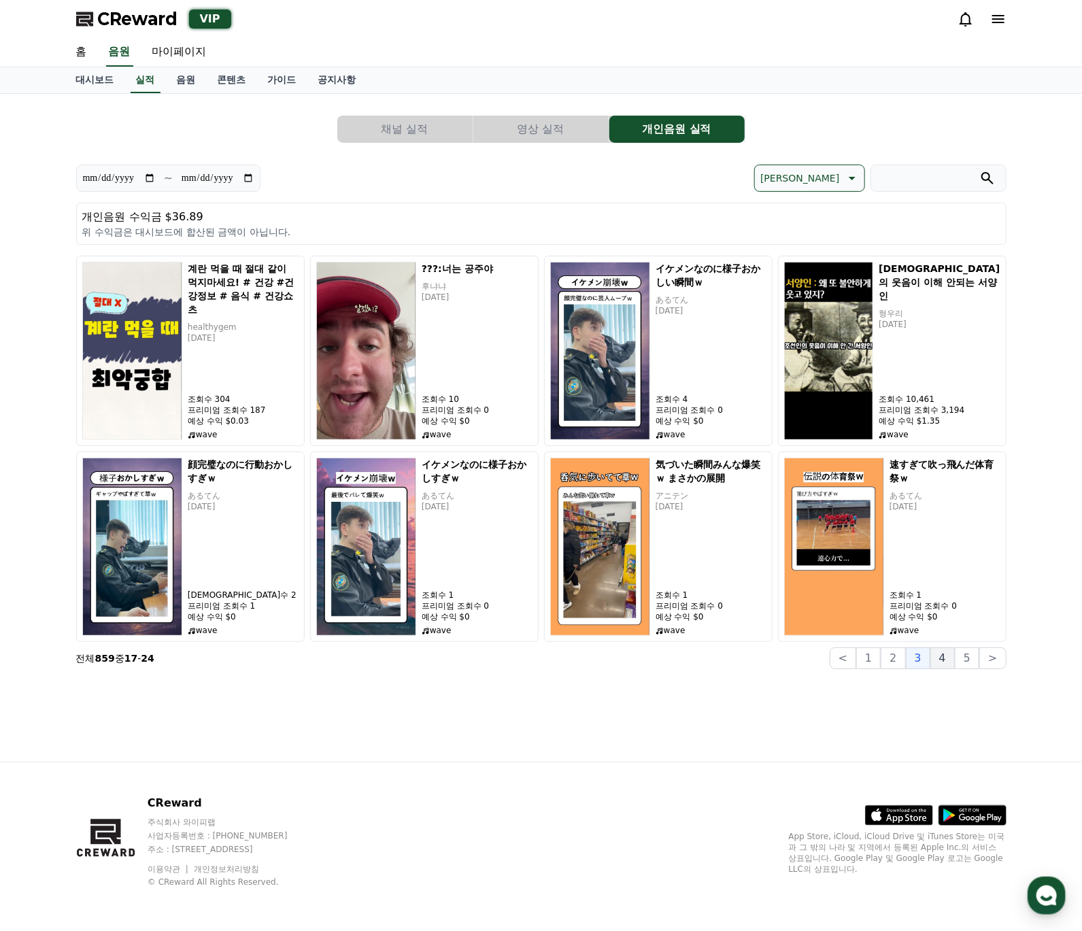
click at [954, 663] on button "4" at bounding box center [943, 659] width 24 height 22
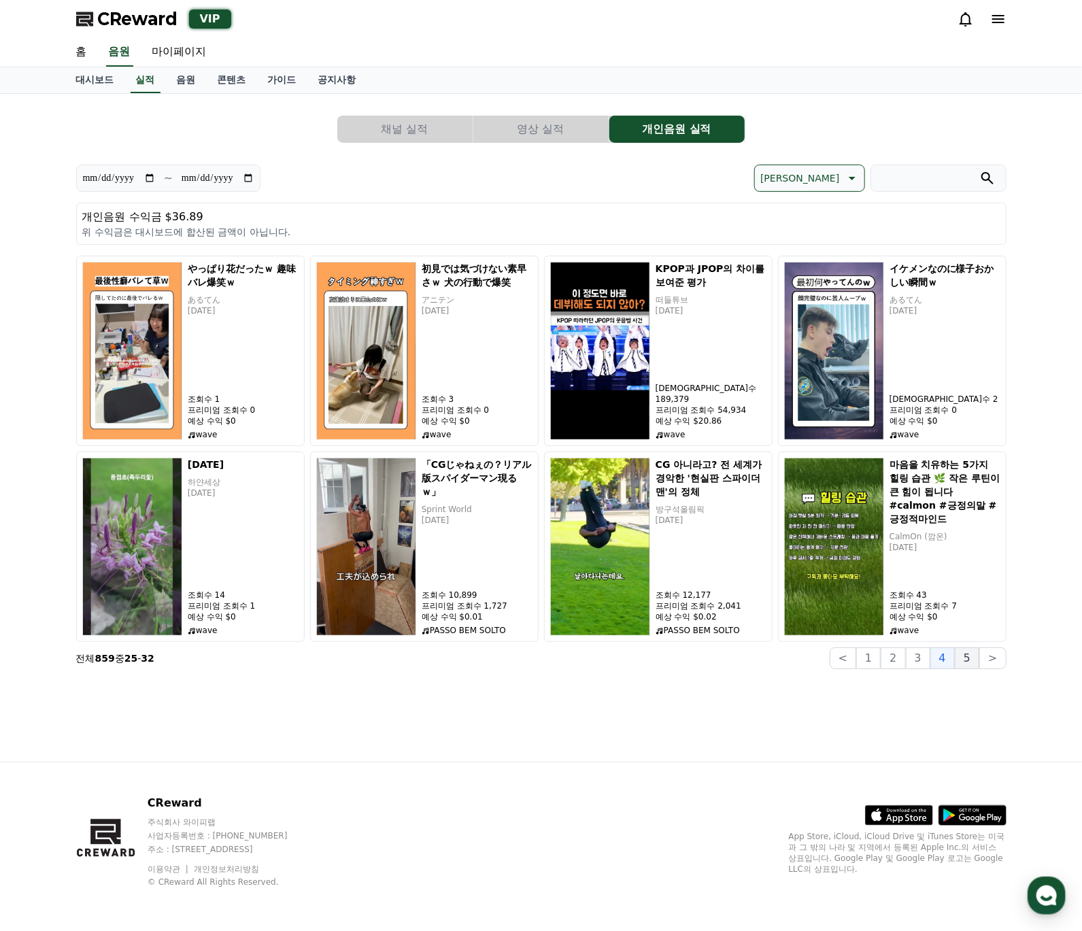
click at [967, 665] on button "5" at bounding box center [967, 659] width 24 height 22
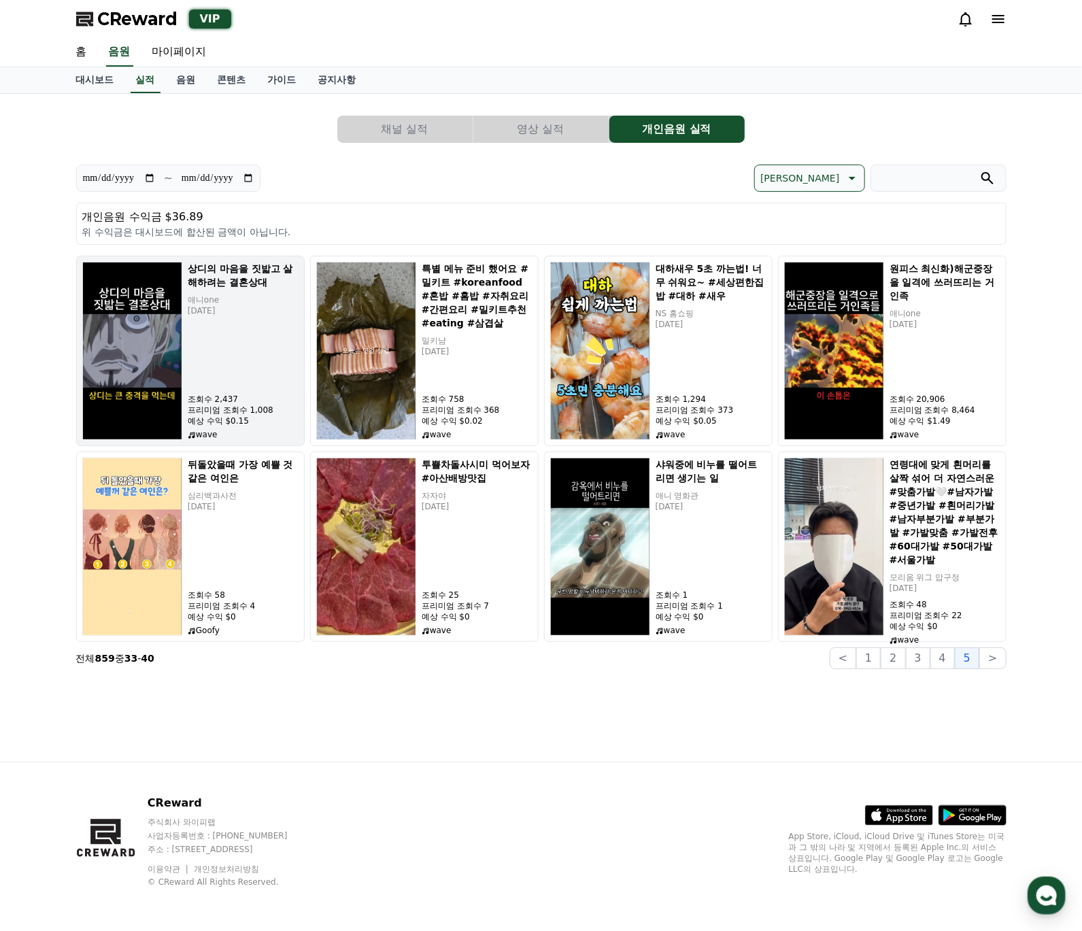
click at [244, 371] on div "상디의 마음을 짓밟고 살해하려는 결혼상대 애니one [DATE] 조회수 2,437 프리미엄 조회수 1,008 예상 수익 $0.15 wave" at bounding box center [243, 351] width 111 height 178
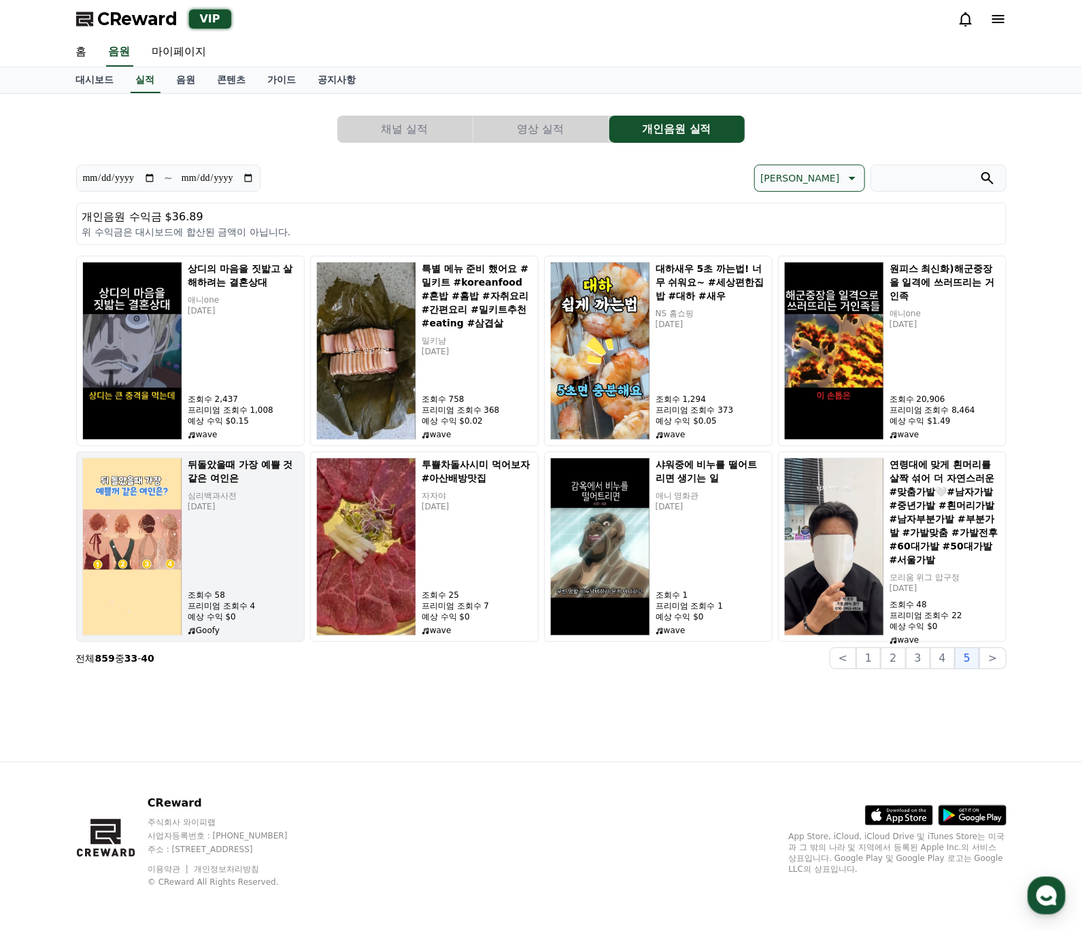
click at [256, 525] on div "뒤돌았을때 가장 예쁠 것 같은 여인은 심리백과사전 [DATE] 조회수 58 프리미엄 조회수 4 예상 수익 $0 Goofy" at bounding box center [243, 547] width 111 height 178
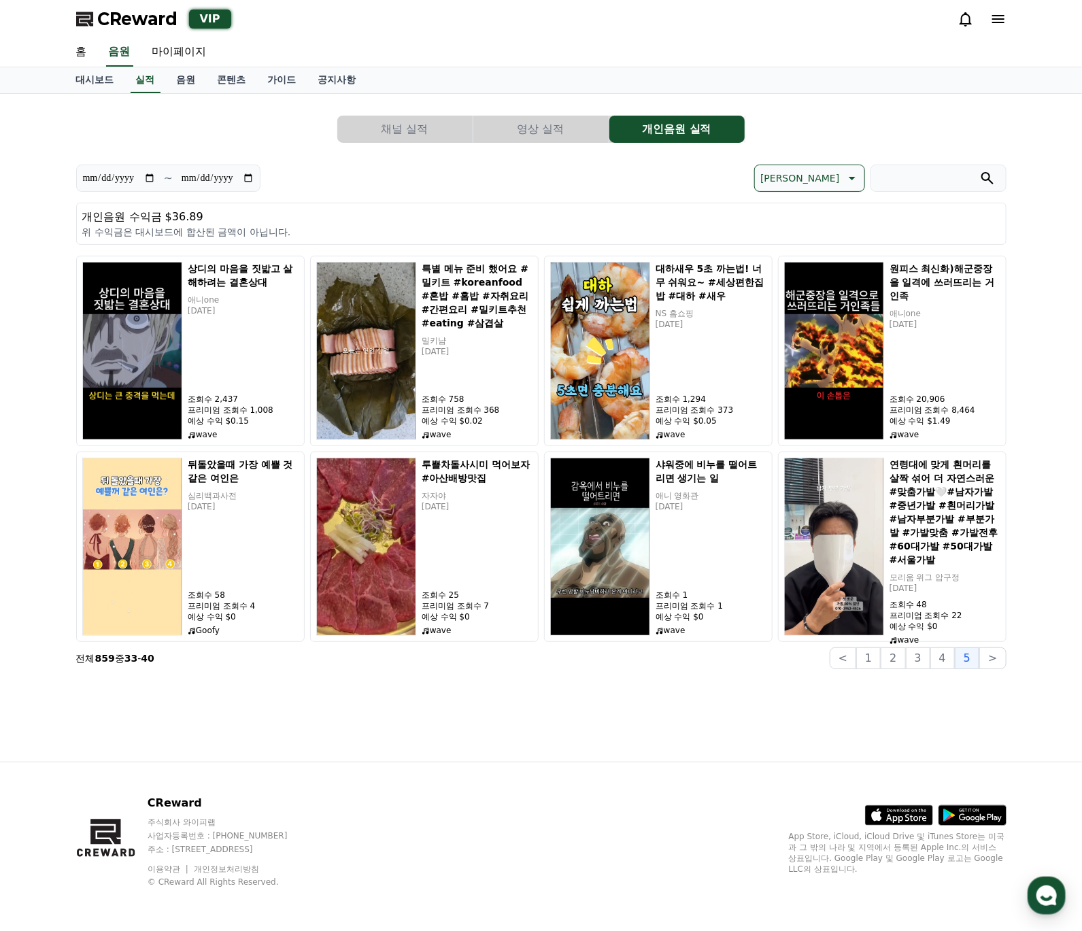
click at [503, 126] on button "영상 실적" at bounding box center [540, 129] width 135 height 27
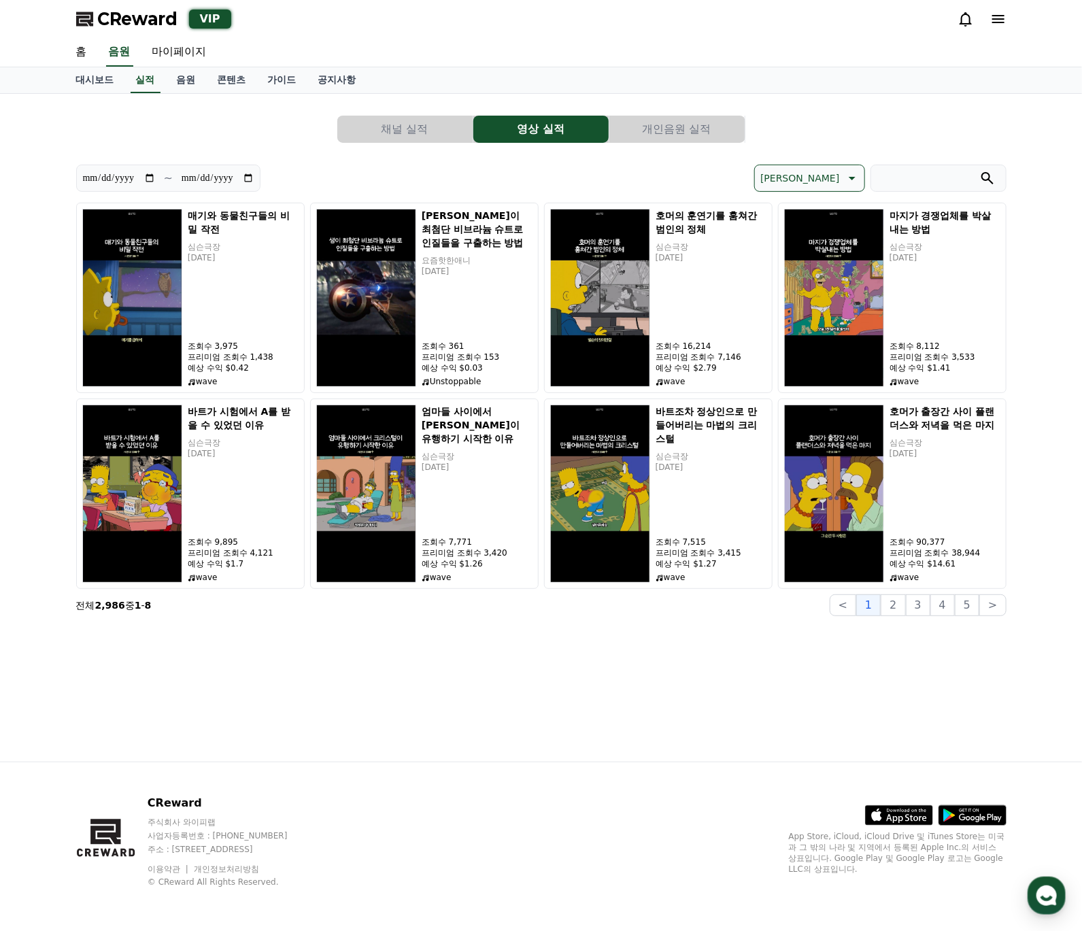
click at [430, 130] on button "채널 실적" at bounding box center [404, 129] width 135 height 27
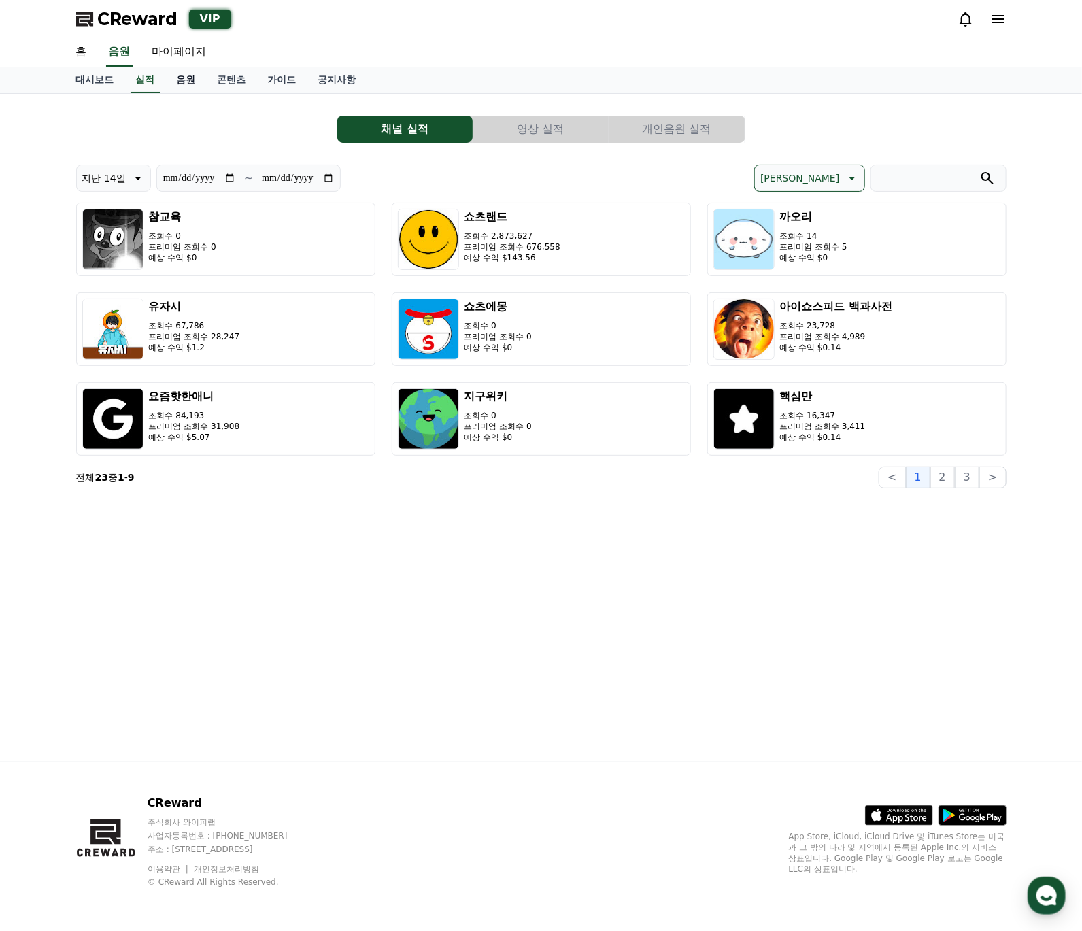
click at [194, 75] on link "음원" at bounding box center [186, 80] width 41 height 26
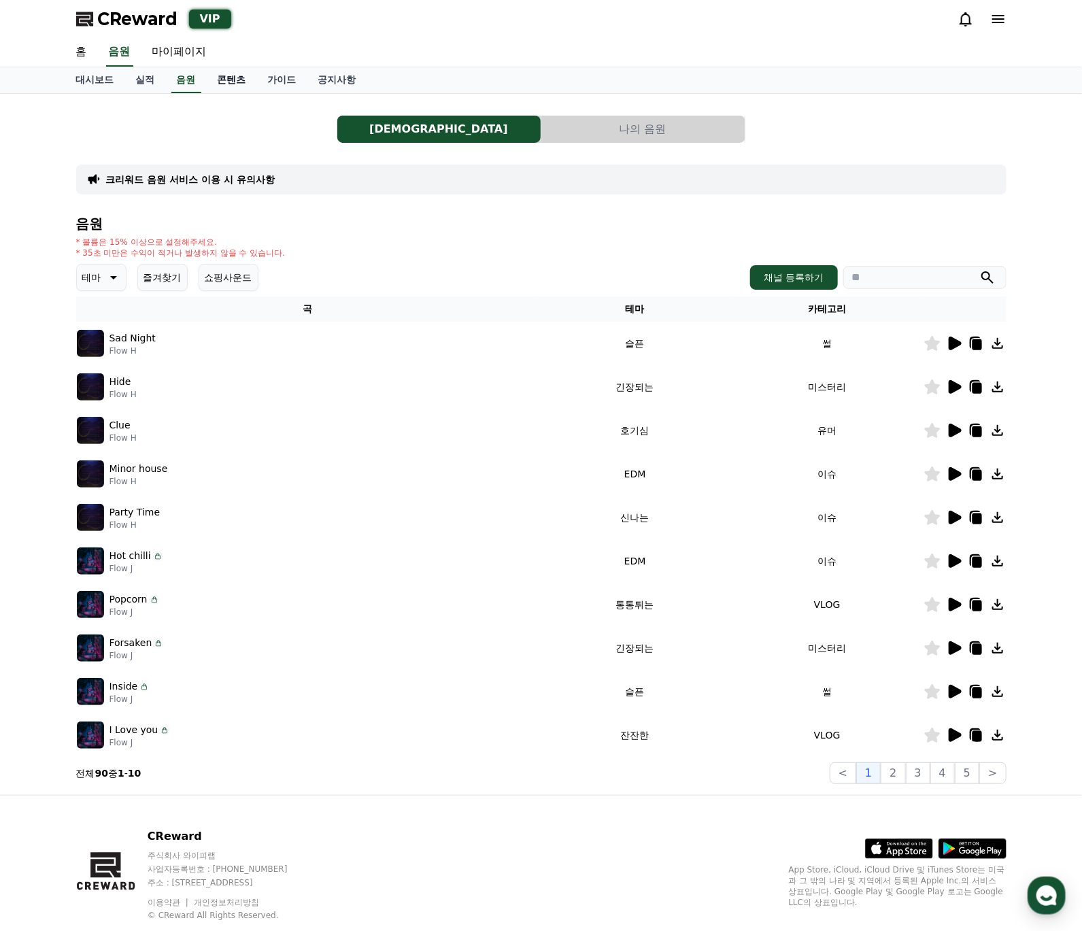
click at [233, 74] on link "콘텐츠" at bounding box center [232, 80] width 50 height 26
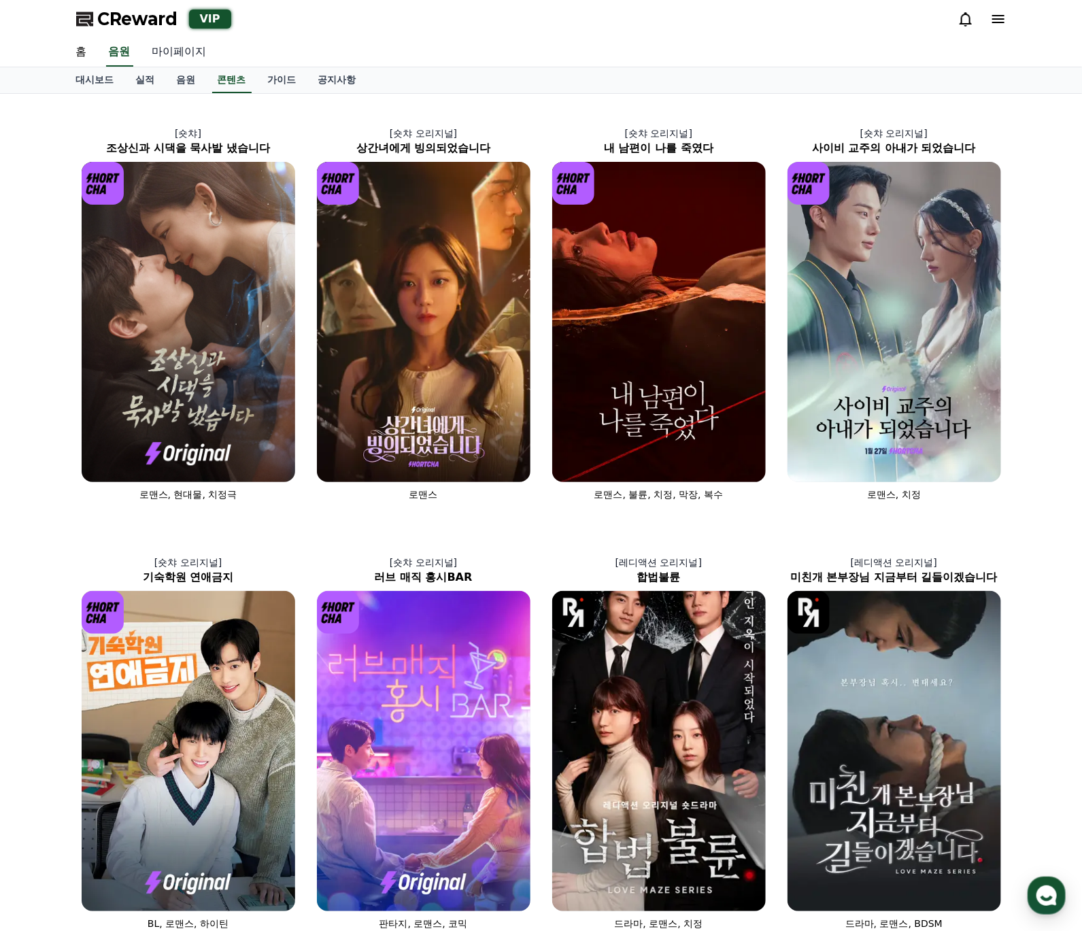
click at [184, 53] on link "마이페이지" at bounding box center [180, 52] width 76 height 29
select select "**********"
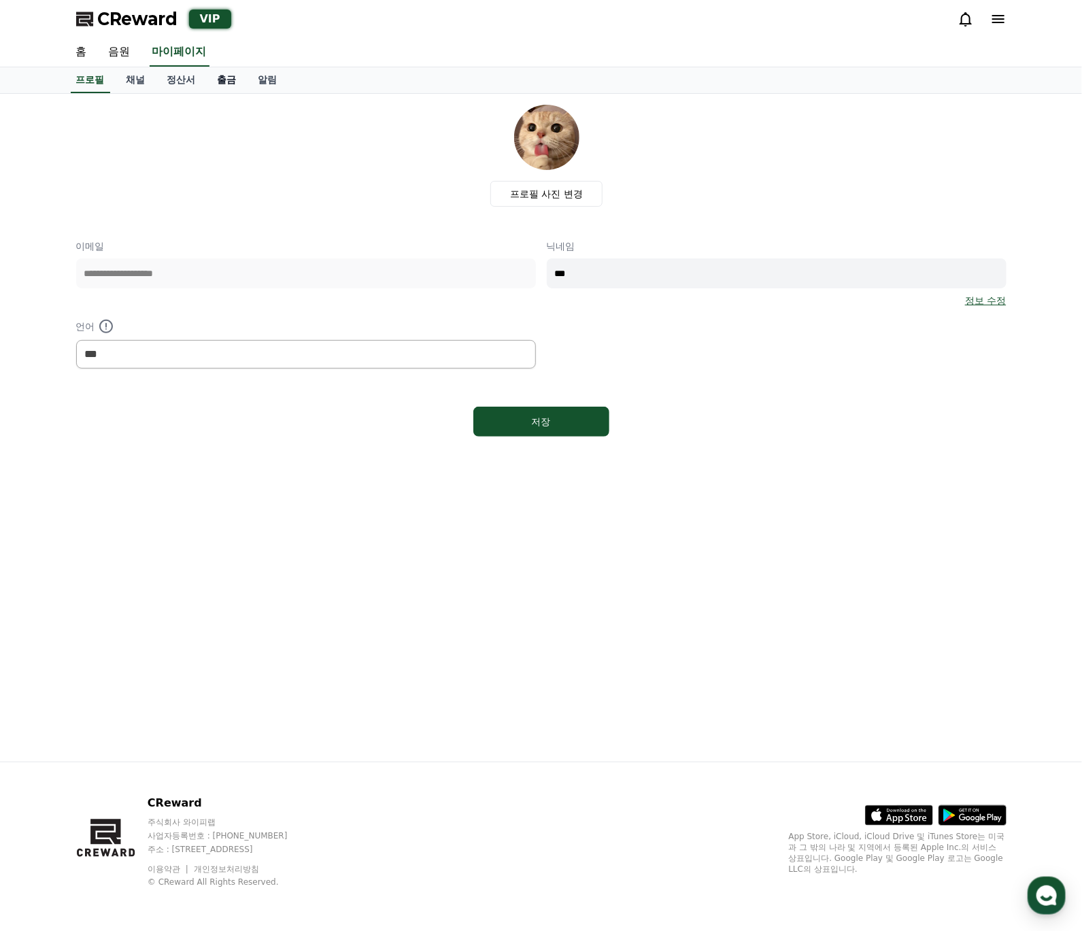
click at [222, 73] on link "출금" at bounding box center [227, 80] width 41 height 26
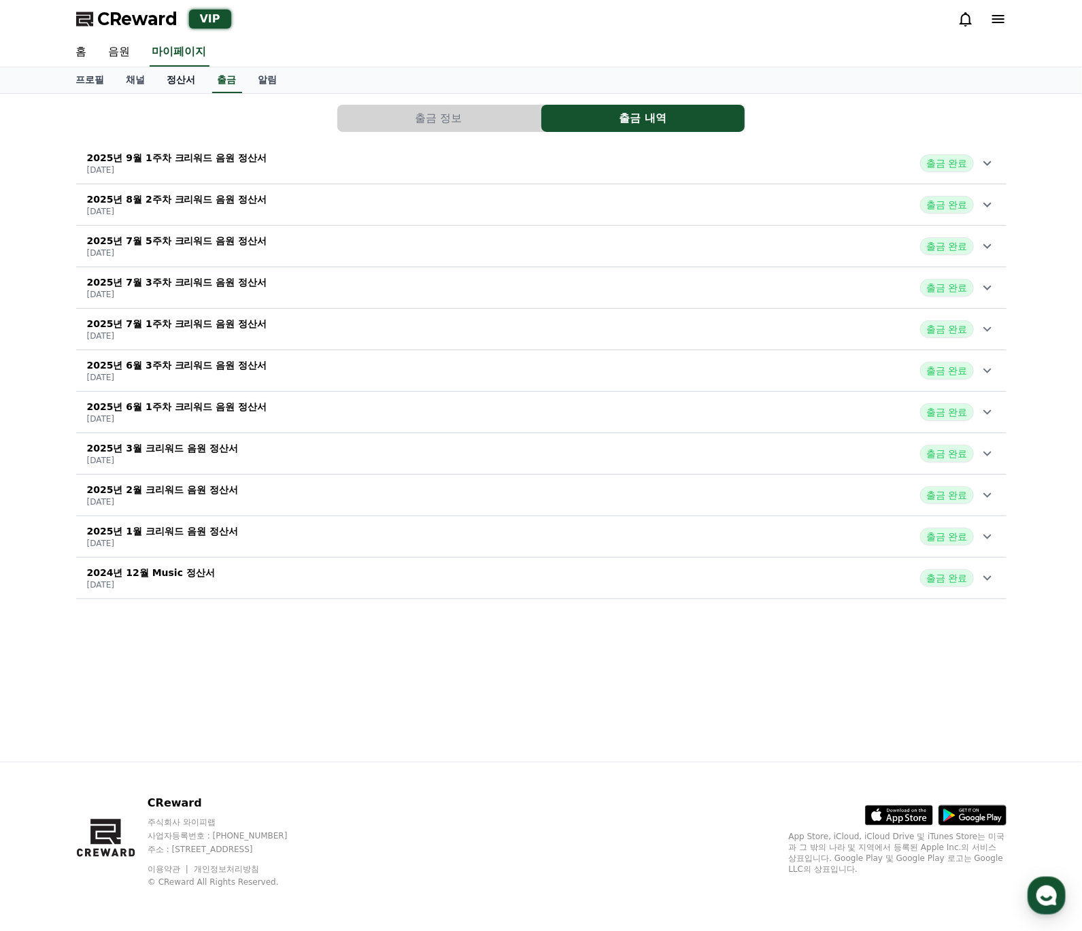
click at [180, 79] on link "정산서" at bounding box center [181, 80] width 50 height 26
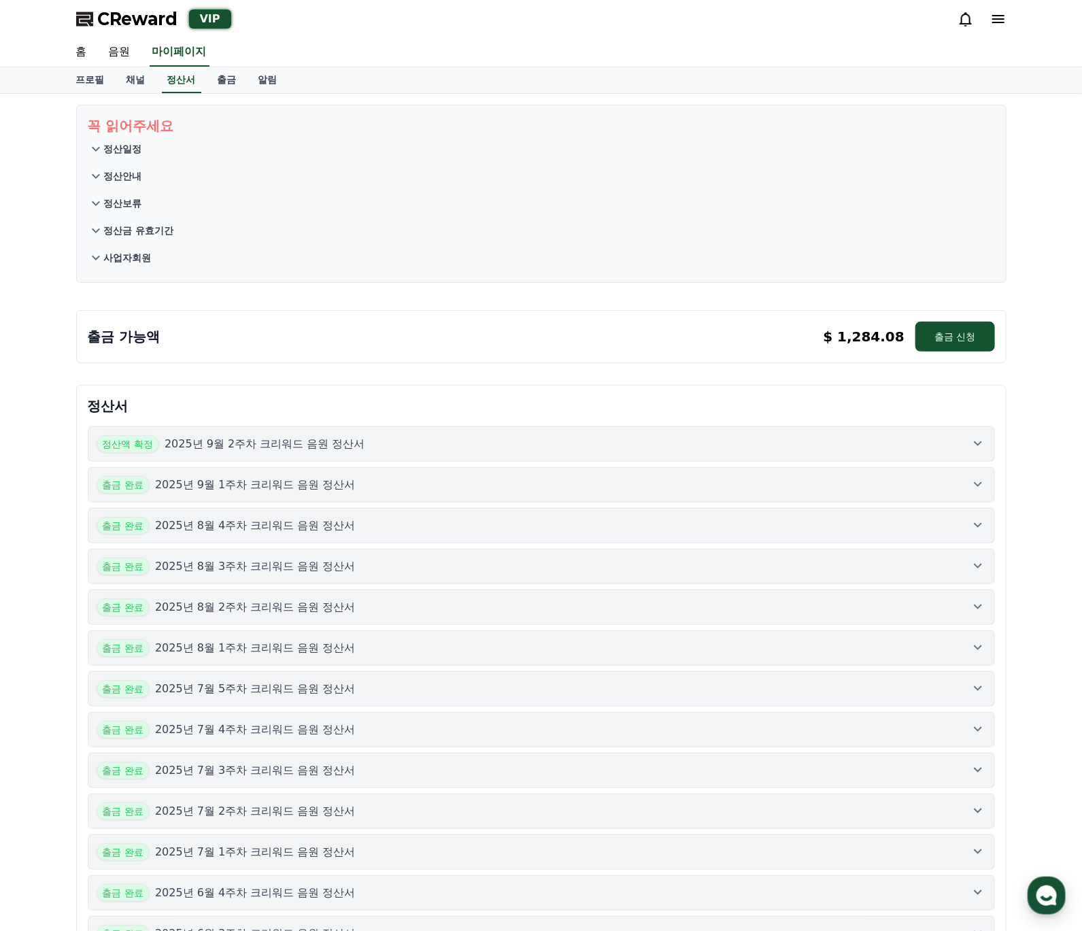
drag, startPoint x: 111, startPoint y: 262, endPoint x: 135, endPoint y: 238, distance: 33.7
click at [111, 261] on p "사업자회원" at bounding box center [128, 258] width 48 height 14
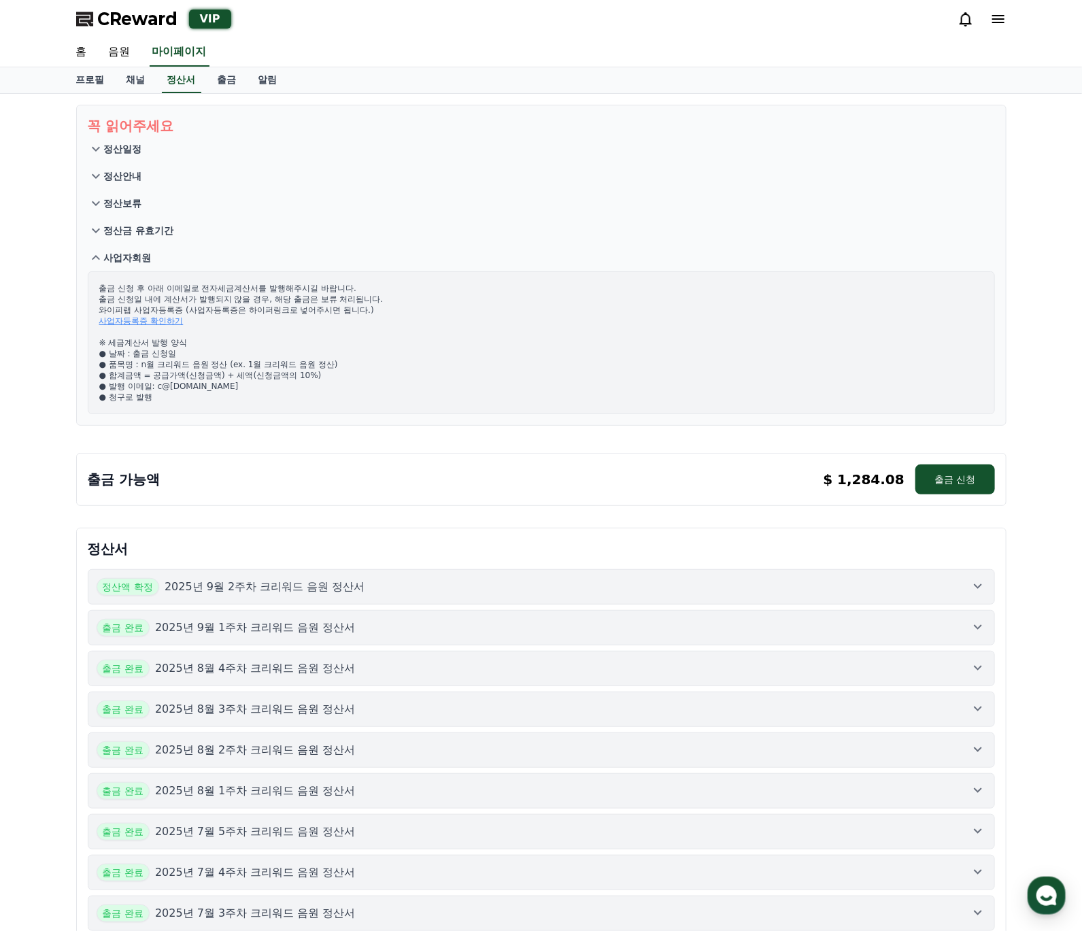
click at [139, 232] on p "정산금 유효기간" at bounding box center [139, 231] width 70 height 14
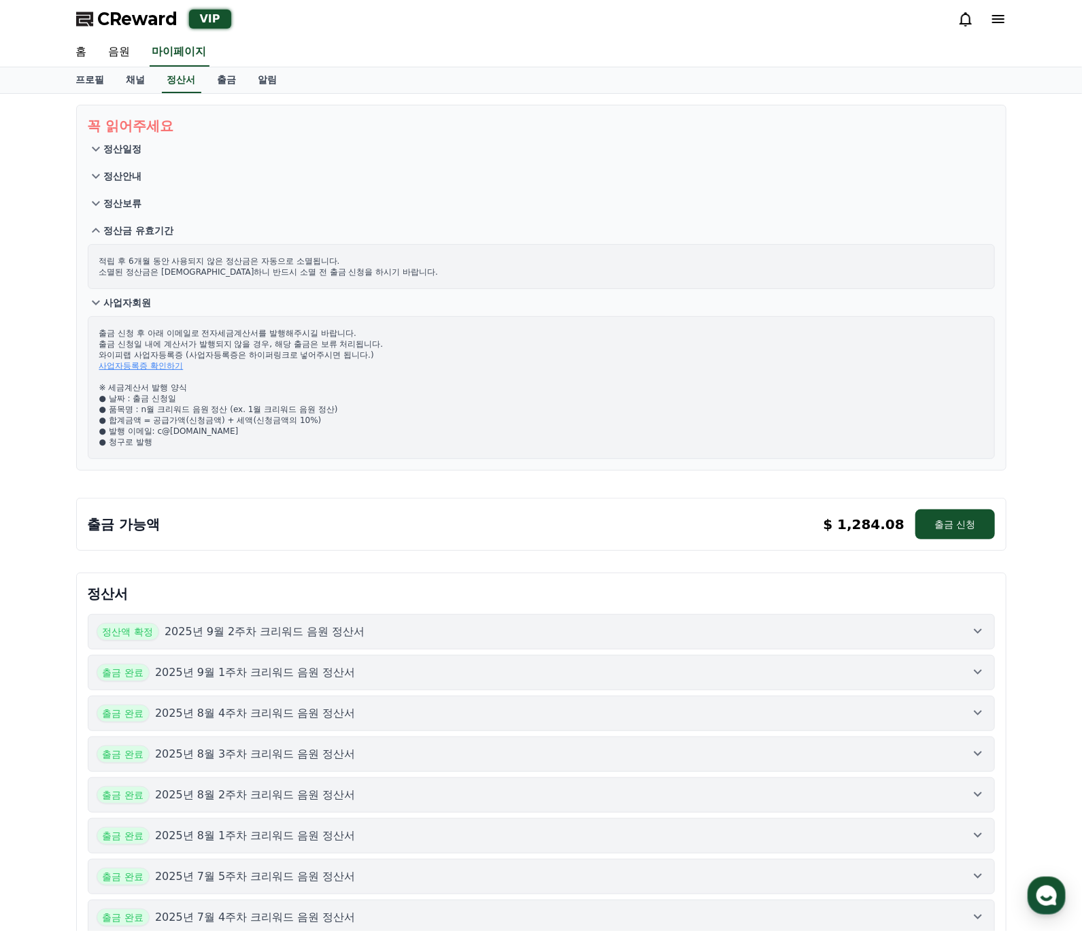
click at [118, 205] on p "정산보류" at bounding box center [123, 204] width 38 height 14
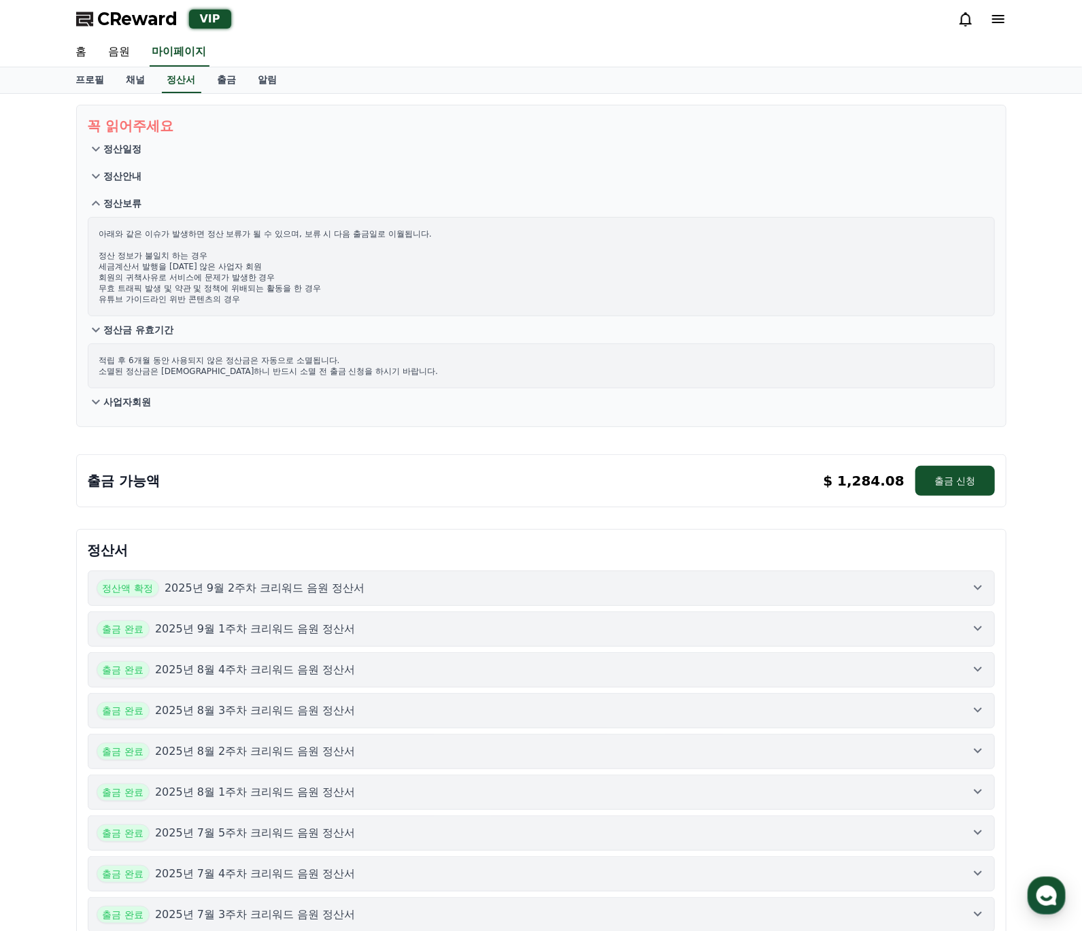
click at [122, 178] on p "정산안내" at bounding box center [123, 176] width 38 height 14
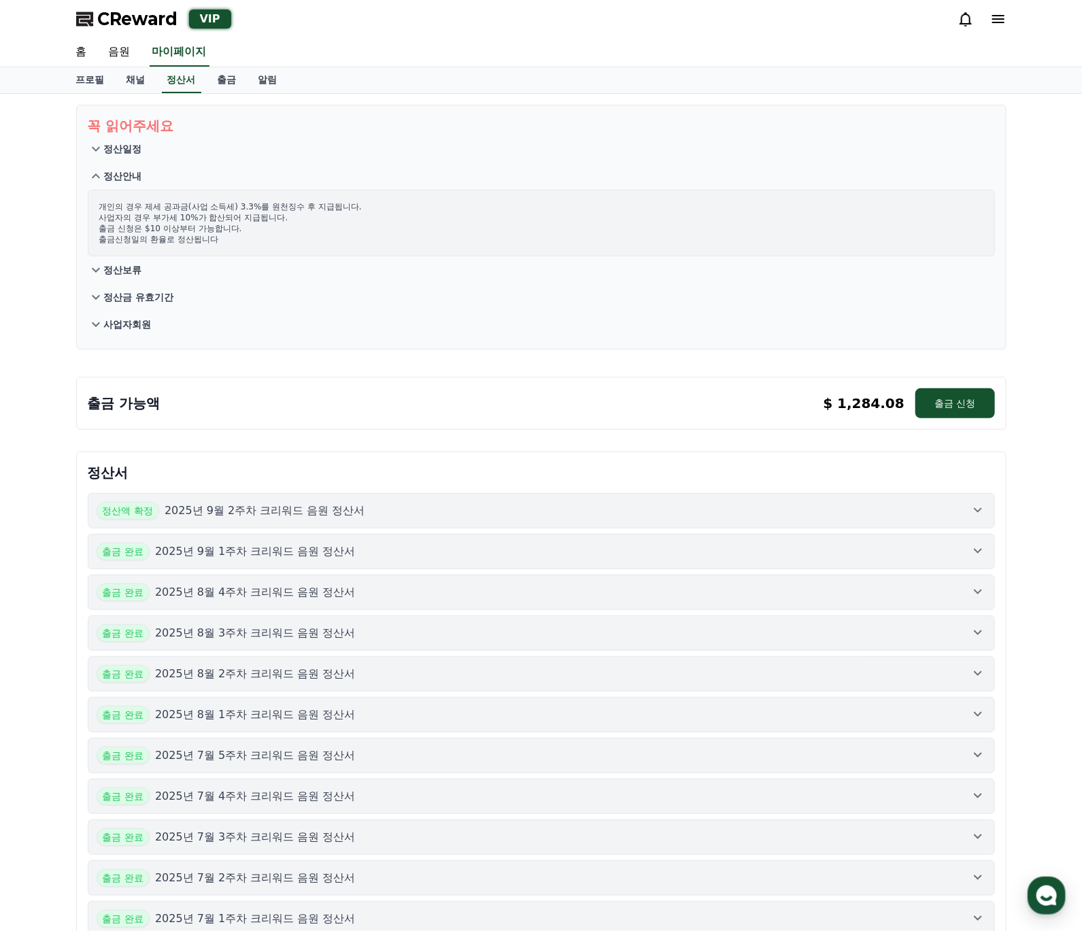
click at [132, 144] on p "정산일정" at bounding box center [123, 149] width 38 height 14
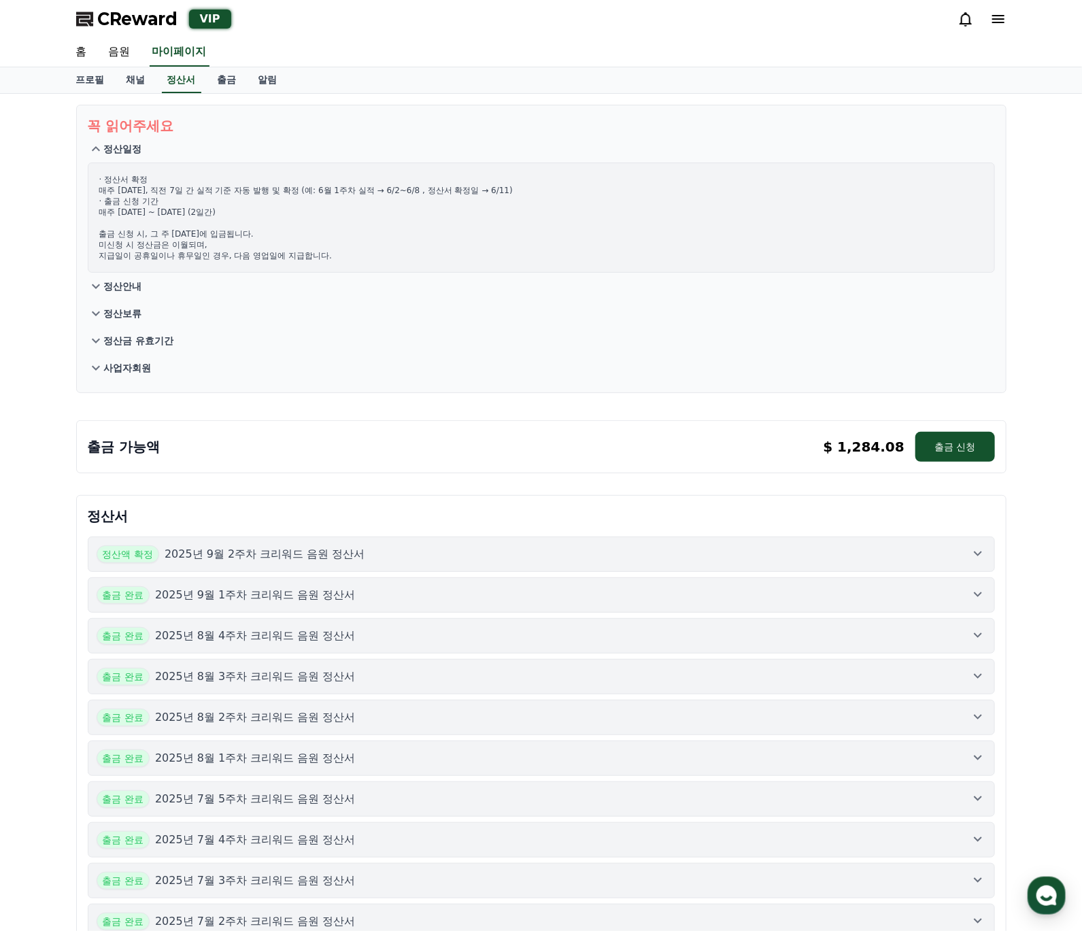
drag, startPoint x: 126, startPoint y: 153, endPoint x: 246, endPoint y: 165, distance: 121.0
click at [246, 165] on section "꼭 읽어주세요 정산일정 · 정산서 확정 매주 [DATE], 직전 7일 간 실적 기준 자동 발행 및 확정 (예: 6월 1주차 실적 → 6/2~6…" at bounding box center [541, 249] width 931 height 288
click at [665, 307] on button "정산보류" at bounding box center [542, 313] width 908 height 27
